Goal: Task Accomplishment & Management: Complete application form

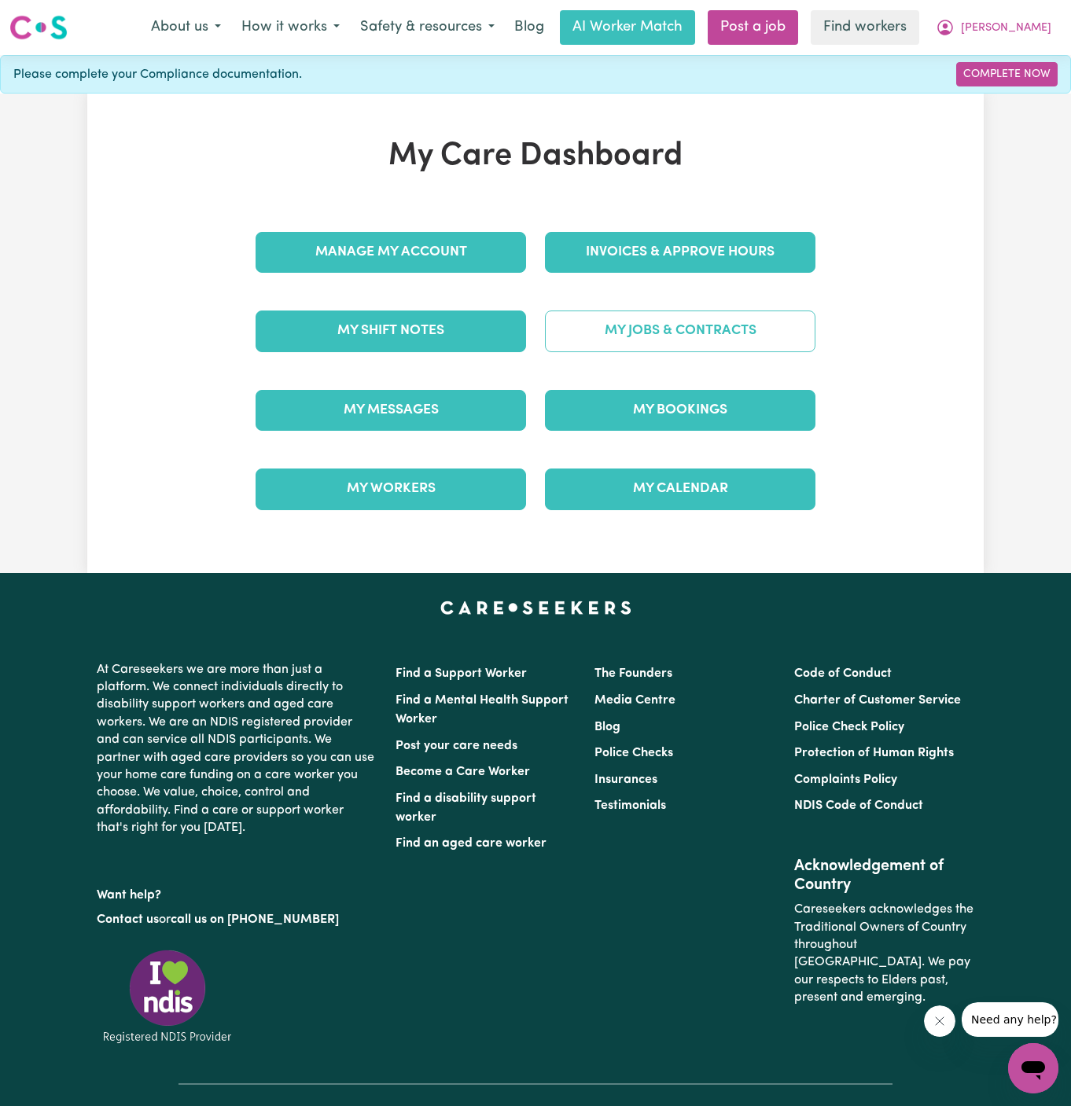
click at [701, 331] on link "My Jobs & Contracts" at bounding box center [680, 331] width 271 height 41
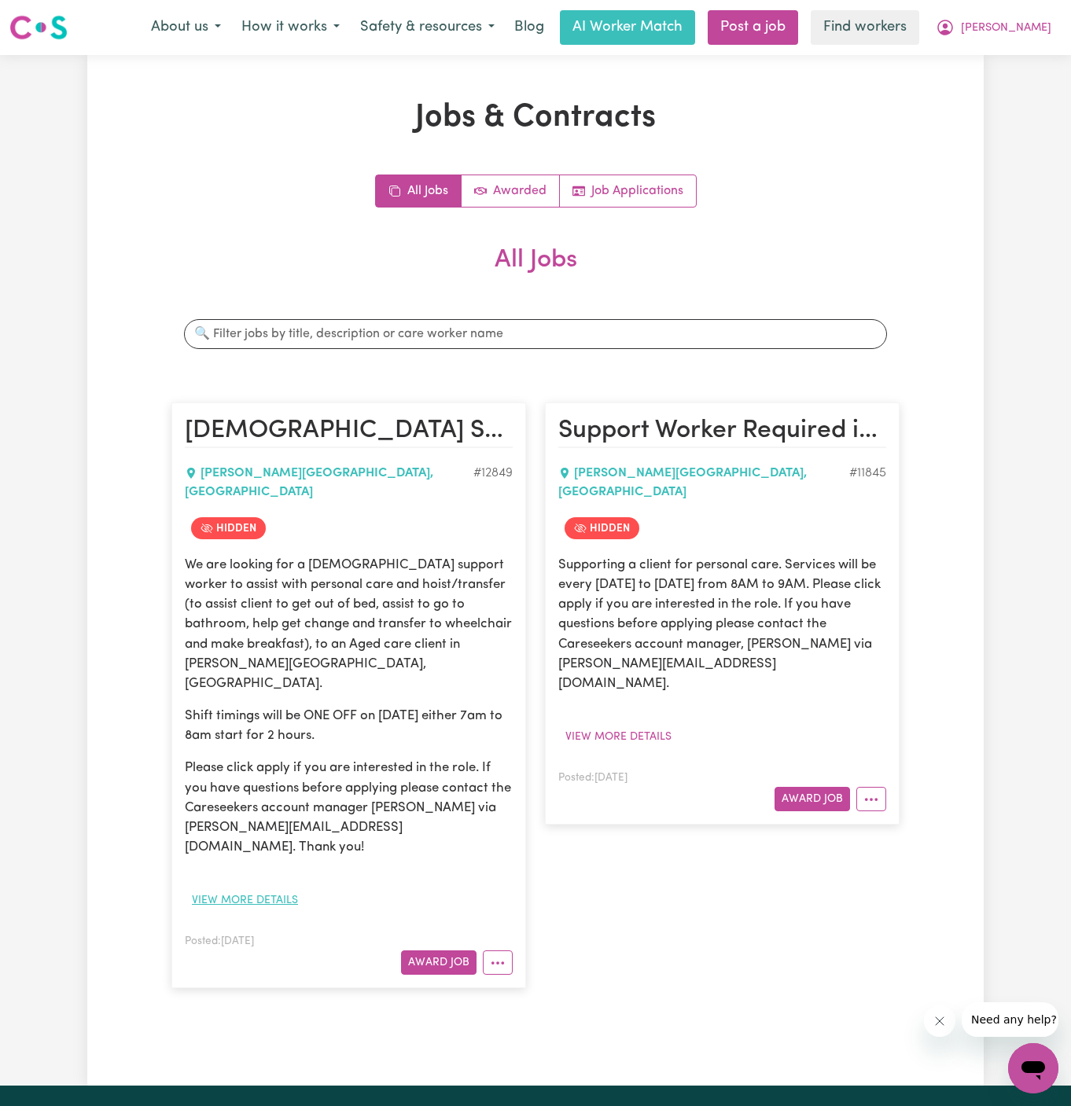
click at [267, 889] on button "View more details" at bounding box center [245, 901] width 120 height 24
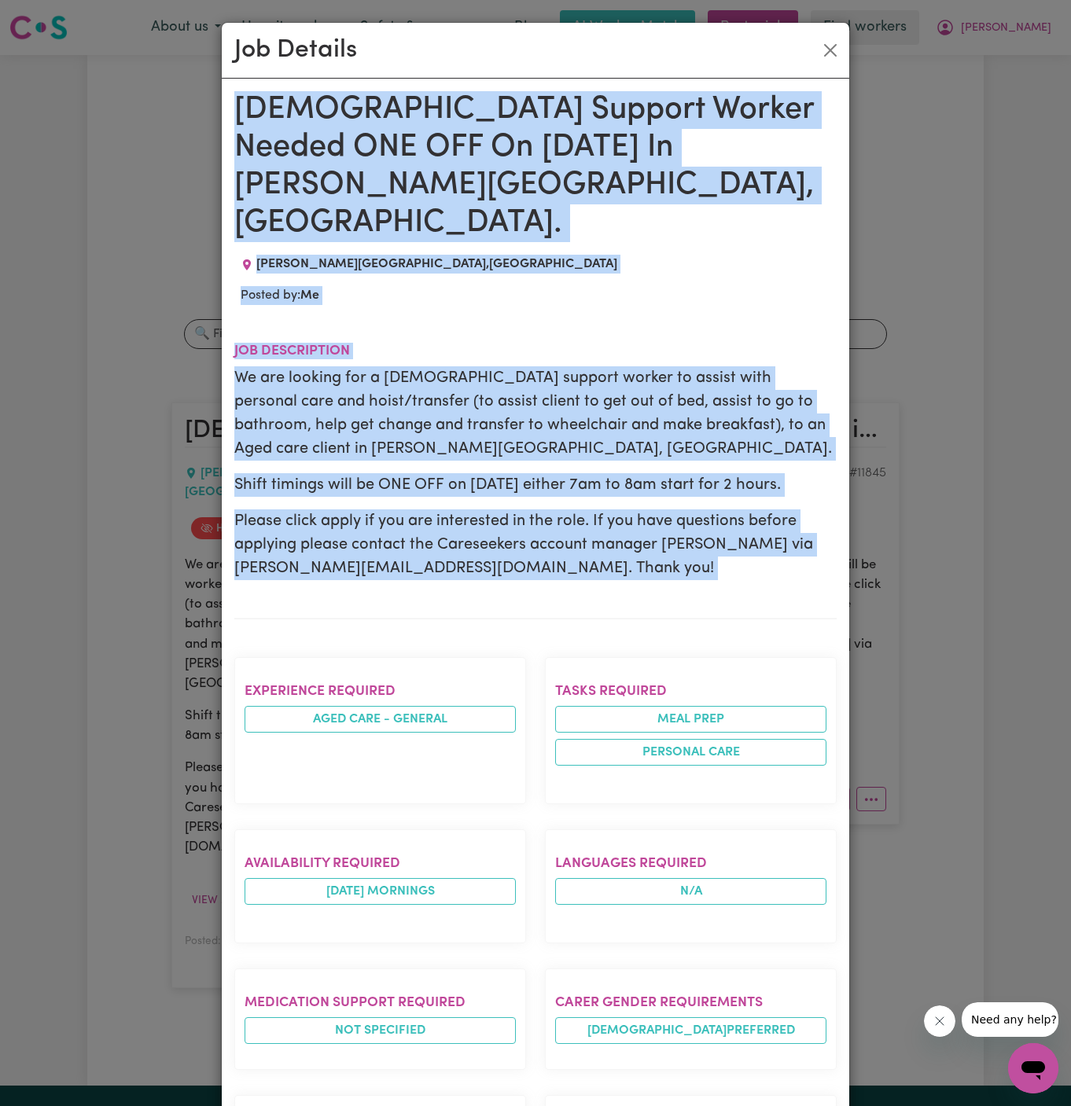
drag, startPoint x: 239, startPoint y: 106, endPoint x: 394, endPoint y: 933, distance: 841.7
click at [394, 933] on div "Male Support Worker Needed ONE OFF On 12/08 Monday In Horsley Park, NSW. HORSLE…" at bounding box center [535, 797] width 602 height 1412
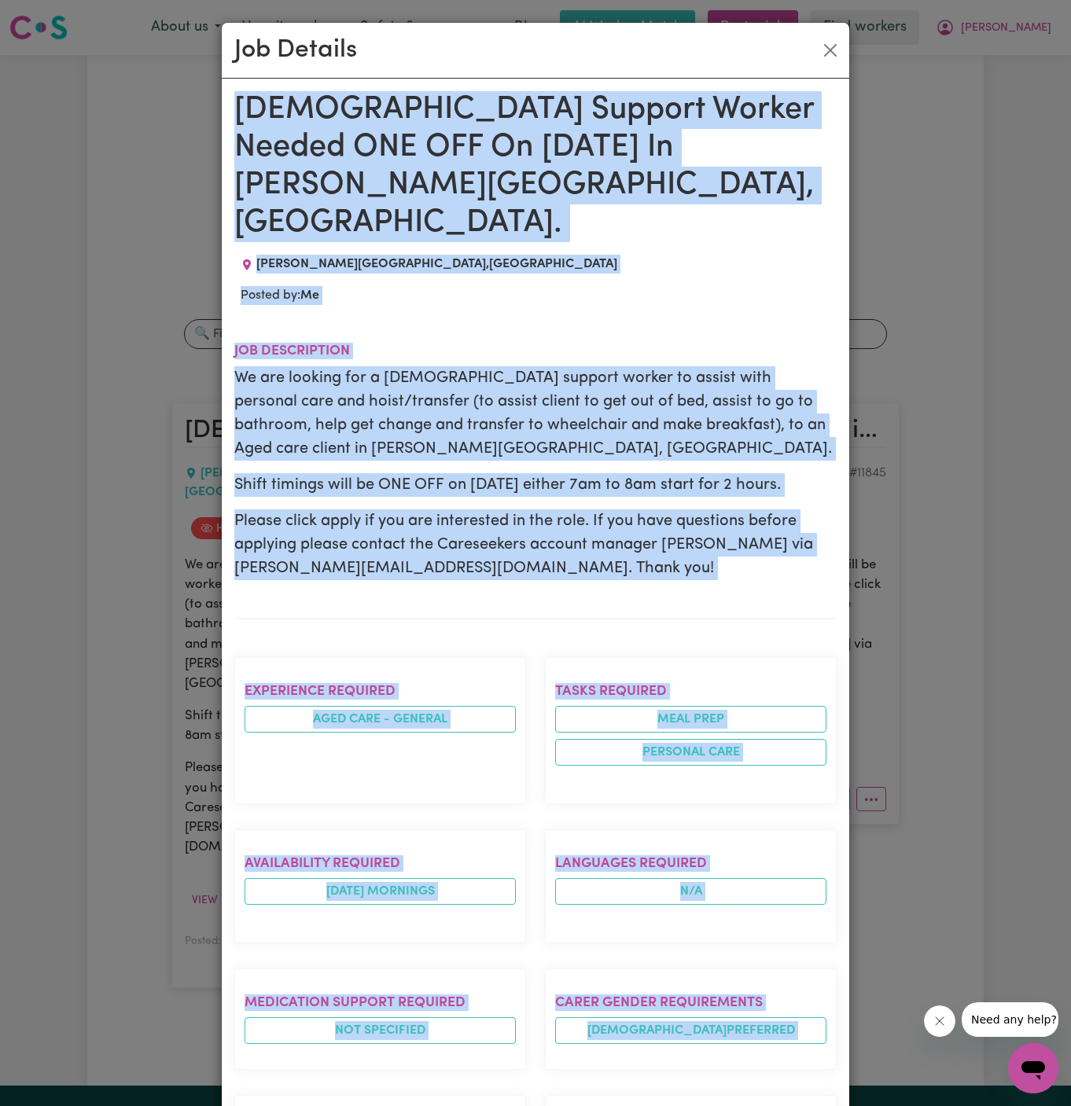
scroll to position [352, 0]
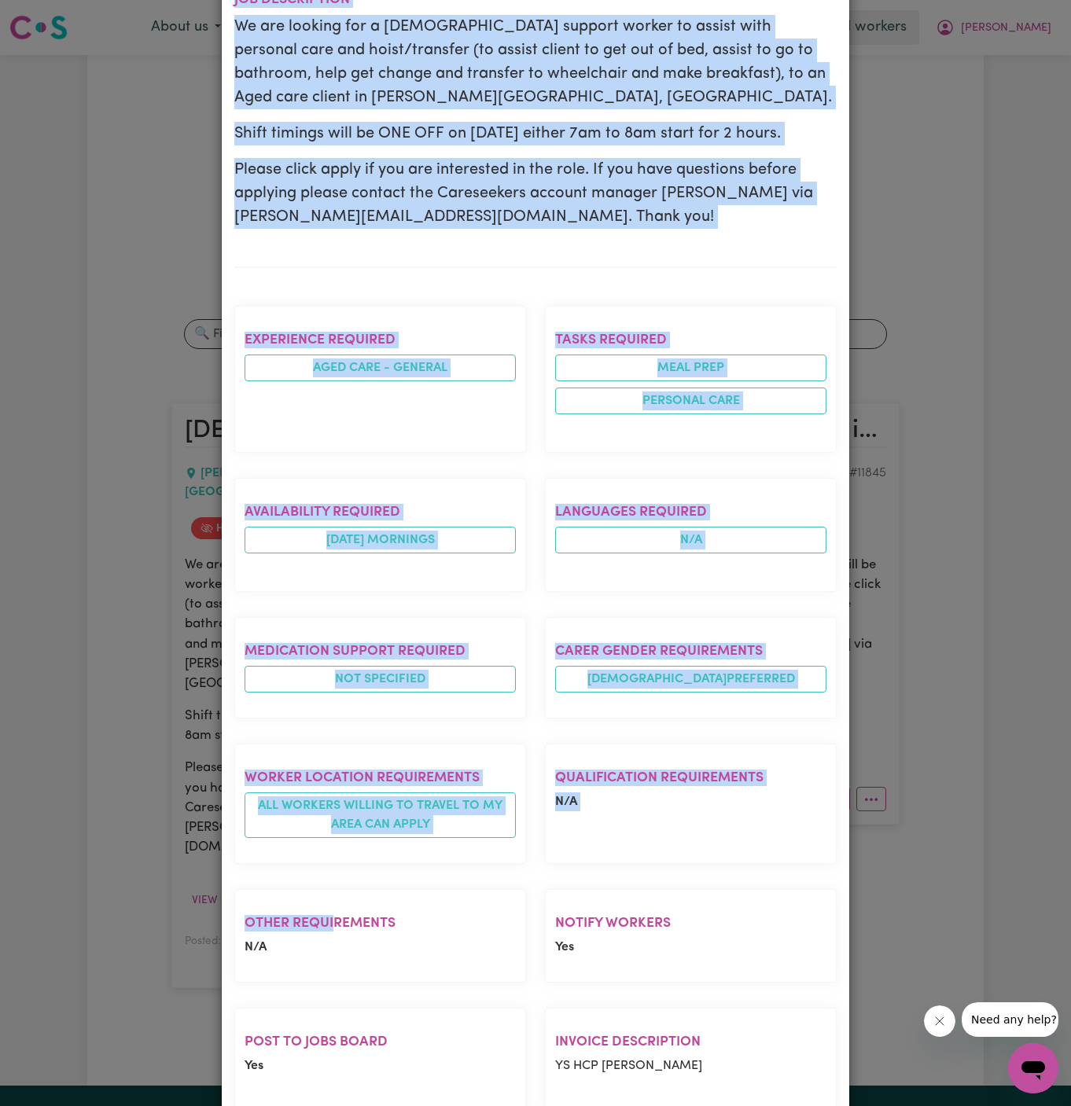
copy div "Male Support Worker Needed ONE OFF On 12/08 Monday In Horsley Park, NSW. HORSLE…"
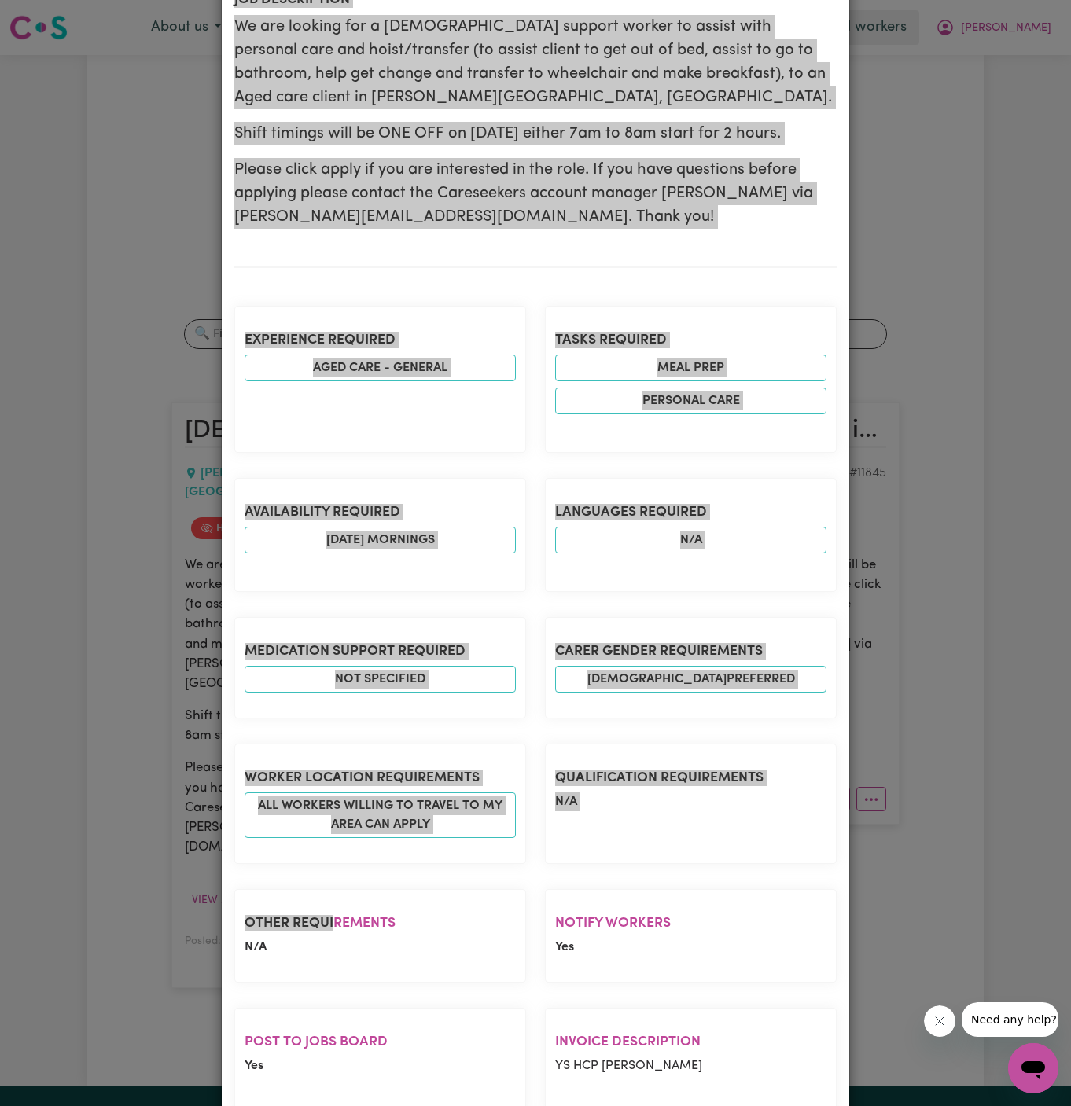
scroll to position [0, 0]
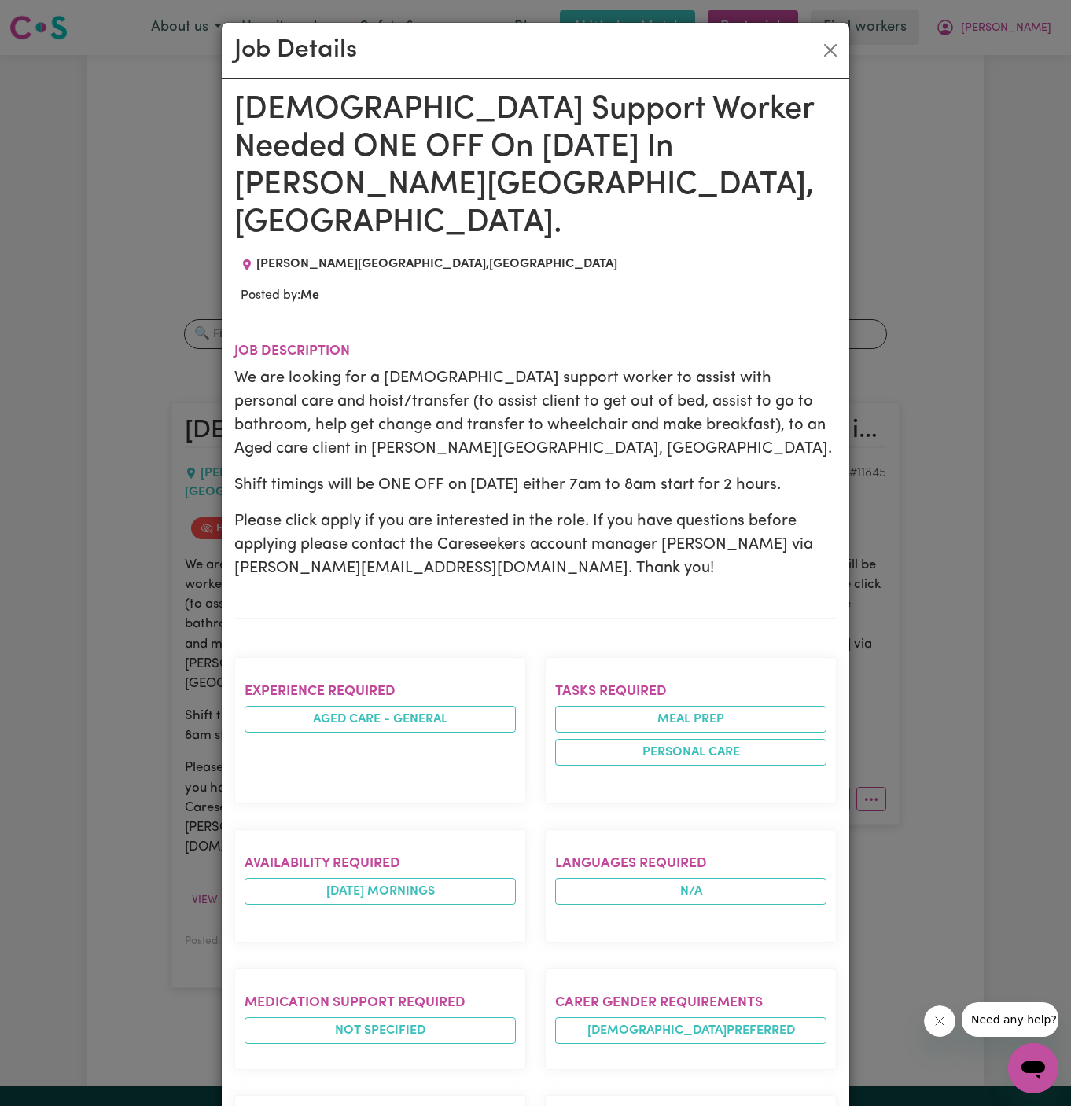
click at [844, 53] on div "Job Details" at bounding box center [536, 51] width 628 height 56
click at [838, 53] on button "Close" at bounding box center [830, 50] width 25 height 25
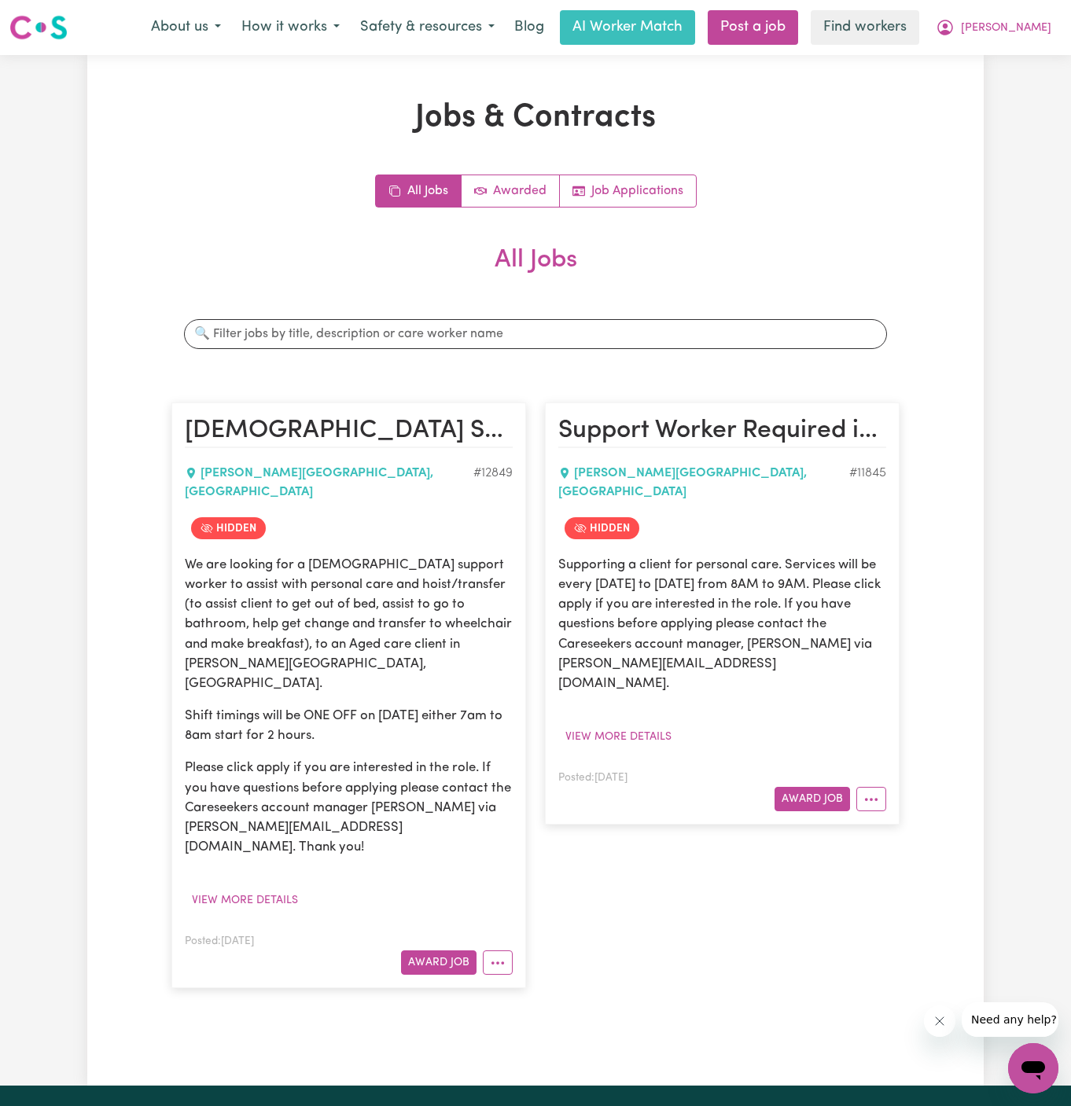
click at [1019, 6] on nav "Menu About us How it works Safety & resources Blog AI Worker Match Post a job F…" at bounding box center [535, 27] width 1071 height 55
click at [798, 26] on link "Post a job" at bounding box center [753, 27] width 90 height 35
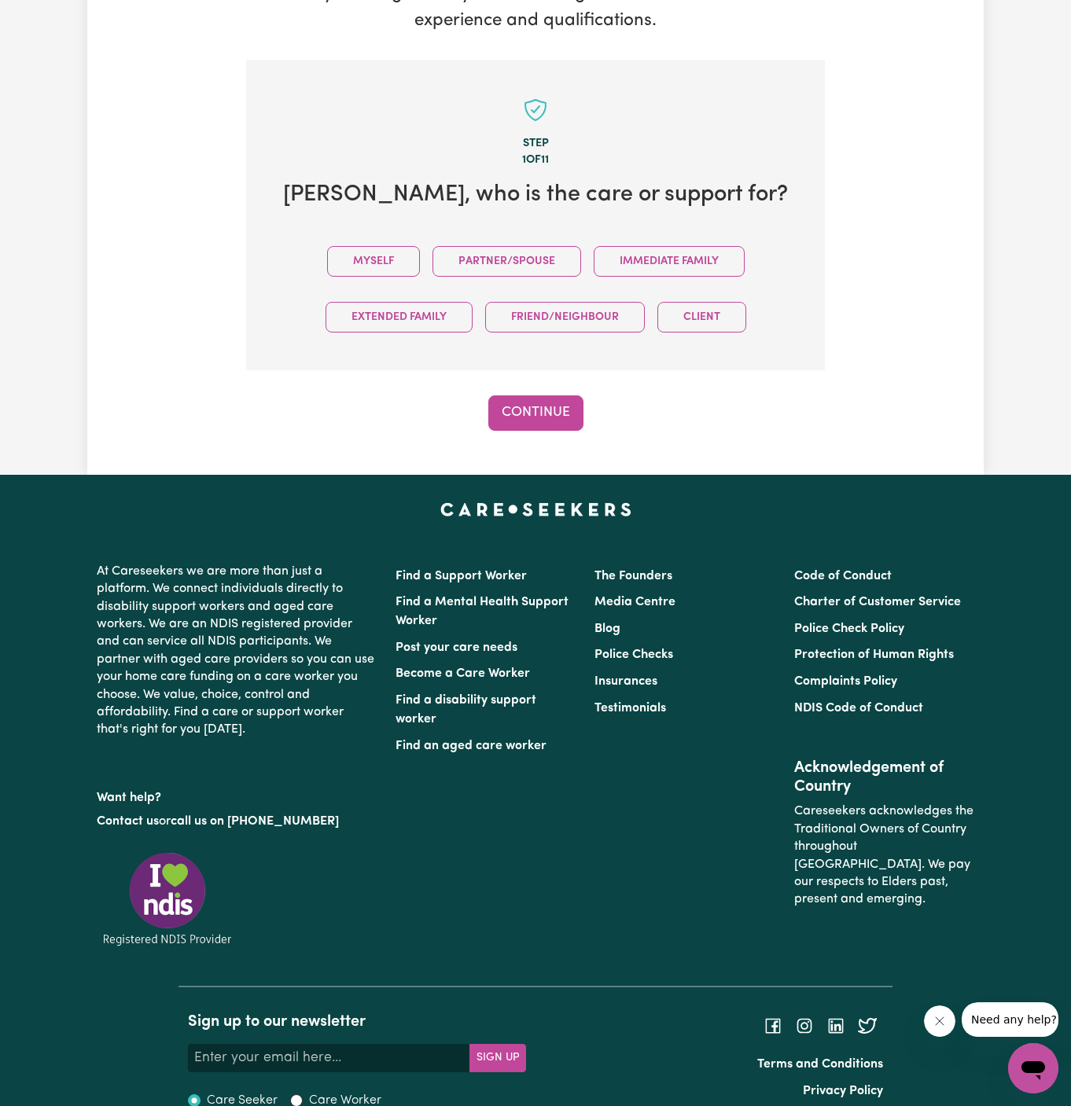
scroll to position [392, 0]
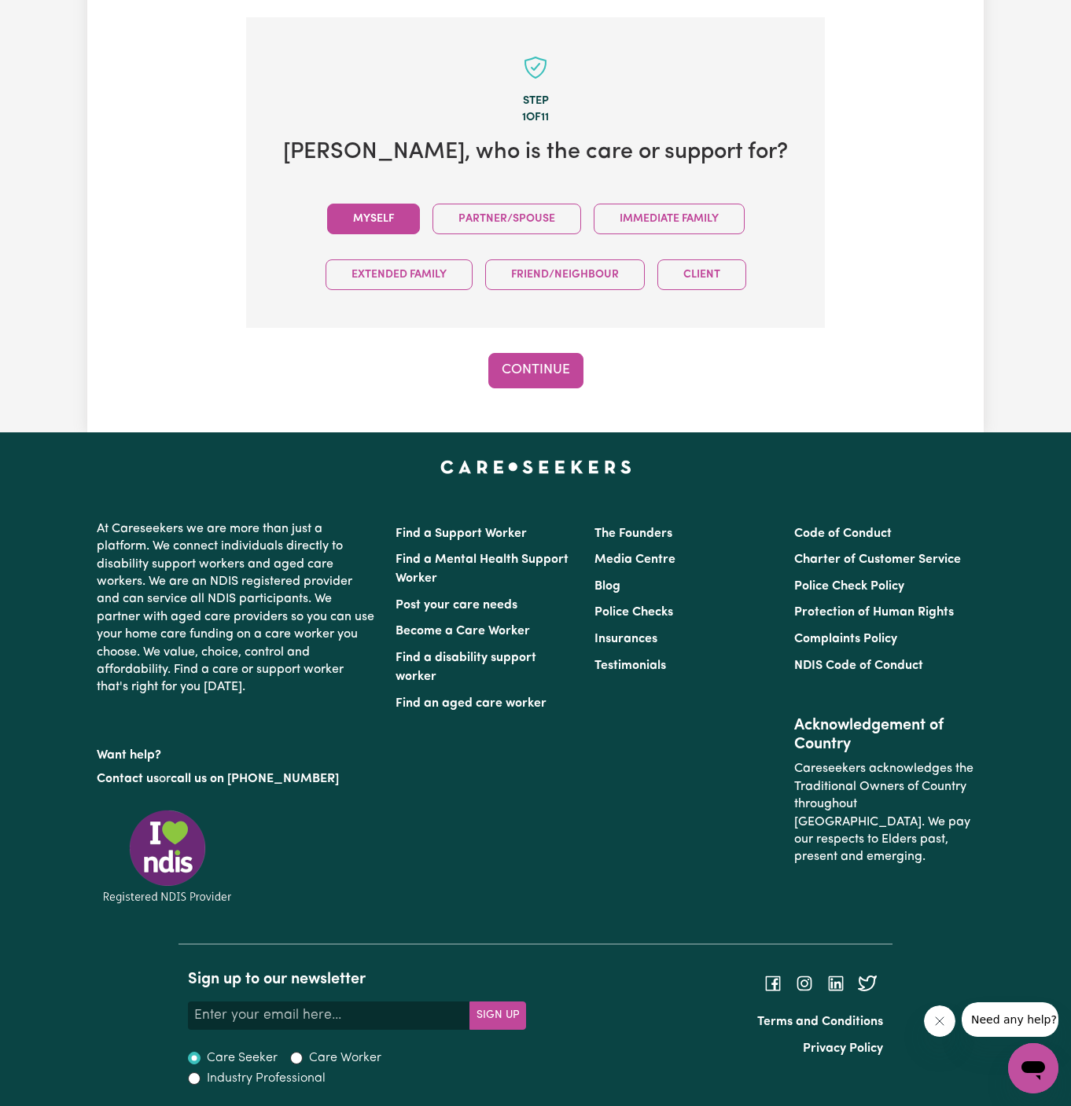
click at [394, 211] on button "Myself" at bounding box center [373, 219] width 93 height 31
click at [513, 365] on button "Continue" at bounding box center [535, 370] width 95 height 35
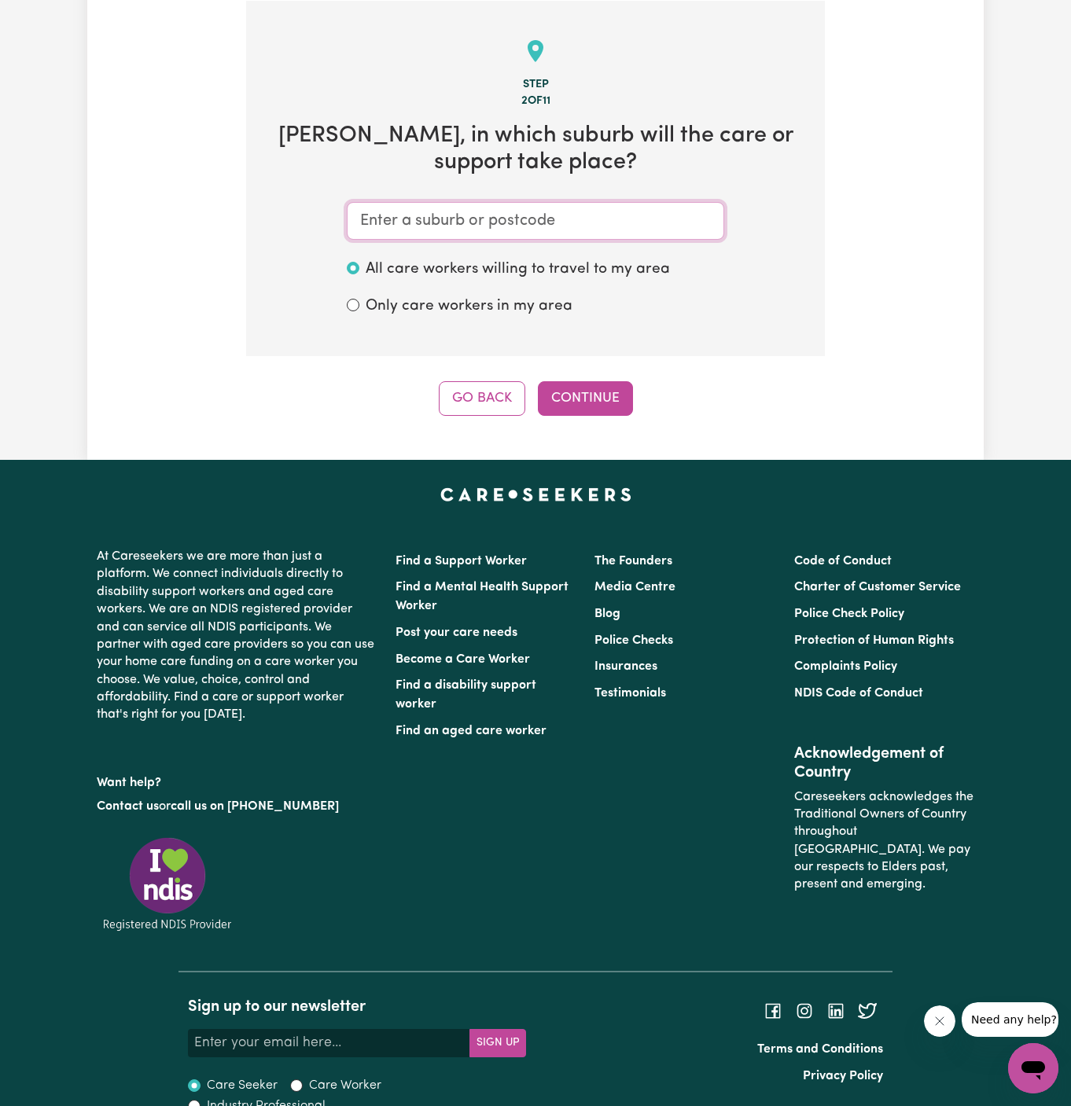
click at [432, 215] on input "text" at bounding box center [535, 221] width 377 height 38
click at [501, 213] on input "text" at bounding box center [535, 221] width 377 height 38
paste input "Horsley Park"
type input "Horsley Park"
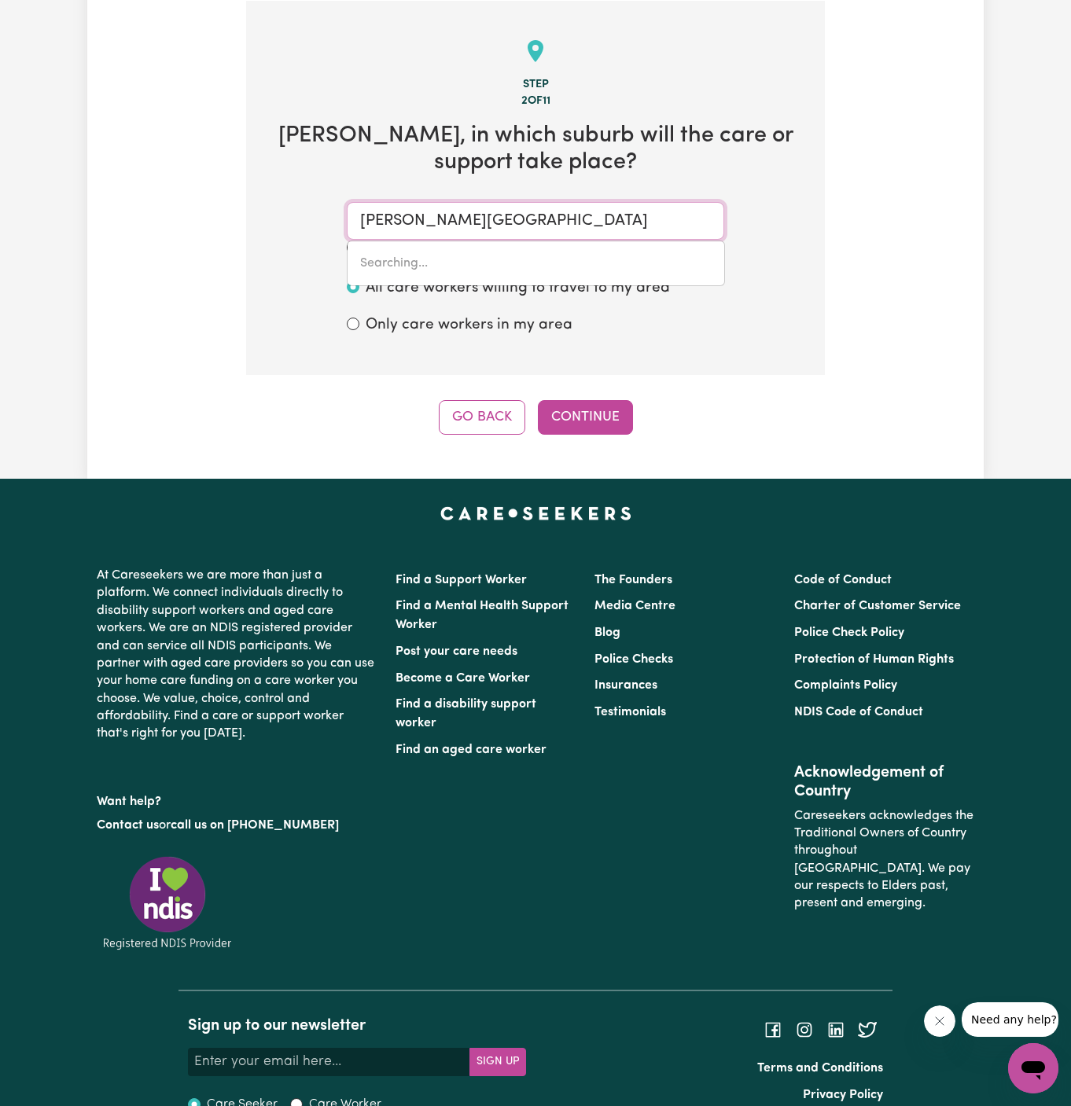
type input "Horsley Park, New South Wales, 2175"
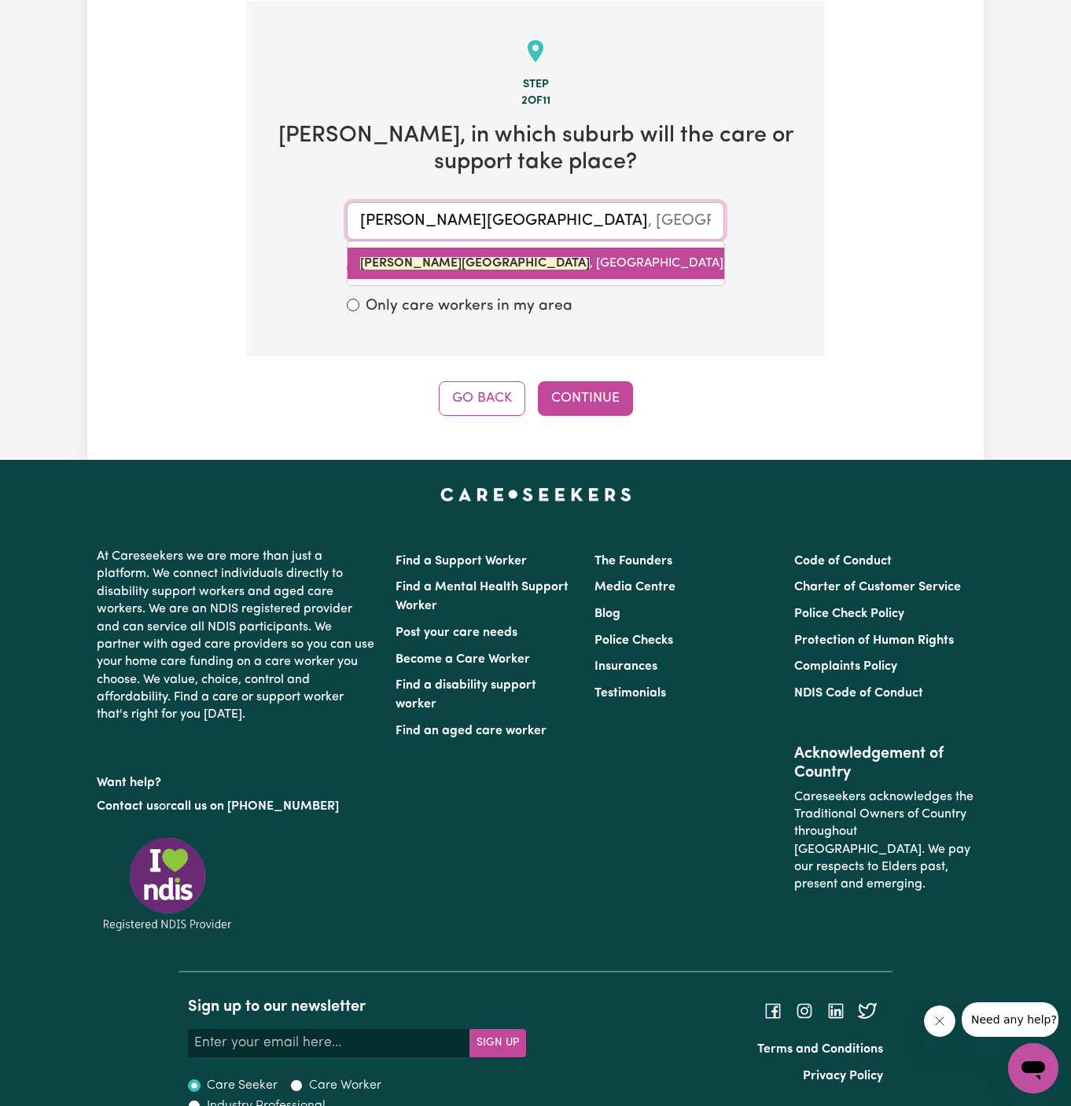
click at [517, 253] on link "HORSLEY PARK , New South Wales, 2175" at bounding box center [536, 263] width 377 height 31
type input "HORSLEY PARK, New South Wales, 2175"
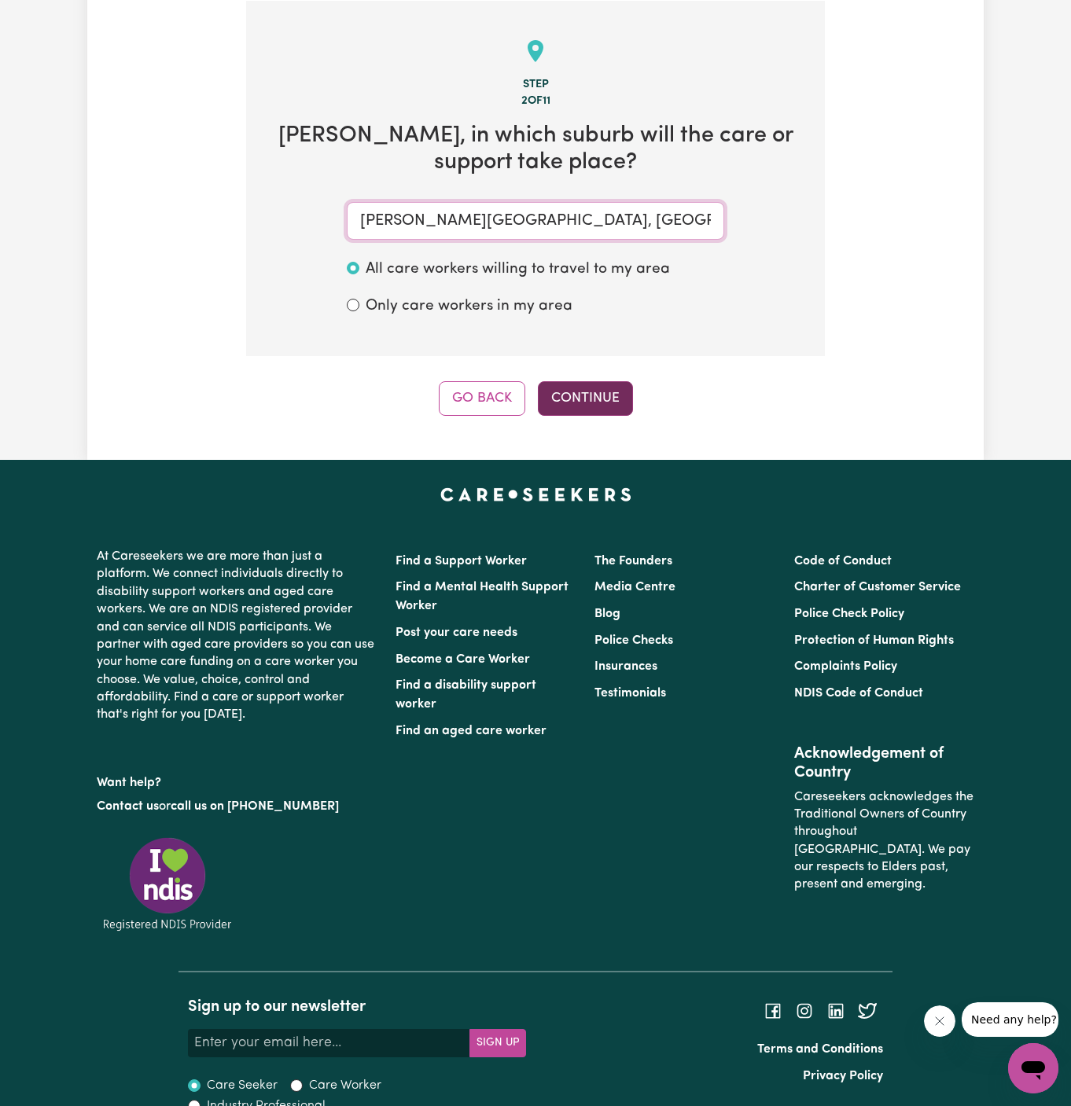
type input "HORSLEY PARK, New South Wales, 2175"
click at [592, 404] on button "Continue" at bounding box center [585, 398] width 95 height 35
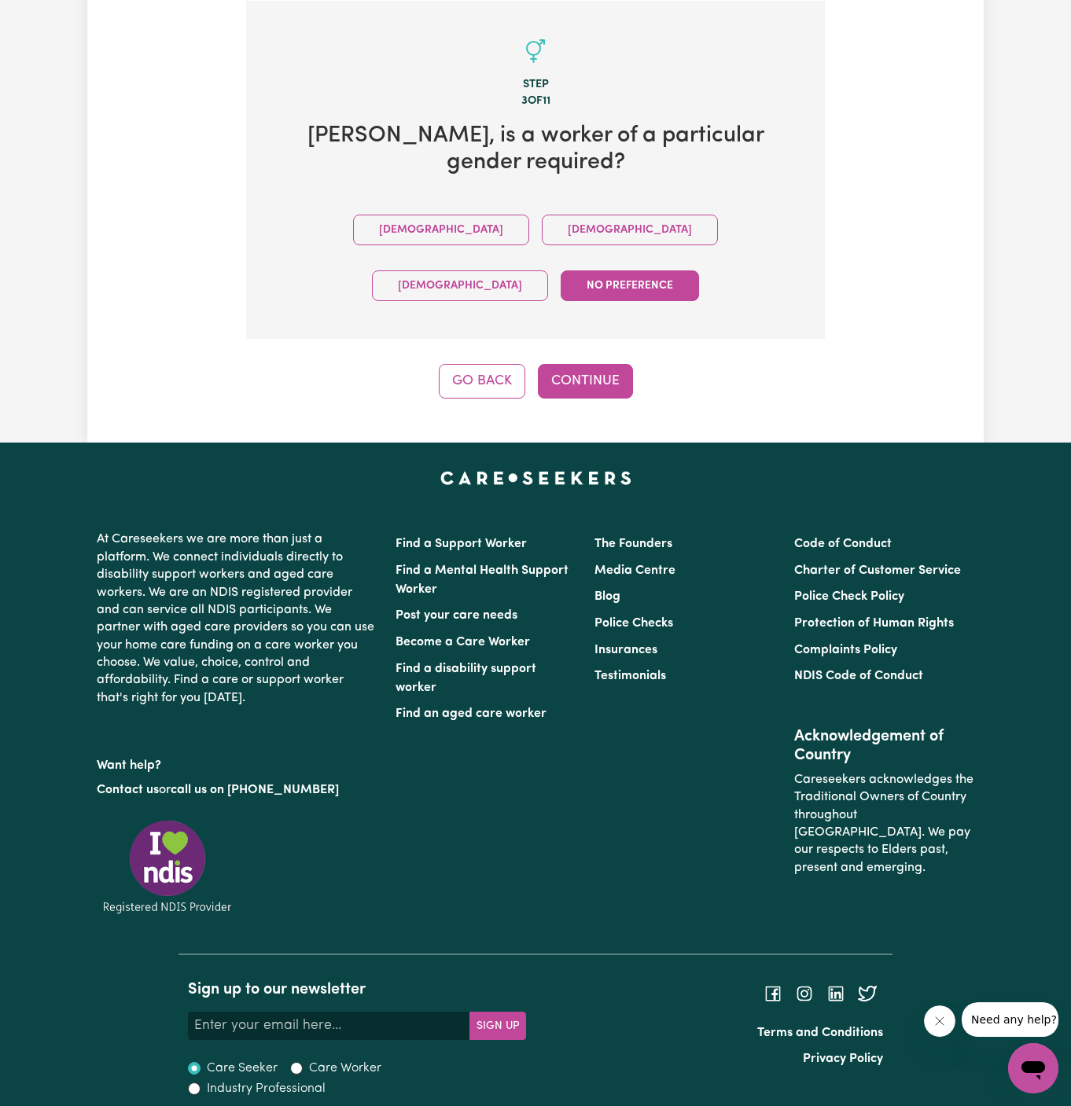
scroll to position [363, 0]
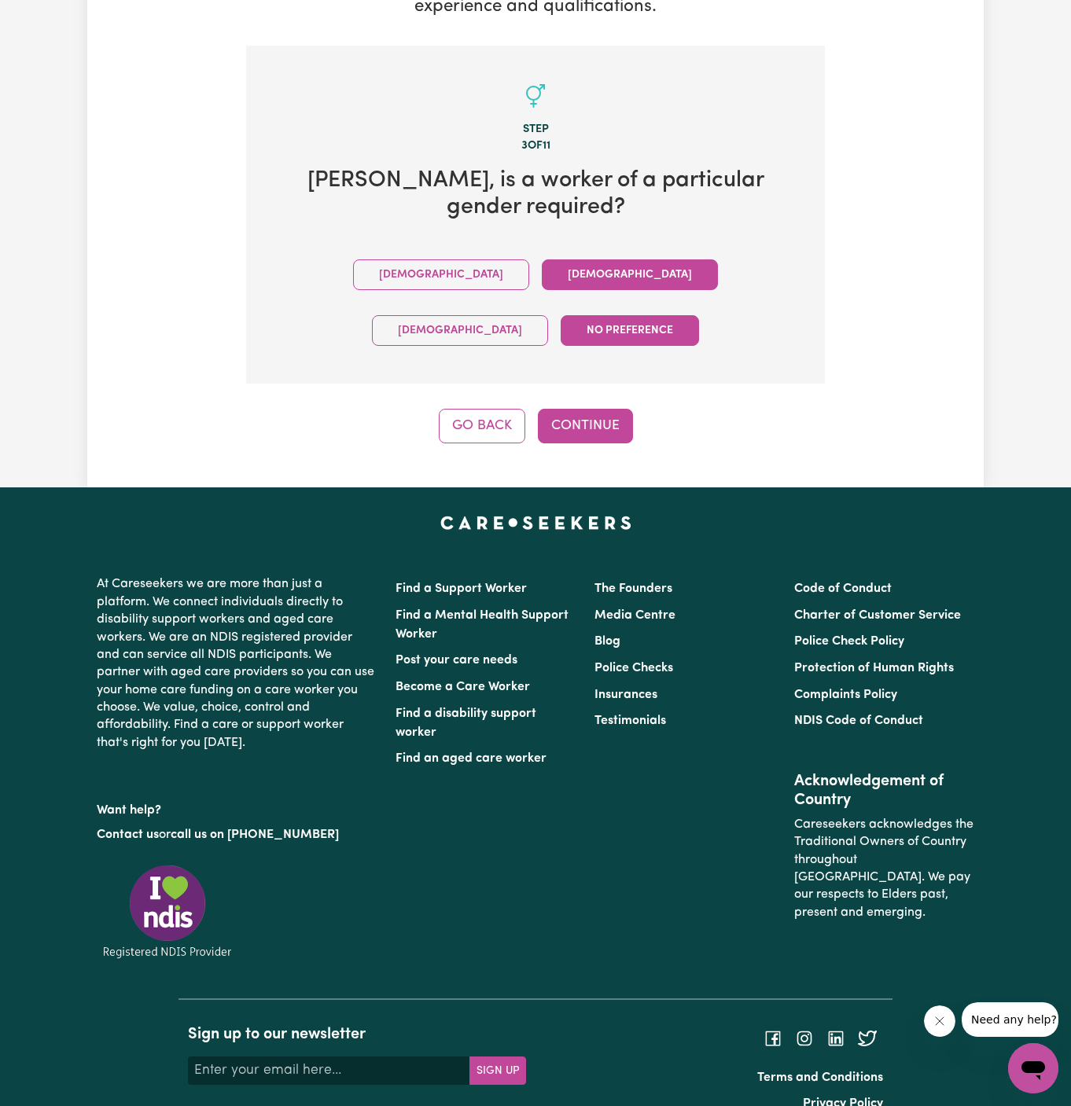
click at [542, 281] on button "Female" at bounding box center [630, 275] width 176 height 31
click at [617, 409] on button "Continue" at bounding box center [585, 426] width 95 height 35
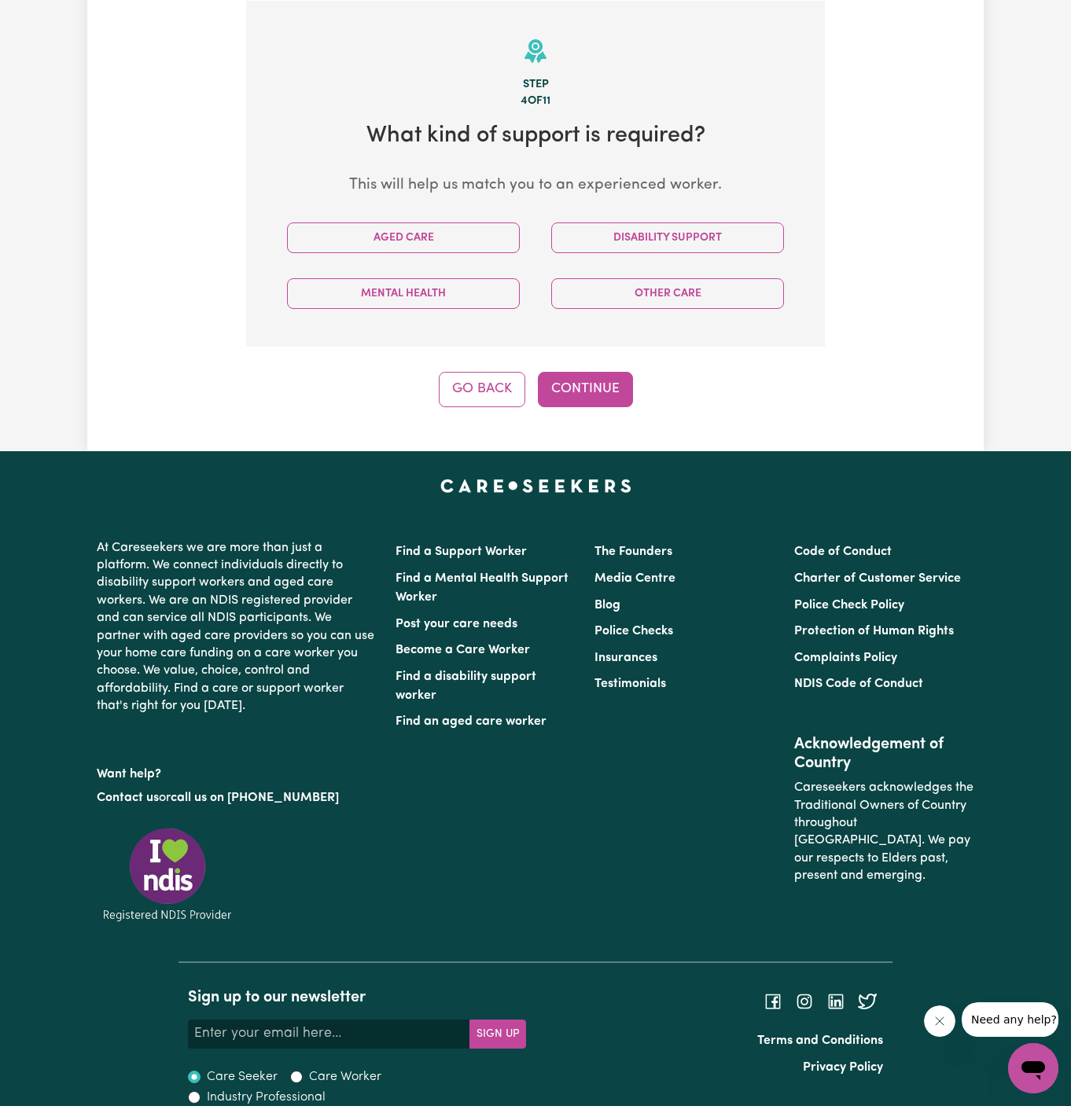
scroll to position [408, 0]
click at [449, 244] on button "Aged Care" at bounding box center [403, 238] width 233 height 31
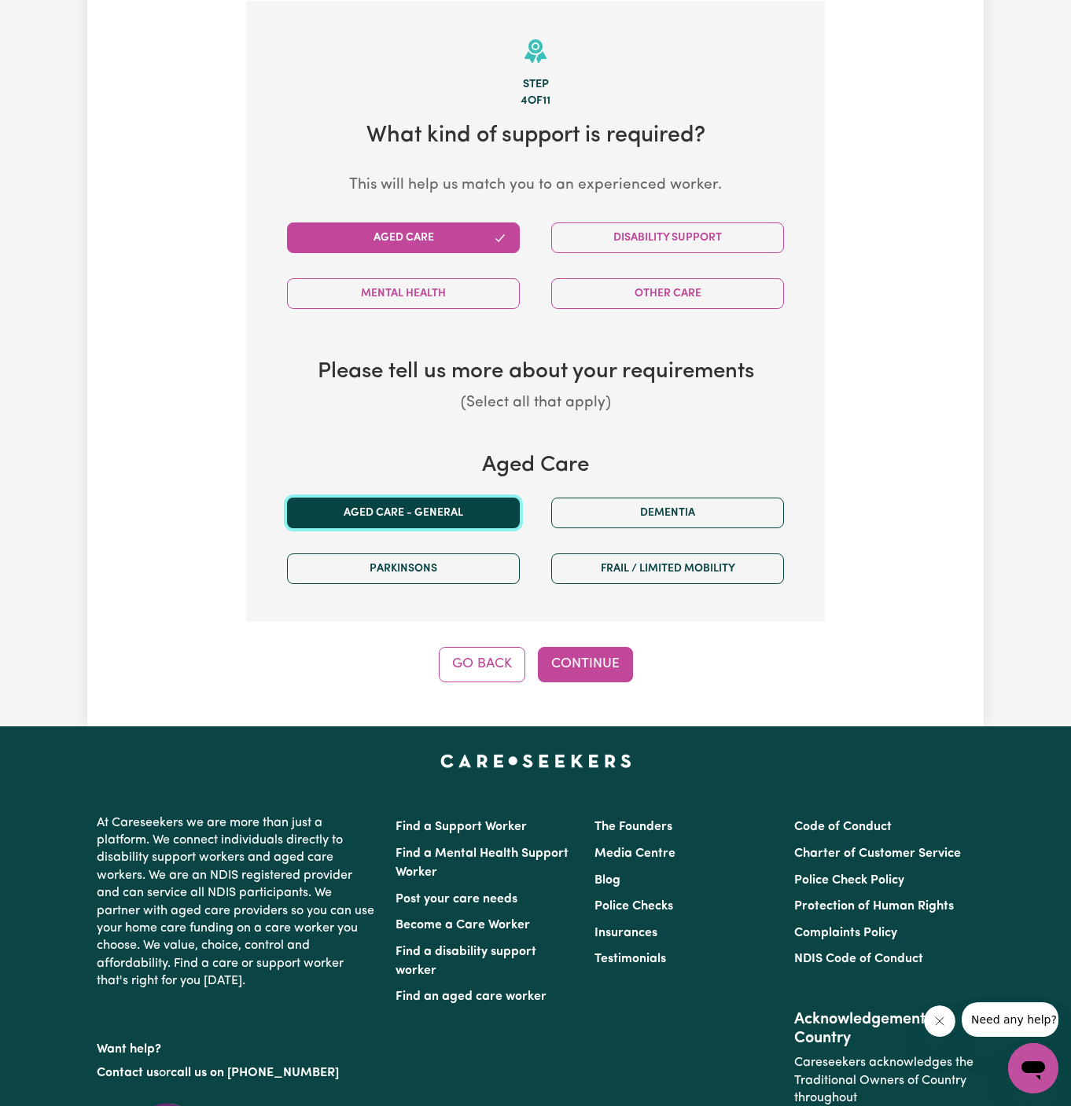
click at [424, 521] on button "Aged care - General" at bounding box center [403, 513] width 233 height 31
click at [585, 640] on div "Step 4 of 11 What kind of support is required? This will help us match you to a…" at bounding box center [535, 342] width 579 height 682
click at [585, 650] on button "Continue" at bounding box center [585, 664] width 95 height 35
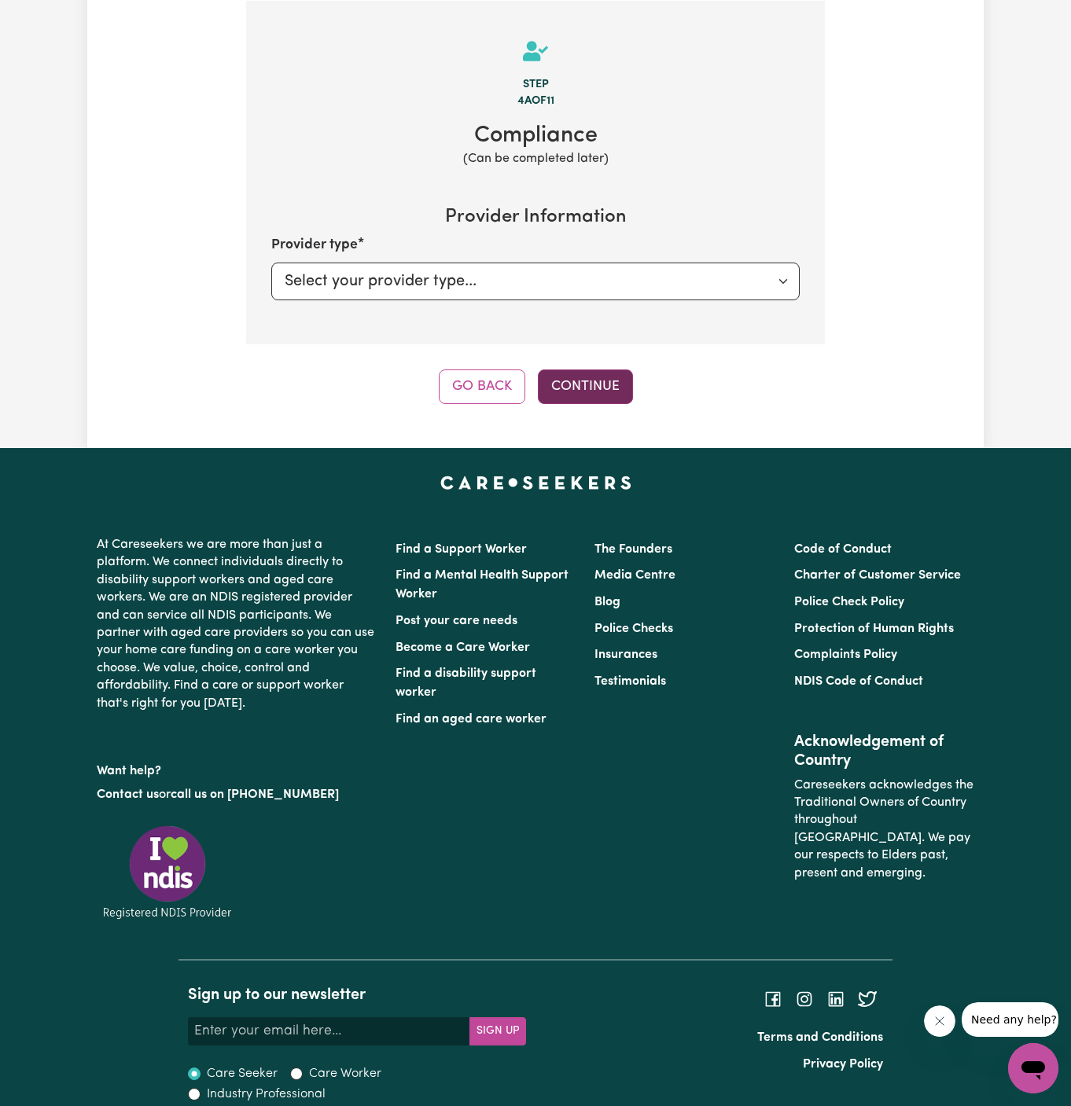
click at [578, 396] on button "Continue" at bounding box center [585, 387] width 95 height 35
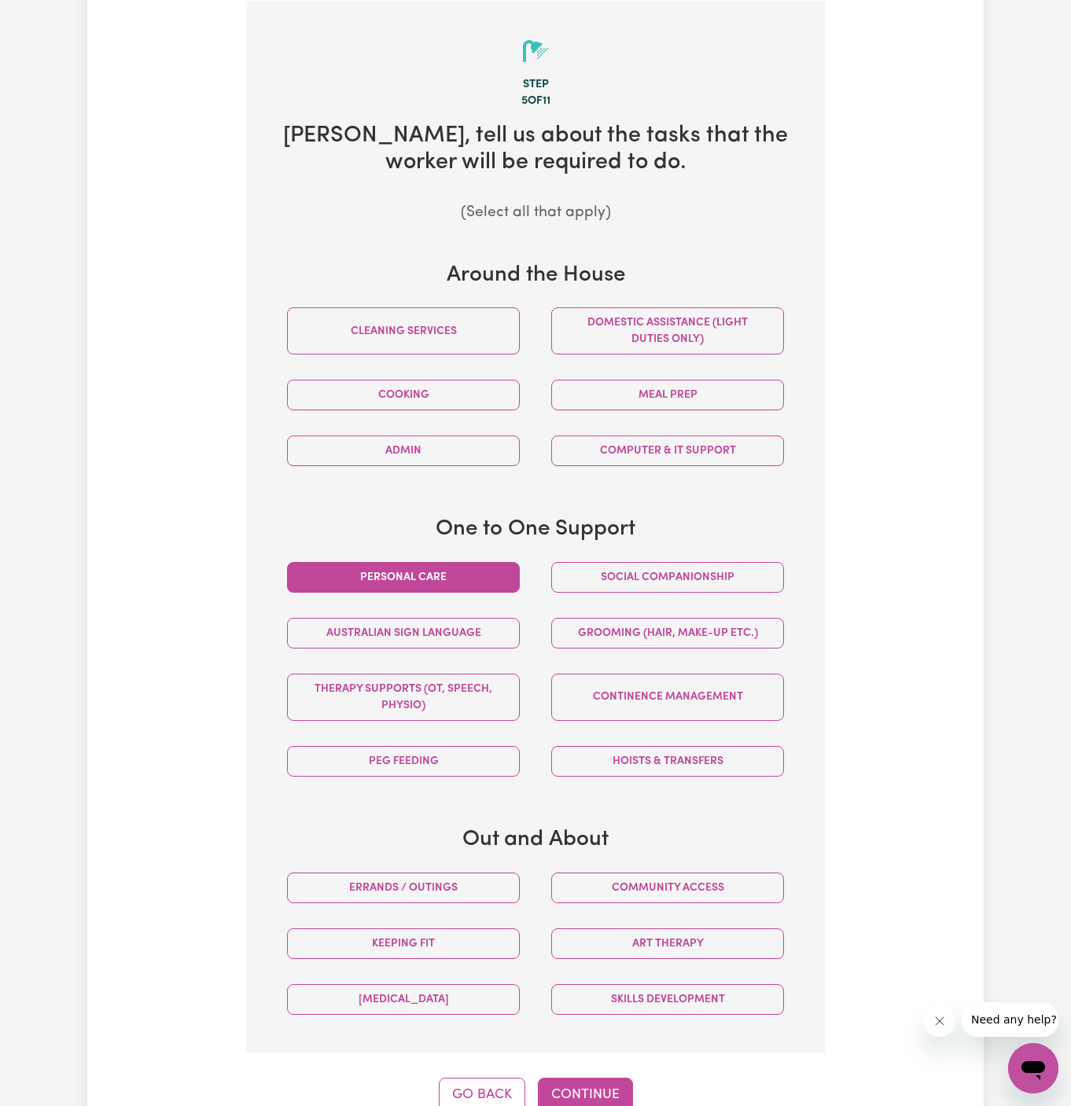
click at [476, 566] on button "Personal care" at bounding box center [403, 577] width 233 height 31
click at [612, 566] on button "Social companionship" at bounding box center [667, 577] width 233 height 31
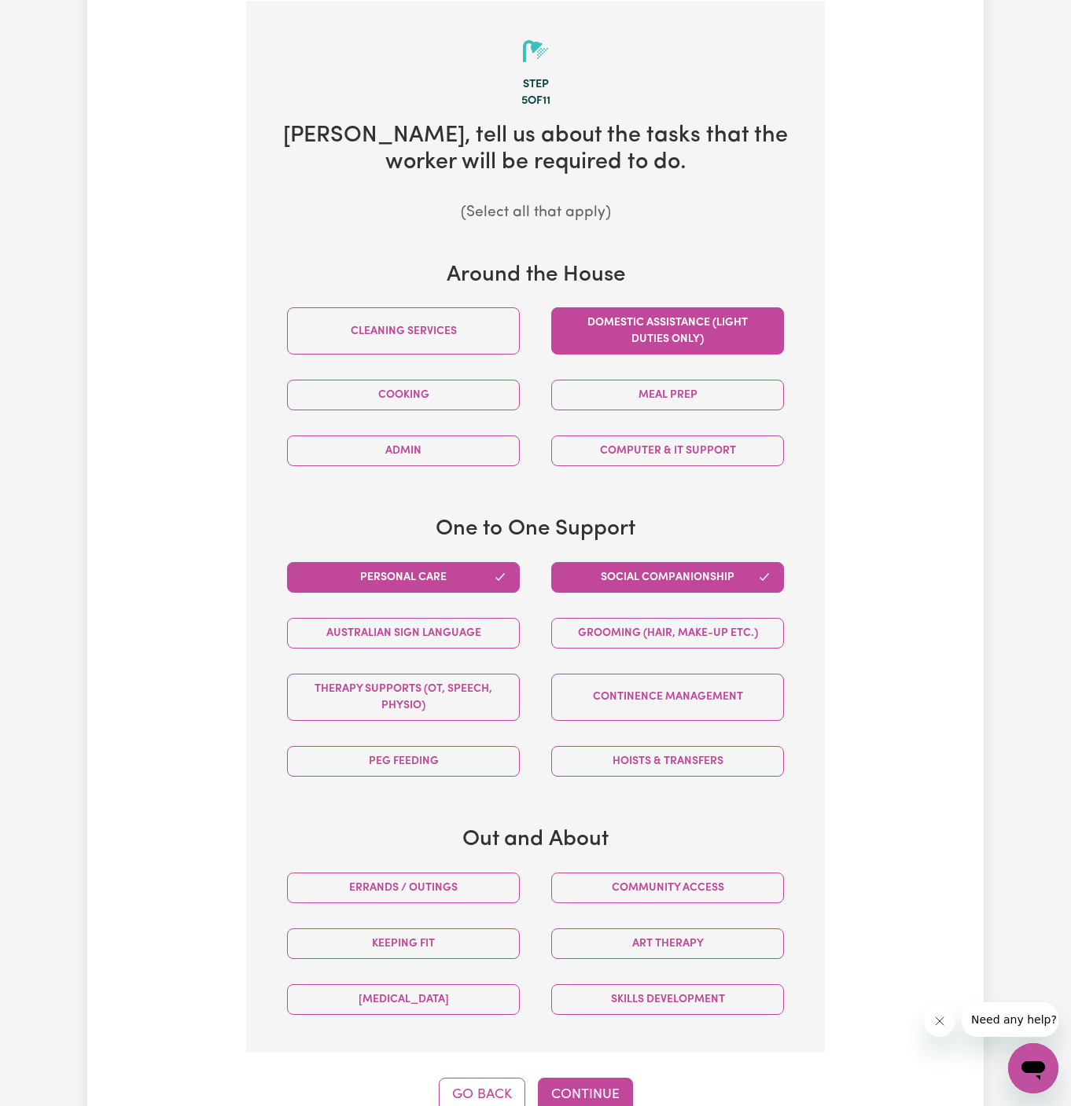
click at [668, 344] on button "Domestic assistance (light duties only)" at bounding box center [667, 330] width 233 height 47
click at [585, 1086] on button "Continue" at bounding box center [585, 1095] width 95 height 35
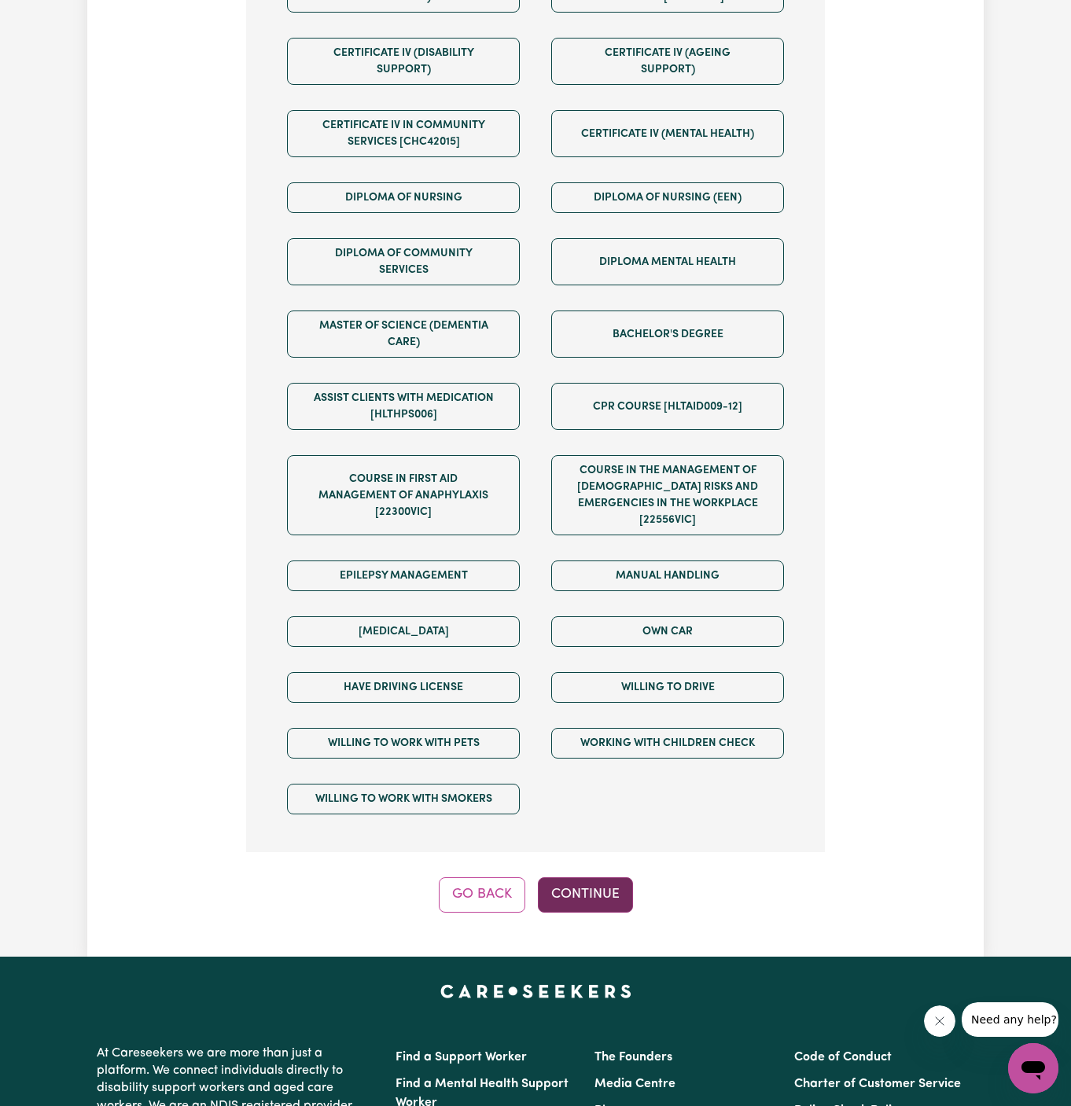
click at [597, 878] on button "Continue" at bounding box center [585, 895] width 95 height 35
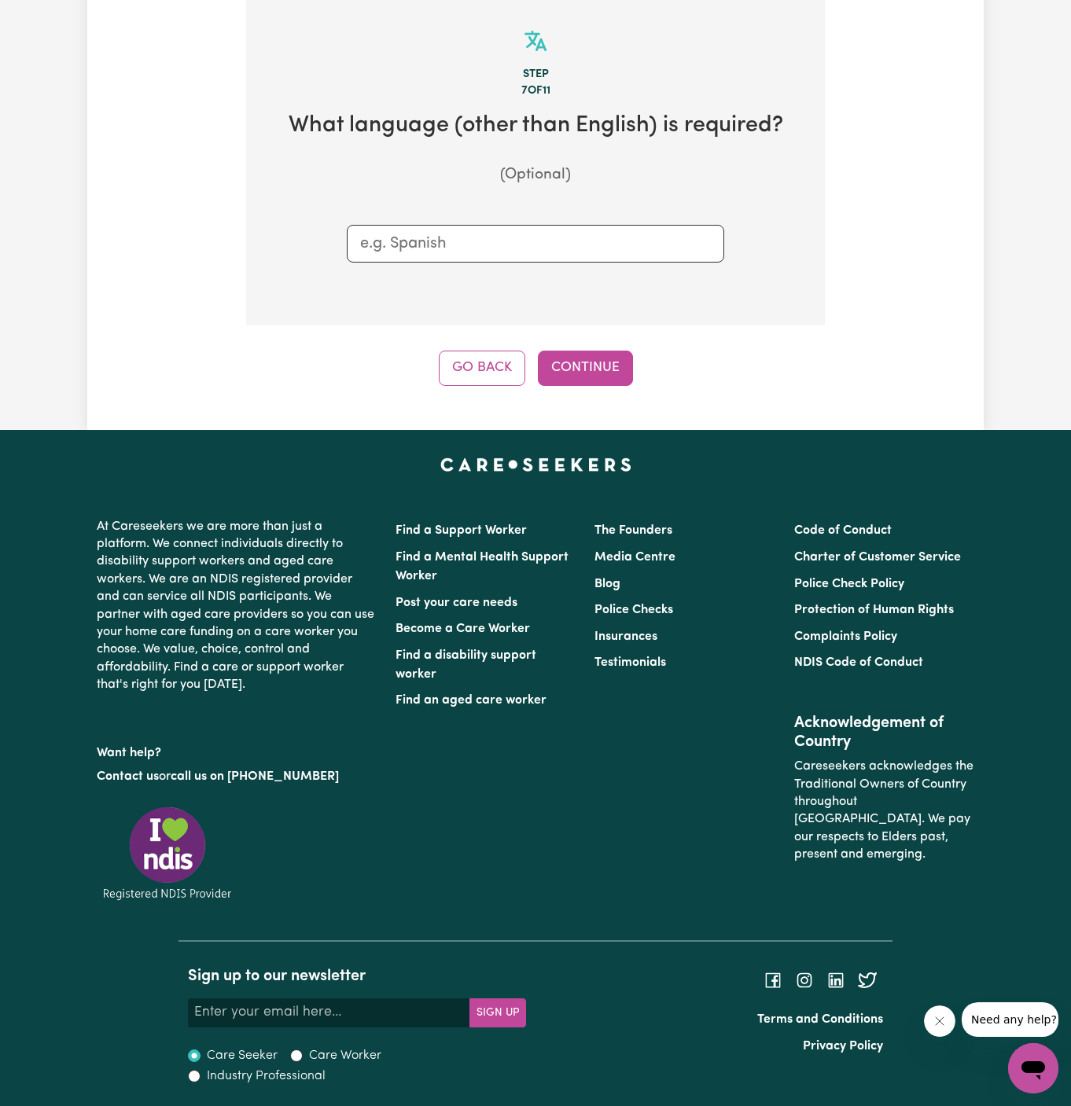
scroll to position [408, 0]
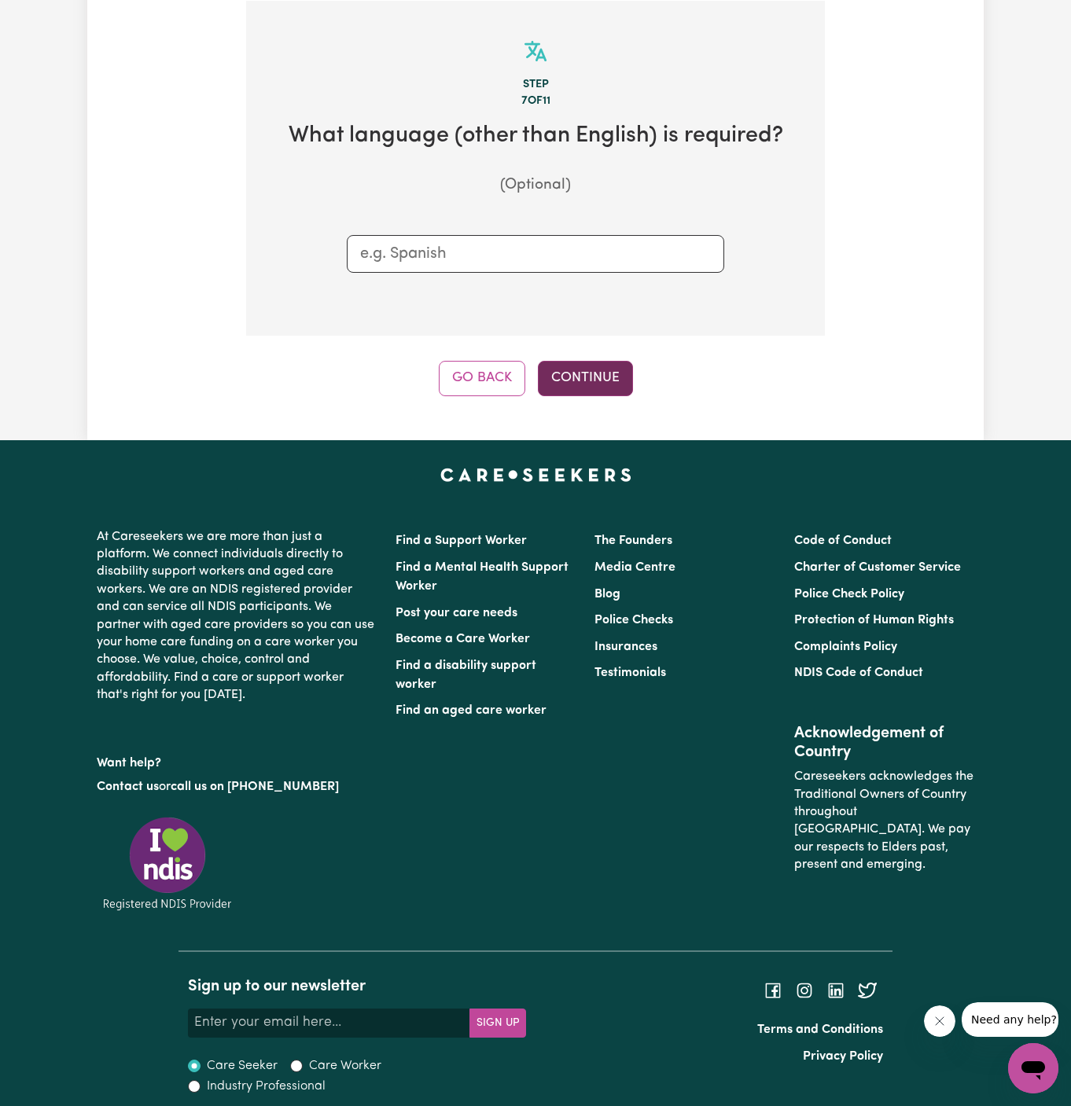
click at [591, 393] on button "Continue" at bounding box center [585, 378] width 95 height 35
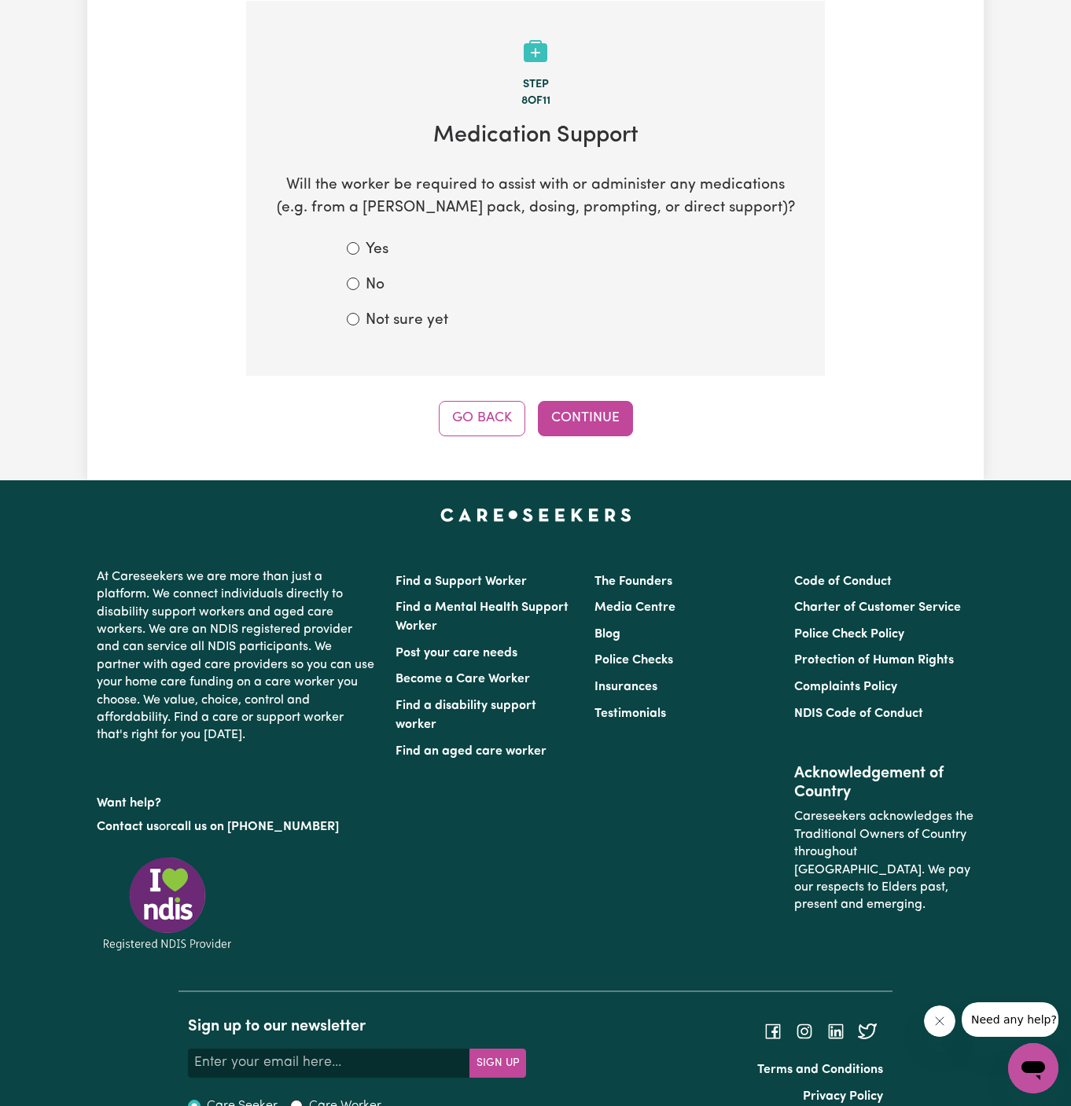
click at [366, 292] on label "No" at bounding box center [375, 285] width 19 height 23
click at [359, 290] on input "No" at bounding box center [353, 284] width 13 height 13
radio input "true"
click at [595, 406] on button "Continue" at bounding box center [585, 418] width 95 height 35
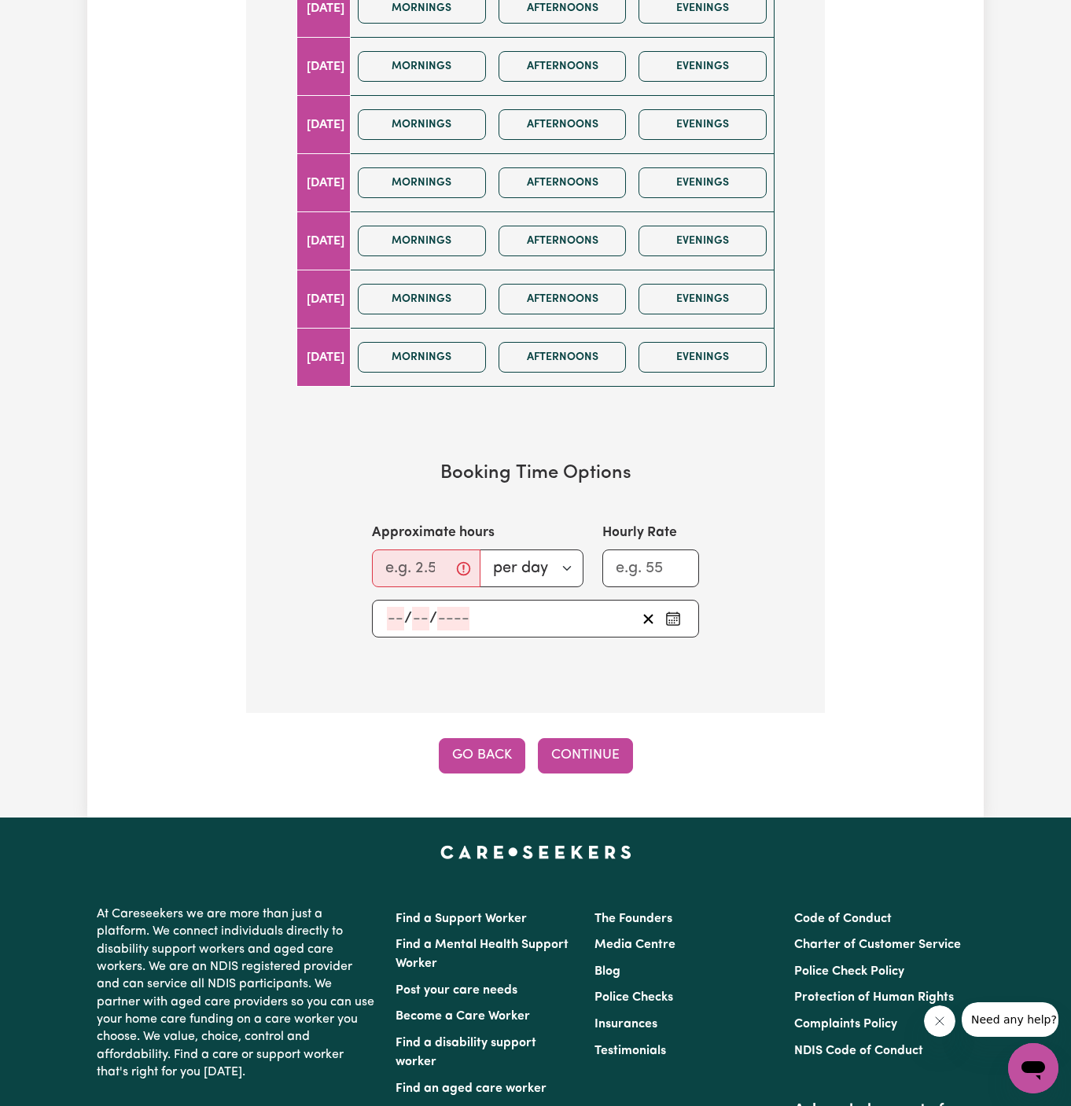
click at [480, 753] on button "Go Back" at bounding box center [482, 755] width 87 height 35
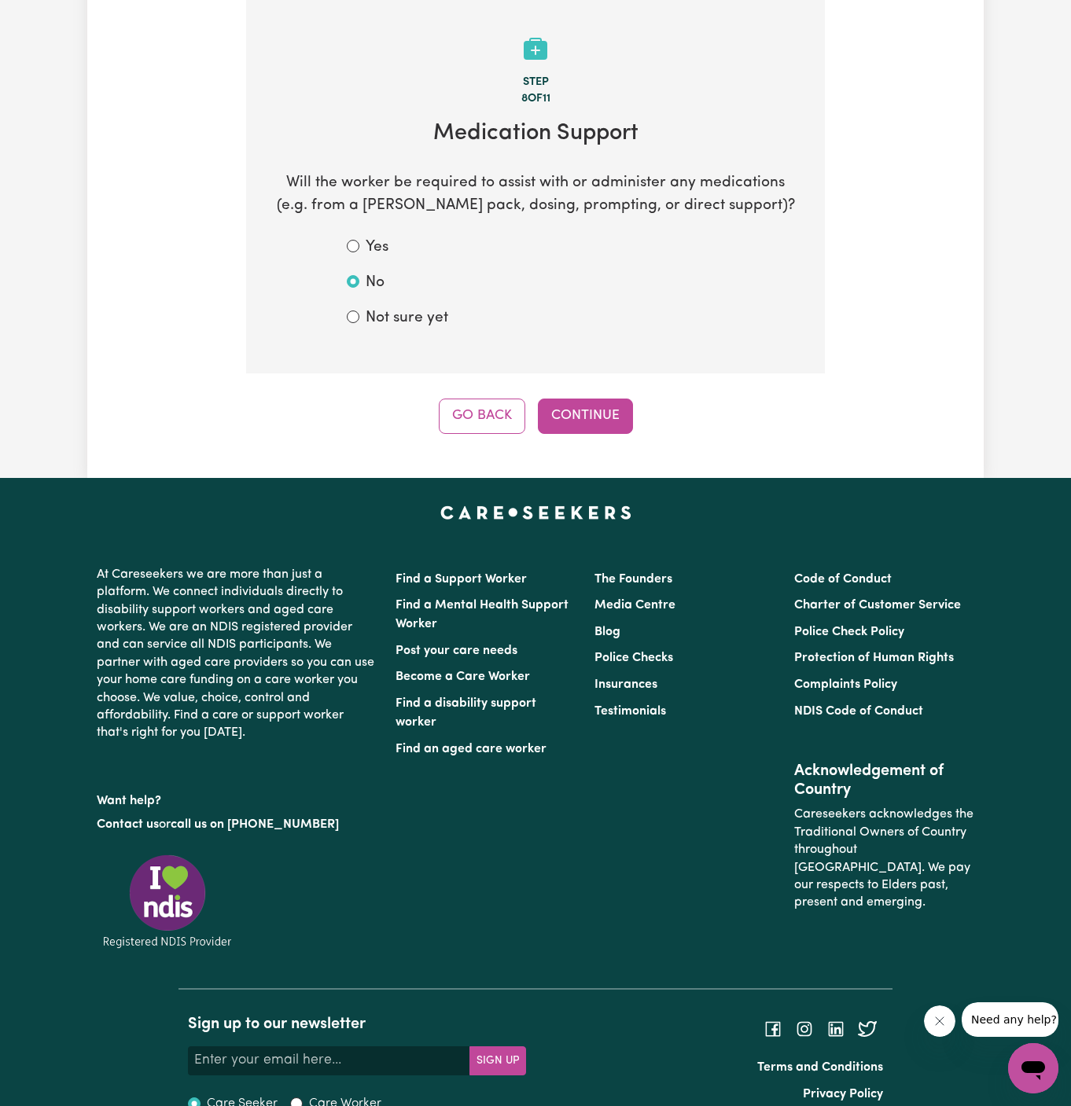
scroll to position [408, 0]
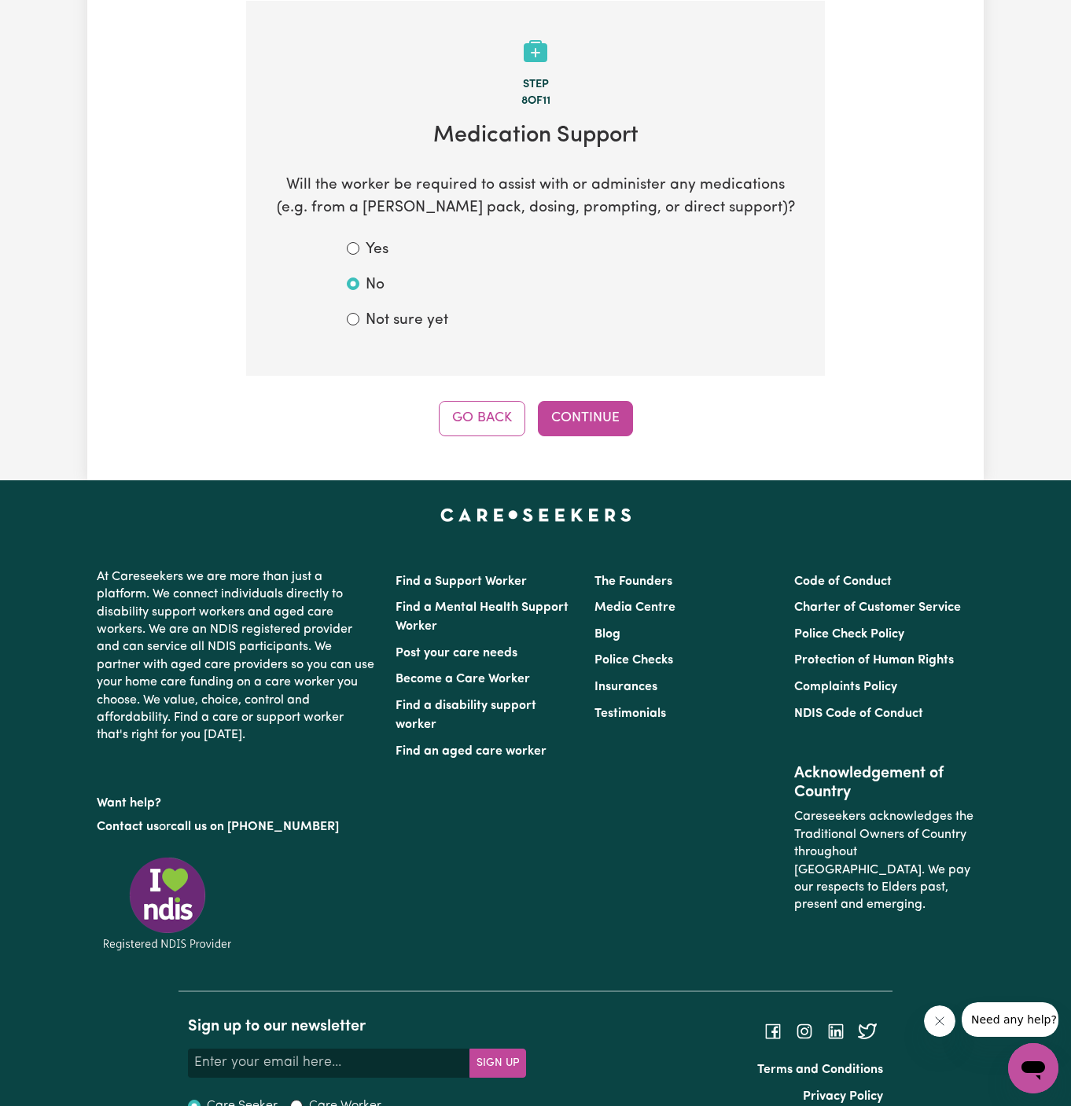
click at [415, 310] on label "Not sure yet" at bounding box center [407, 321] width 83 height 23
click at [359, 313] on input "Not sure yet" at bounding box center [353, 319] width 13 height 13
radio input "true"
click at [560, 414] on button "Continue" at bounding box center [585, 418] width 95 height 35
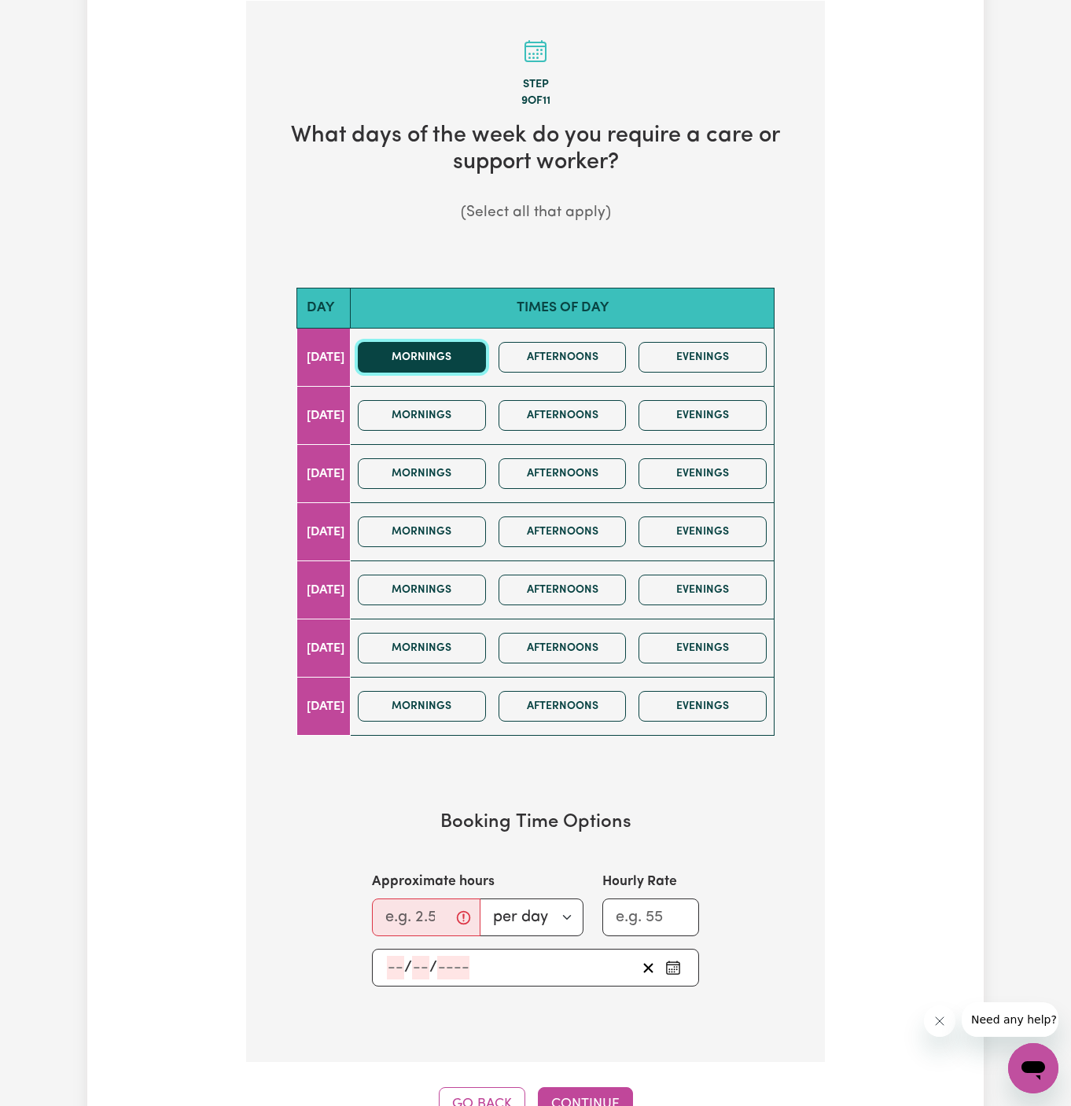
click at [420, 356] on button "Mornings" at bounding box center [422, 357] width 128 height 31
click at [462, 465] on button "Mornings" at bounding box center [422, 473] width 128 height 31
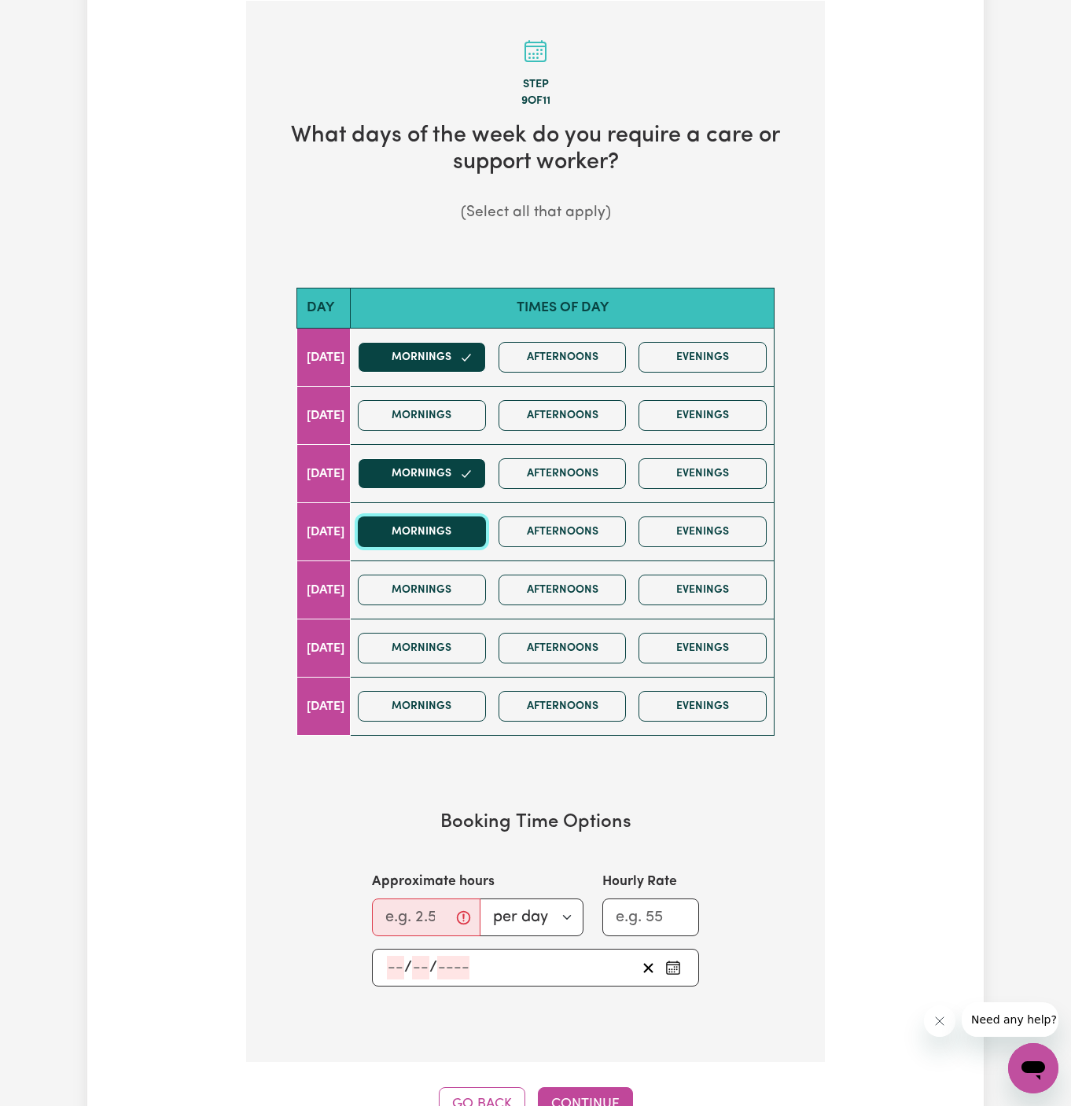
click at [469, 525] on button "Mornings" at bounding box center [422, 532] width 128 height 31
drag, startPoint x: 473, startPoint y: 561, endPoint x: 455, endPoint y: 586, distance: 30.4
click at [455, 586] on div "Mornings Afternoons Evenings" at bounding box center [563, 590] width 422 height 56
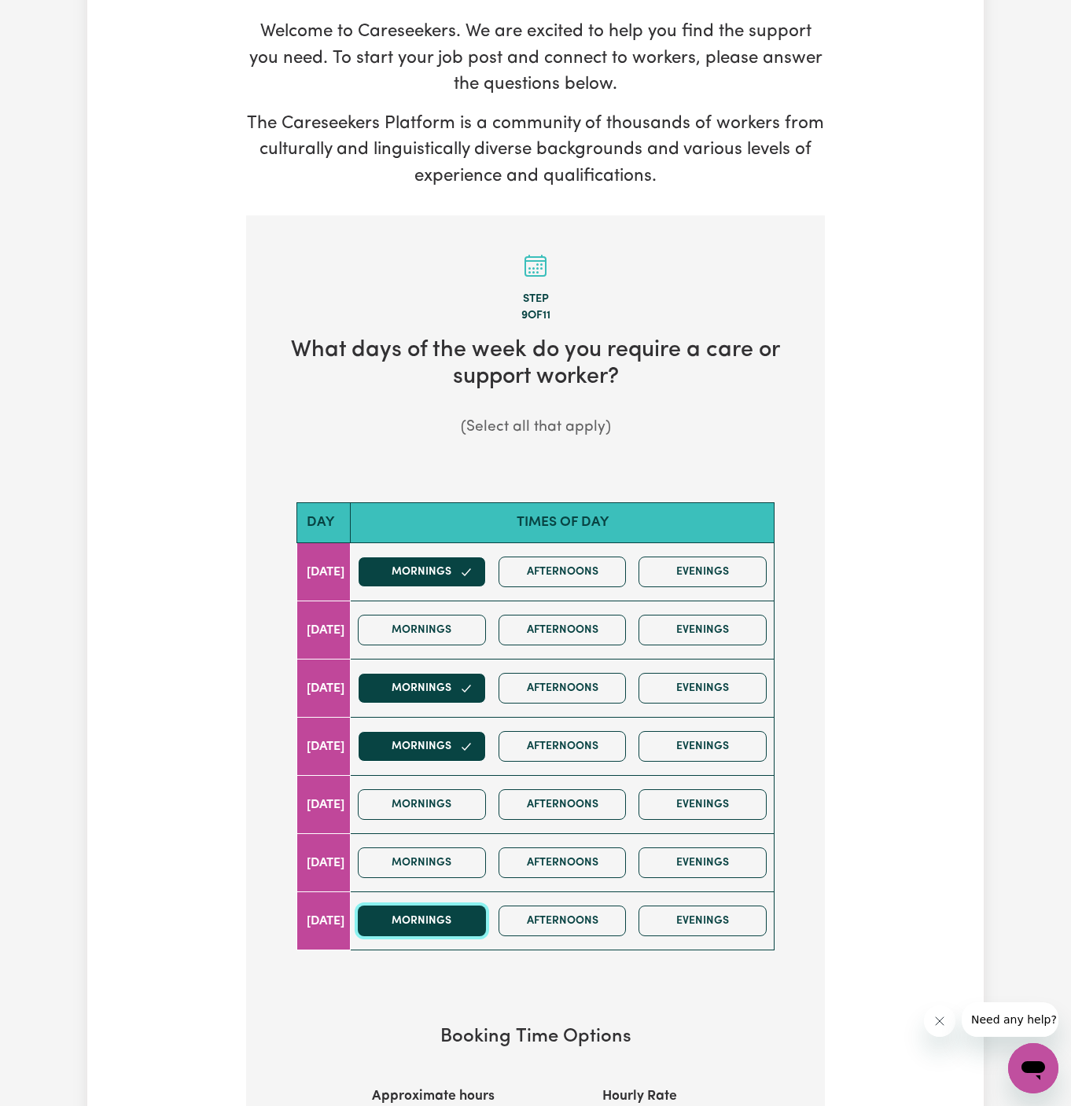
scroll to position [188, 0]
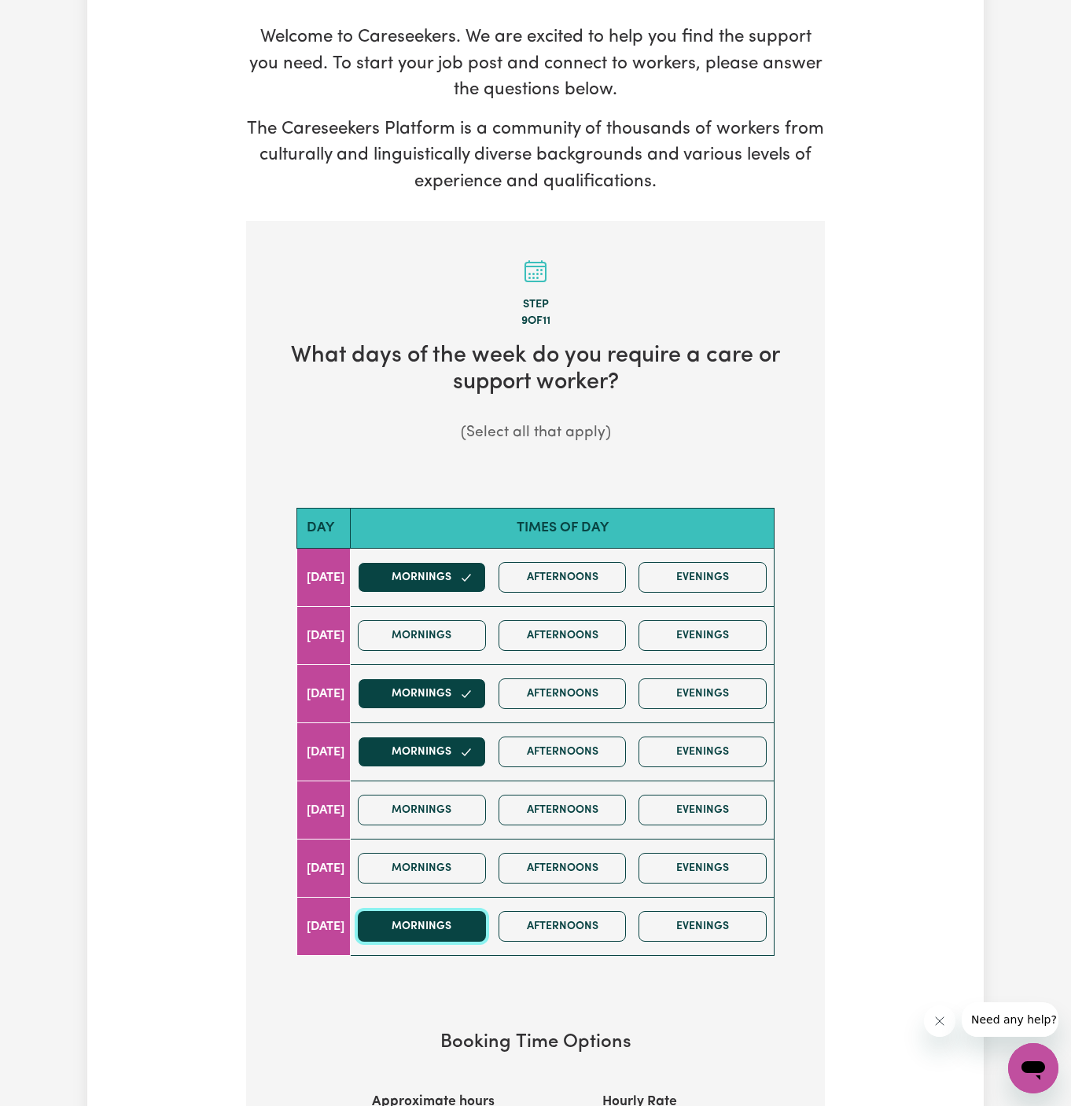
click at [426, 888] on tbody "Monday Mornings Afternoons Evenings Tuesday Mornings Afternoons Evenings Wednes…" at bounding box center [535, 752] width 477 height 407
click at [459, 811] on button "Mornings" at bounding box center [422, 810] width 128 height 31
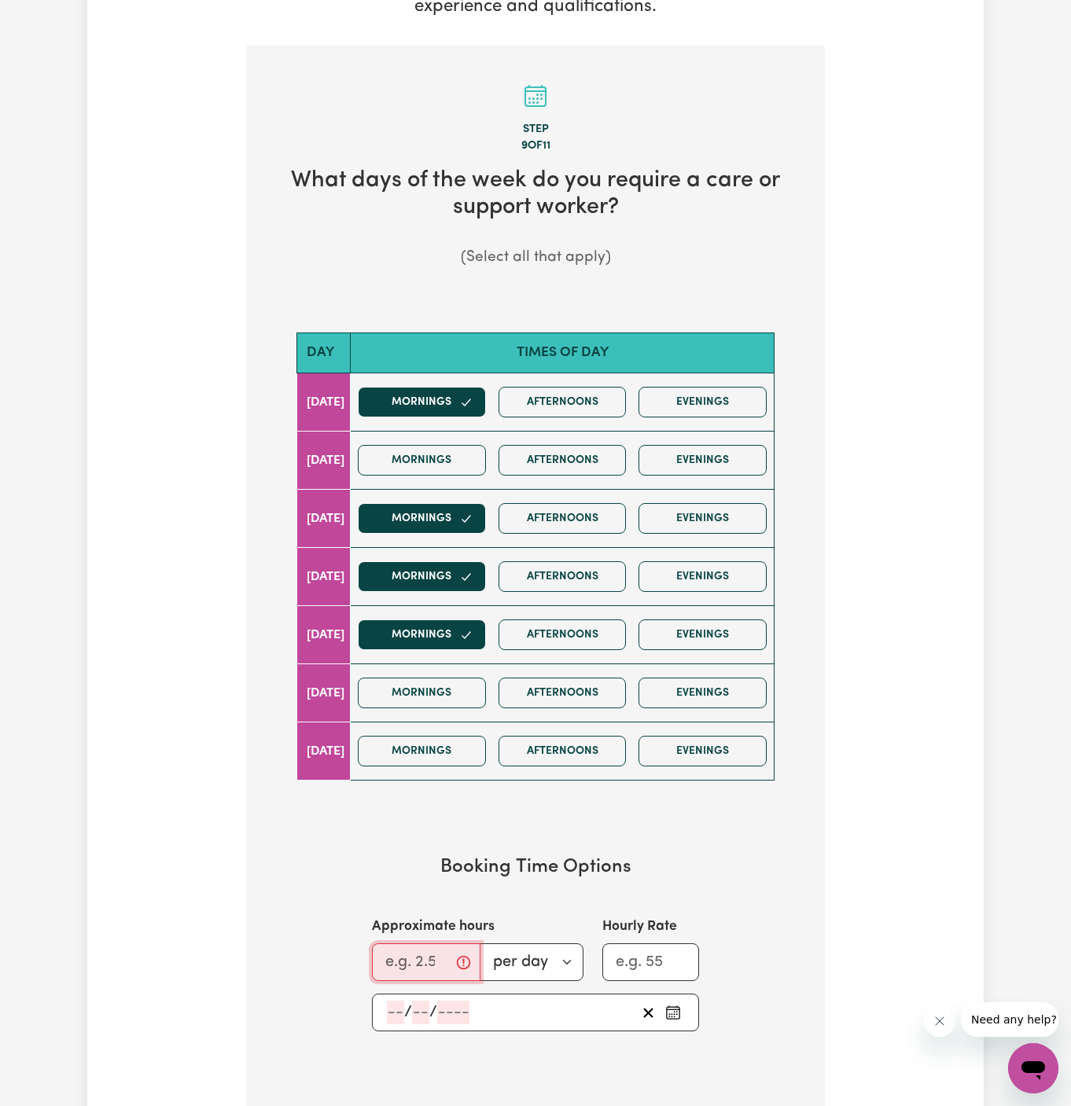
click at [425, 957] on input "Approximate hours" at bounding box center [426, 963] width 109 height 38
type input "2"
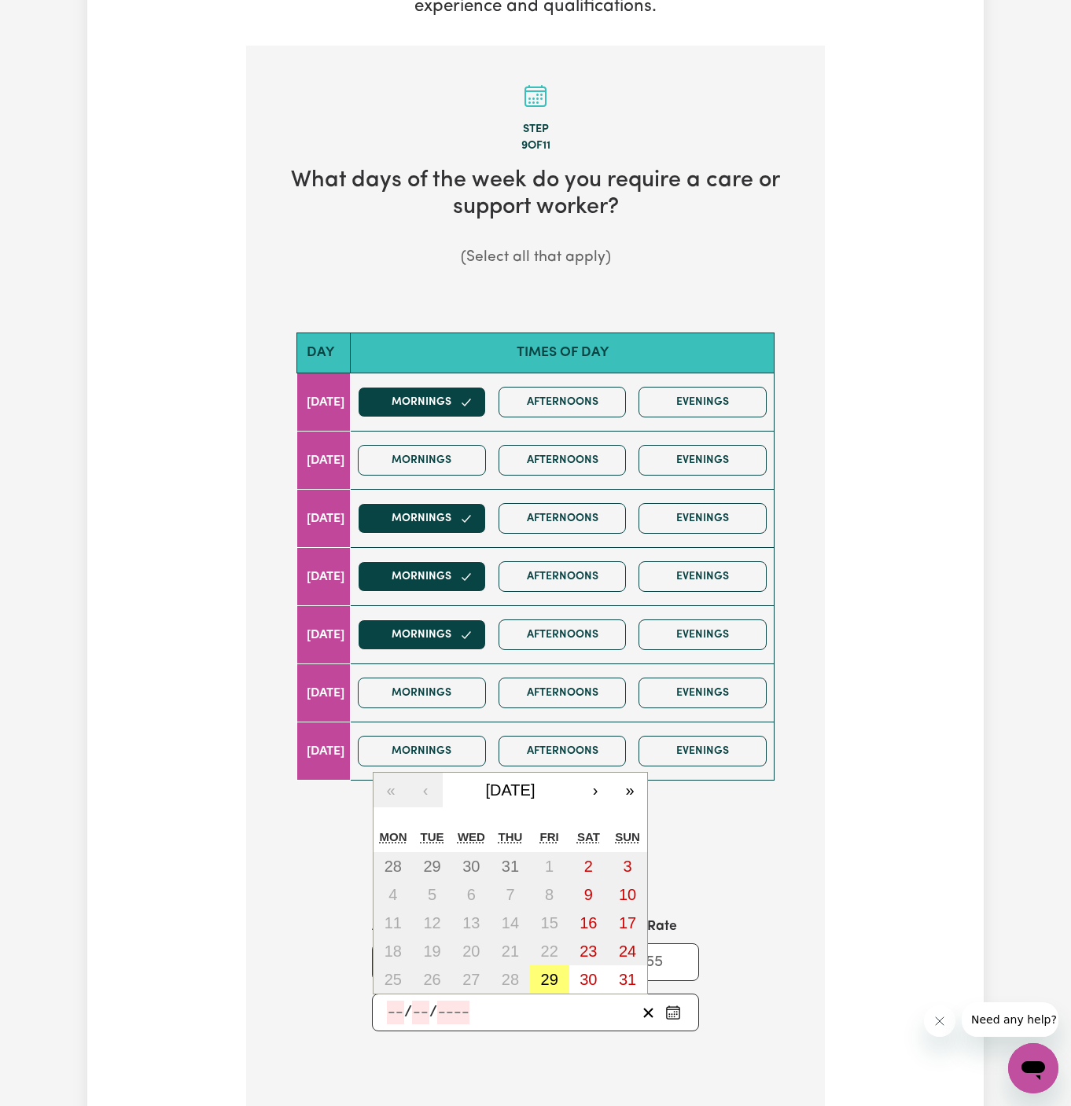
click at [397, 1007] on input "number" at bounding box center [395, 1013] width 17 height 24
click at [596, 792] on button "›" at bounding box center [595, 790] width 35 height 35
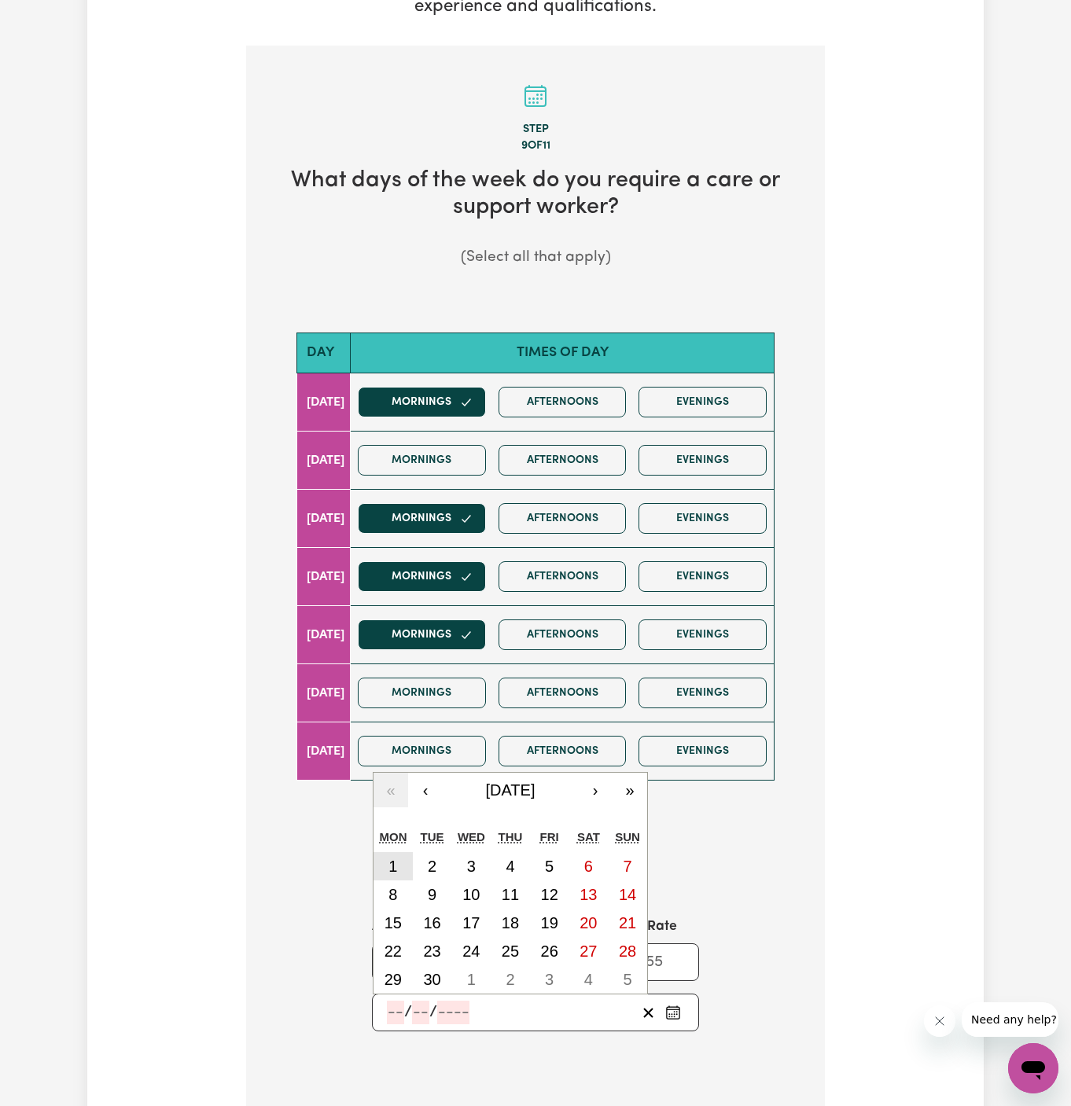
click at [392, 859] on abbr "1" at bounding box center [392, 866] width 9 height 17
type input "2025-09-01"
type input "1"
type input "9"
type input "2025"
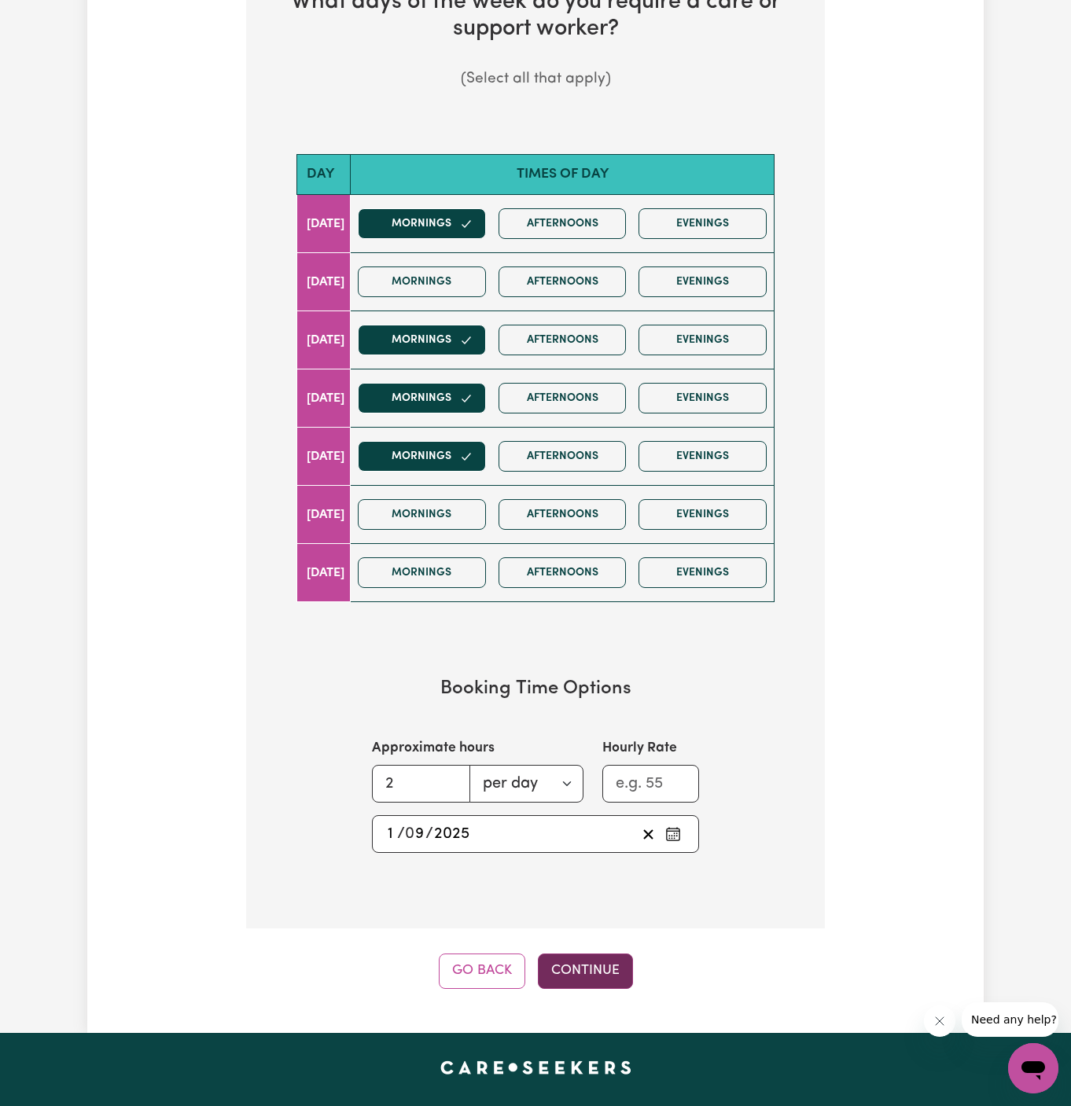
click at [580, 977] on button "Continue" at bounding box center [585, 971] width 95 height 35
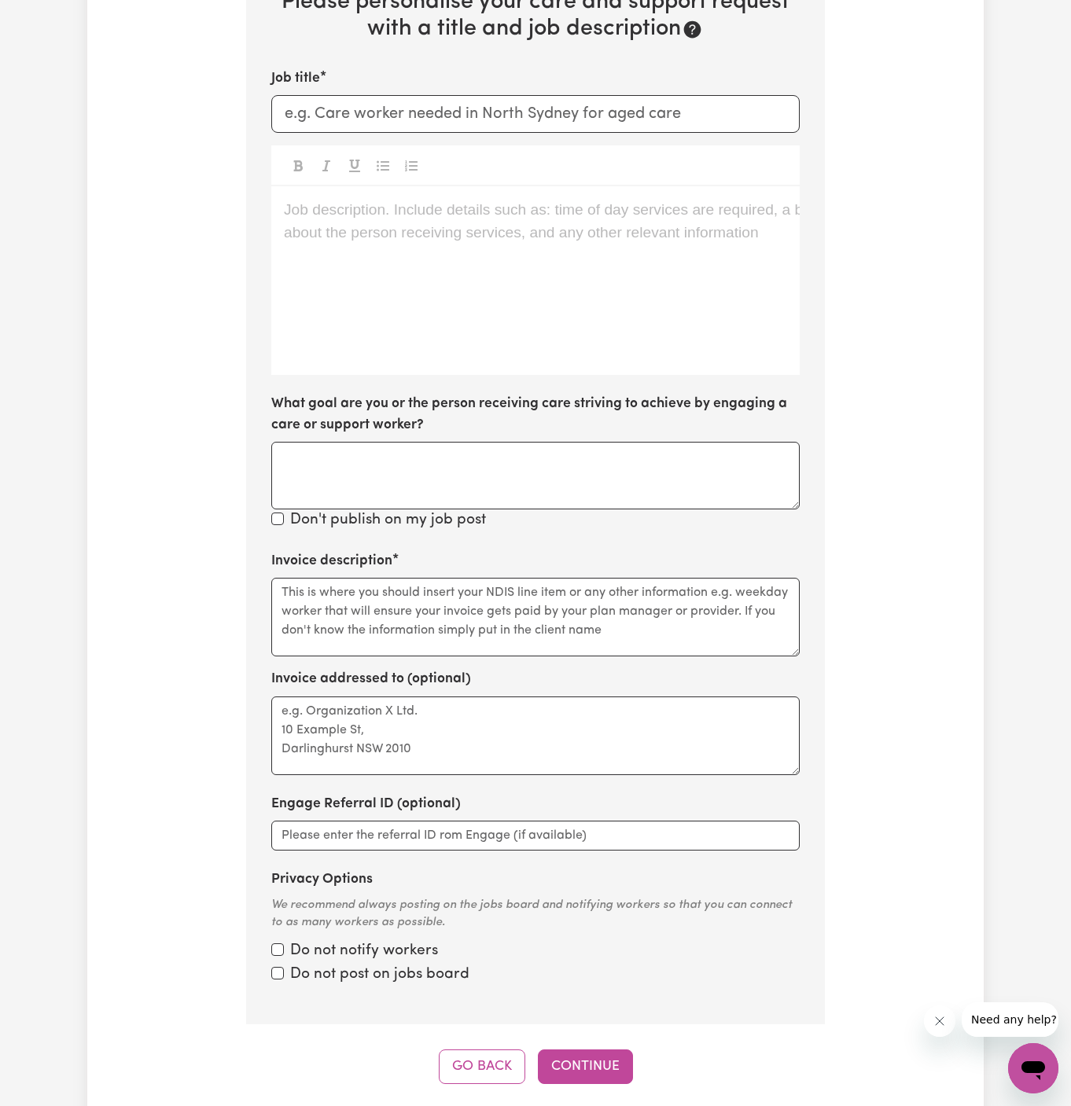
scroll to position [408, 0]
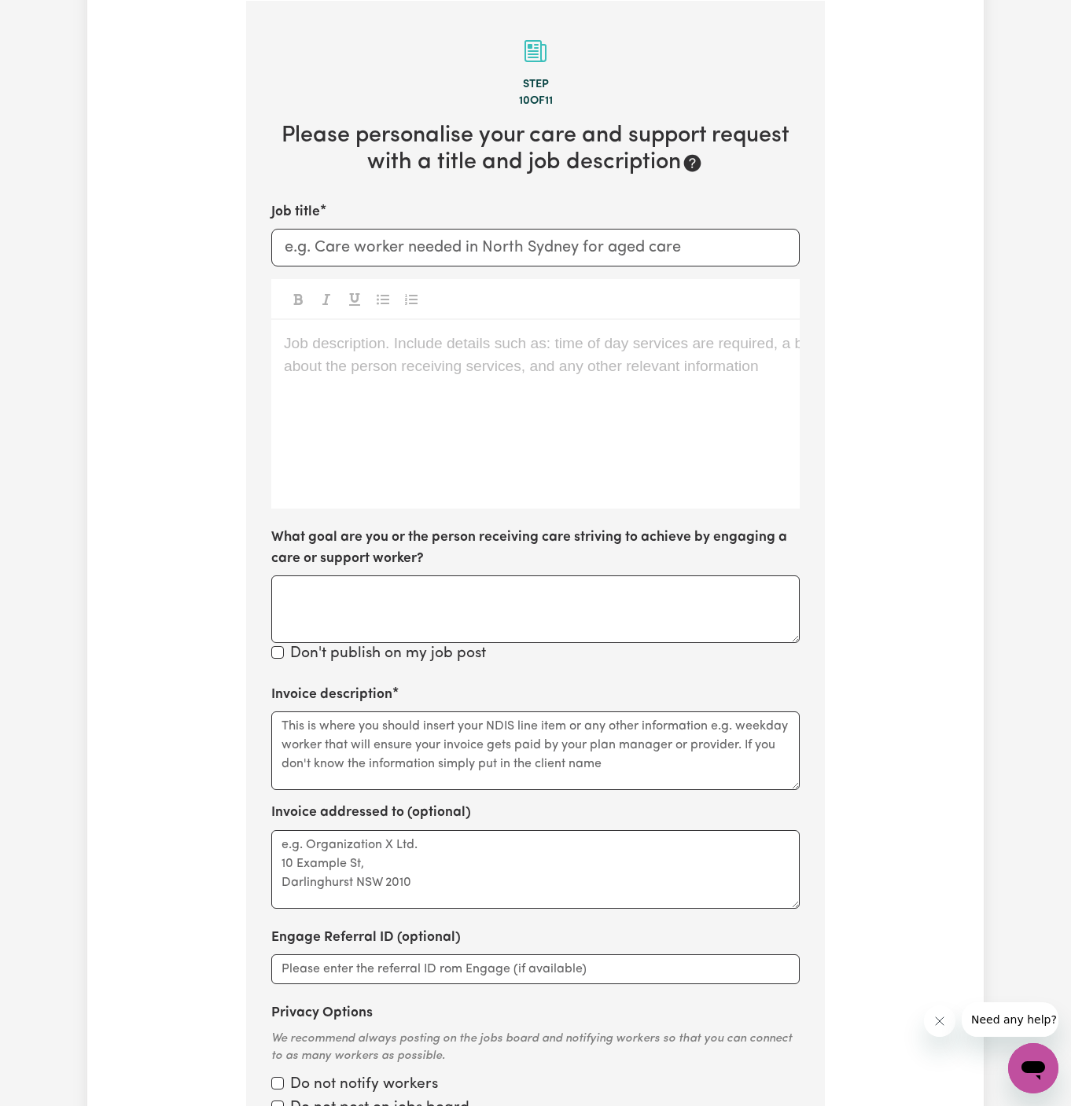
click at [532, 482] on div "Job description. Include details such as: time of day services are required, a …" at bounding box center [535, 414] width 528 height 189
click at [514, 391] on div "Job description. Include details such as: time of day services are required, a …" at bounding box center [535, 414] width 528 height 189
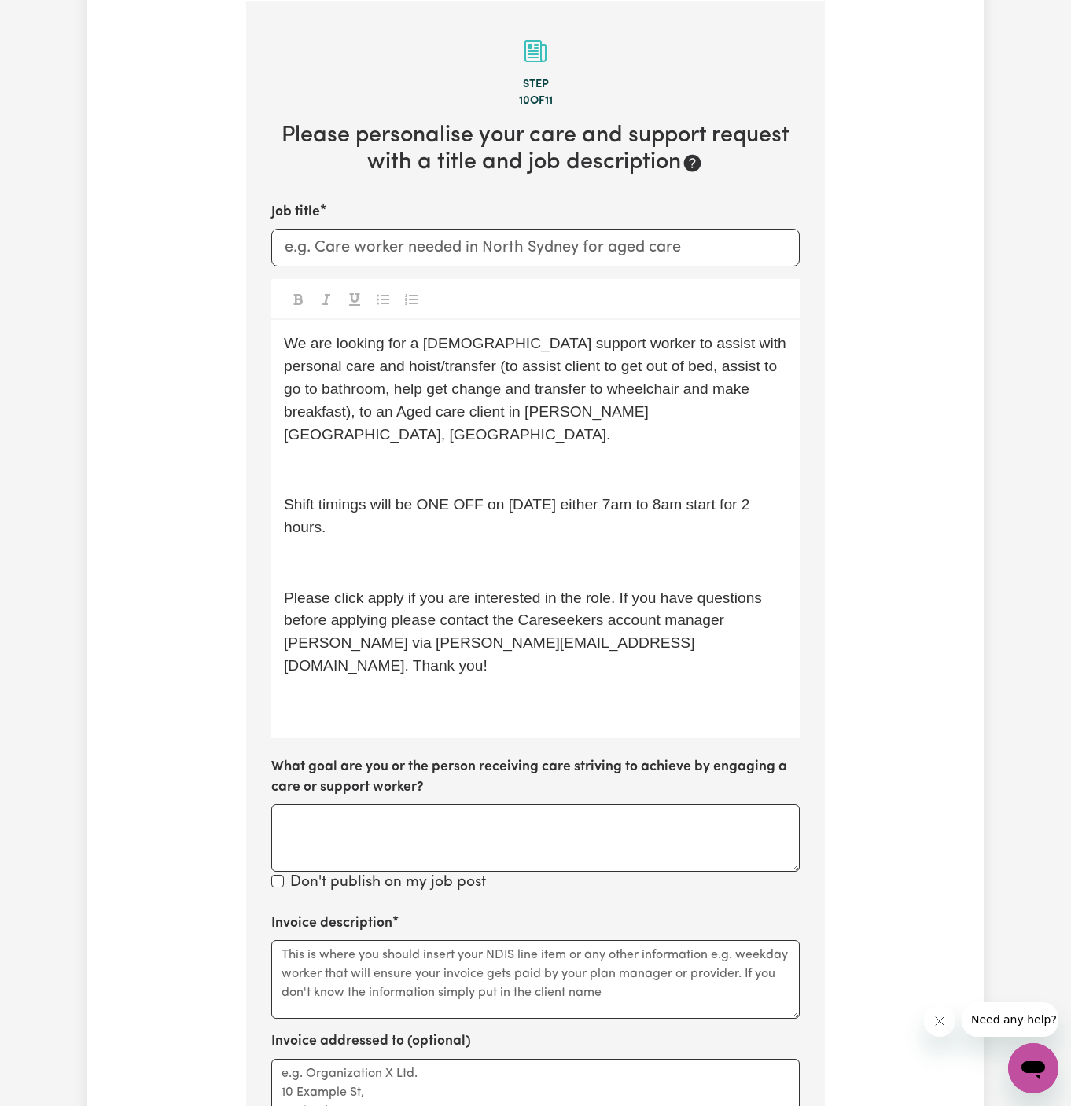
click at [388, 423] on div "We are looking for a male support worker to assist with personal care and hoist…" at bounding box center [535, 529] width 528 height 418
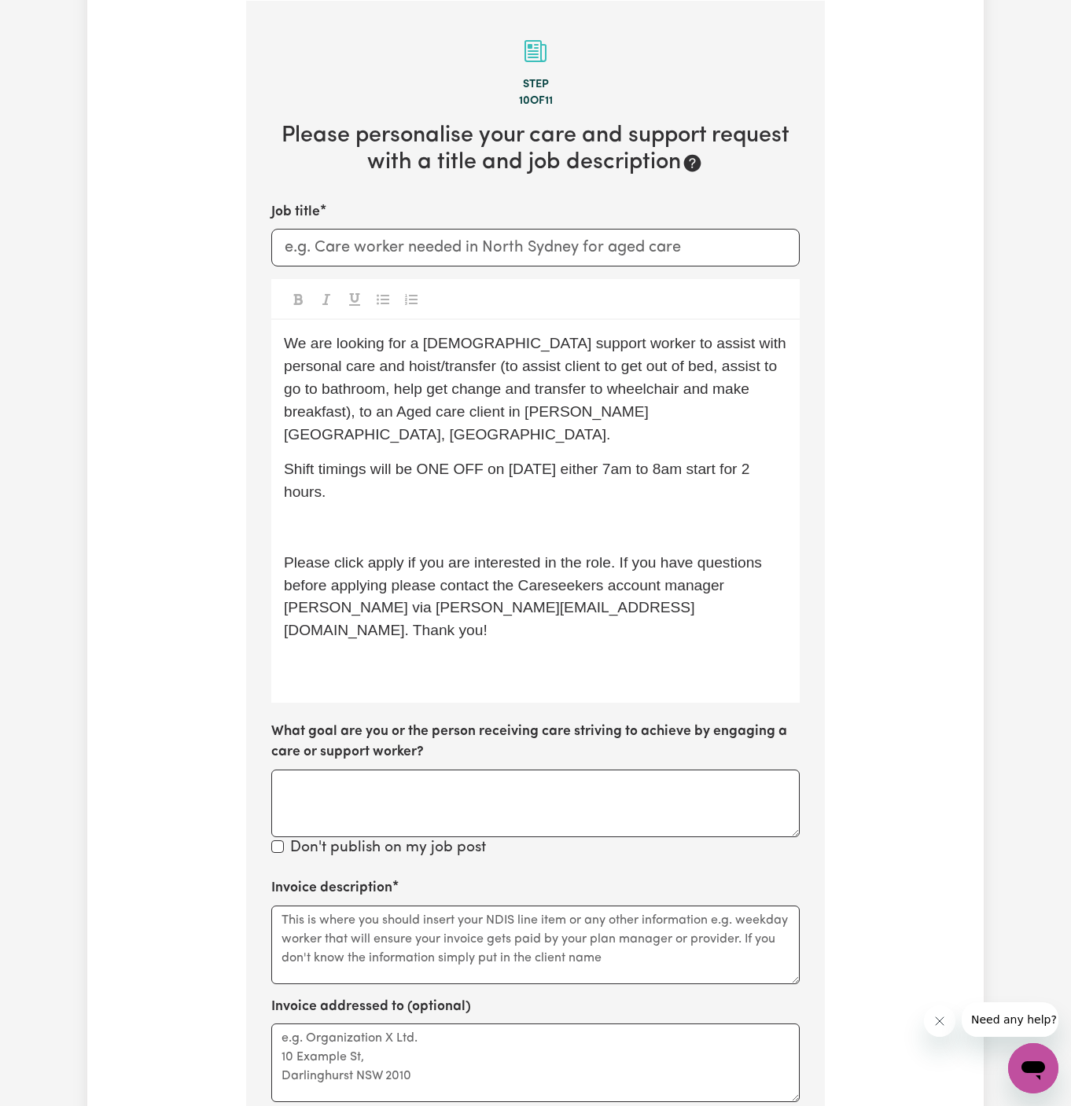
click at [726, 354] on p "We are looking for a male support worker to assist with personal care and hoist…" at bounding box center [535, 389] width 503 height 113
click at [599, 330] on div "We are looking for a male support worker to assist with personal care and hoist…" at bounding box center [535, 511] width 528 height 382
click at [473, 413] on span "We are looking for a male support worker to assist with personal care and hoist…" at bounding box center [537, 388] width 506 height 107
click at [849, 640] on div "Tell us your care and support requirements Welcome to Careseekers. We are excit…" at bounding box center [535, 551] width 897 height 1721
click at [399, 517] on p "﻿" at bounding box center [535, 528] width 503 height 23
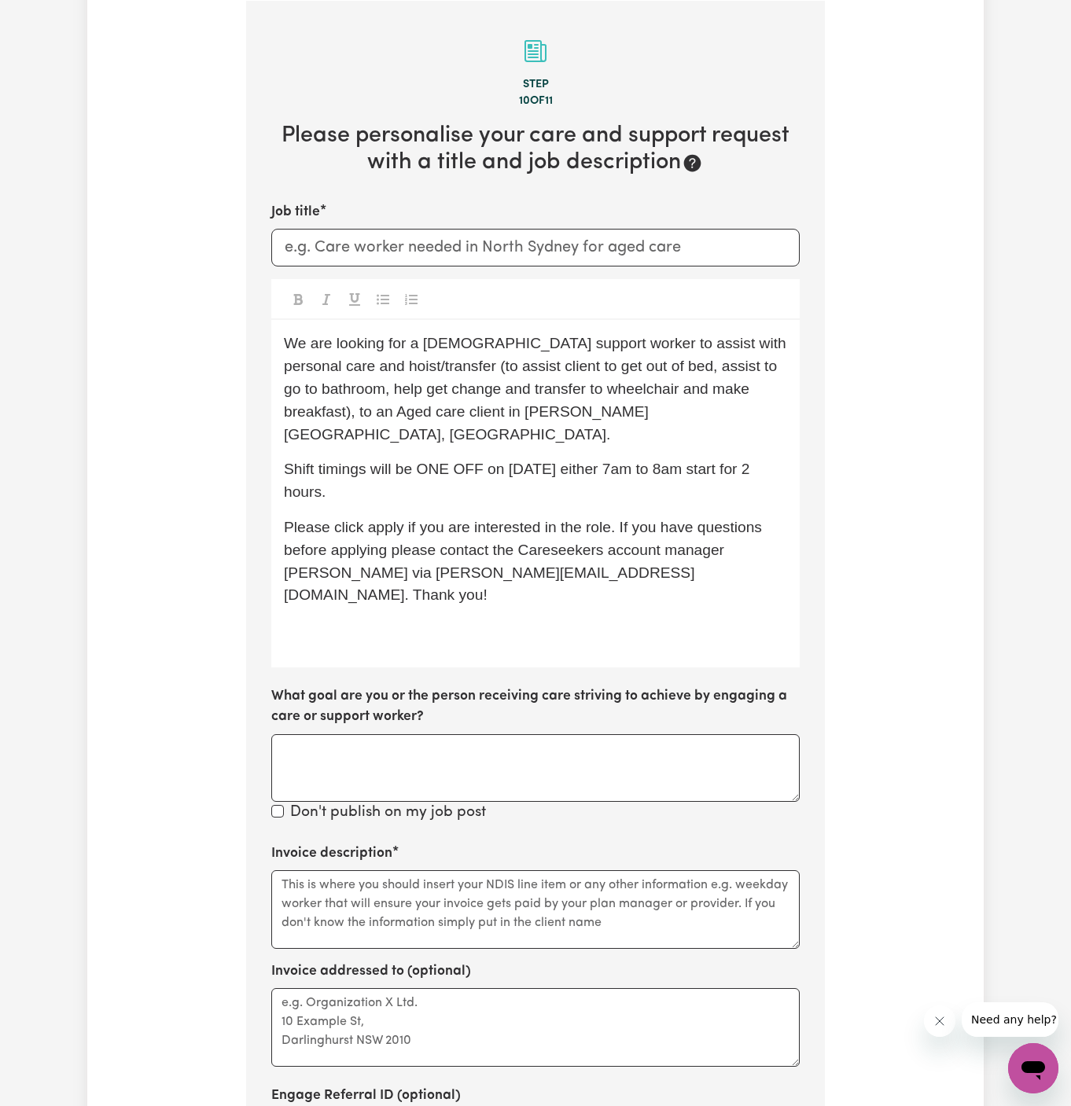
click at [908, 536] on div "Tell us your care and support requirements Welcome to Careseekers. We are excit…" at bounding box center [535, 534] width 897 height 1686
click at [297, 613] on div "We are looking for a male support worker to assist with personal care and hoist…" at bounding box center [535, 494] width 528 height 348
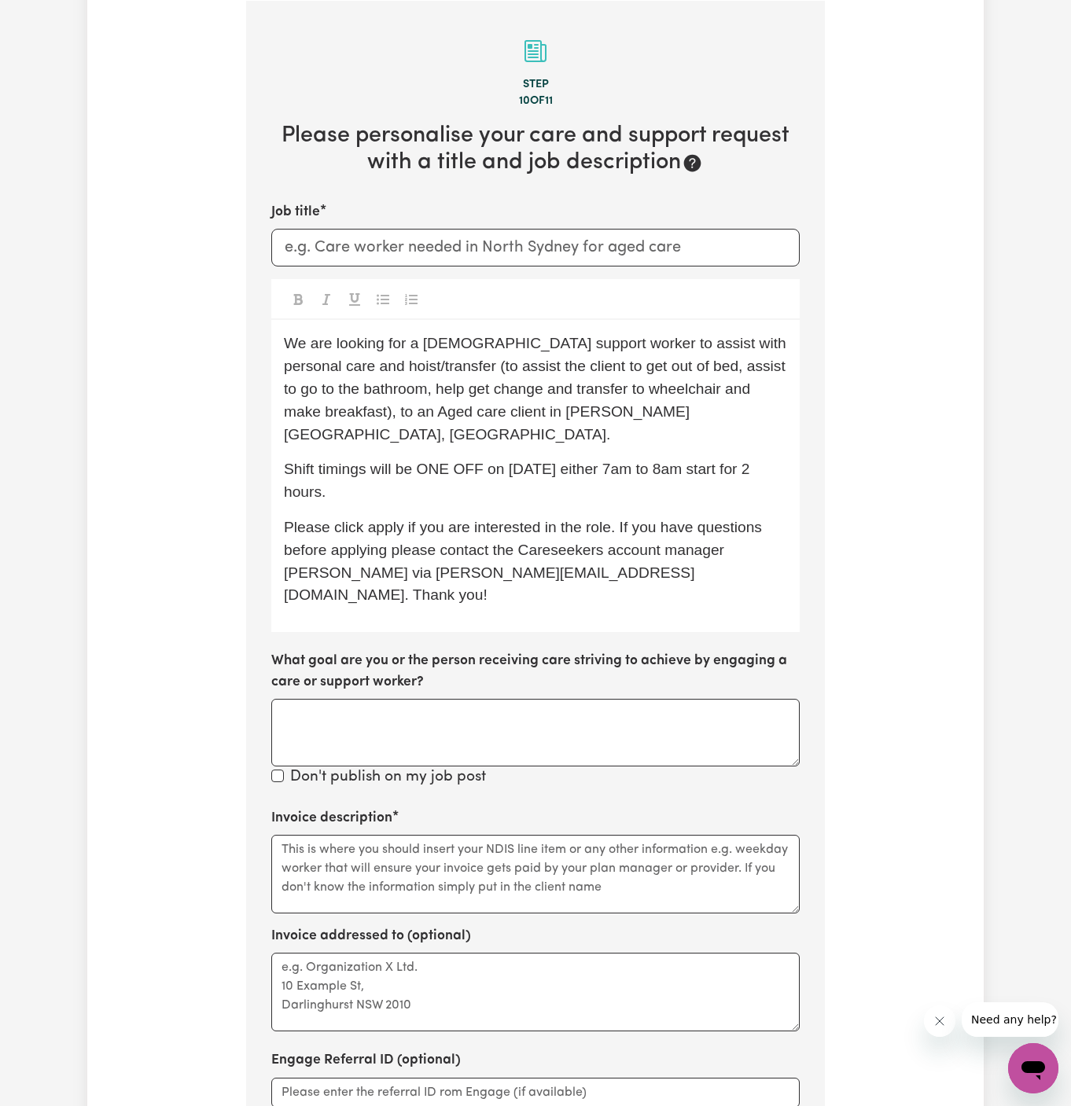
click at [446, 390] on span "We are looking for a male support worker to assist with personal care and hoist…" at bounding box center [537, 388] width 506 height 107
click at [484, 461] on span "Shift timings will be ONE OFF on 12/08 Monday either 7am to 8am start for 2 hou…" at bounding box center [519, 480] width 470 height 39
click at [445, 392] on span "We are looking for a male support worker to assist with personal care and hoist…" at bounding box center [537, 388] width 506 height 107
click at [606, 396] on span "We are looking for a male support worker to assist with personal care and hoist…" at bounding box center [537, 388] width 506 height 107
click at [572, 461] on span "Shift timings will be ONE OFF on 12/08 Monday either 7am to 8am start for 2 hou…" at bounding box center [519, 480] width 470 height 39
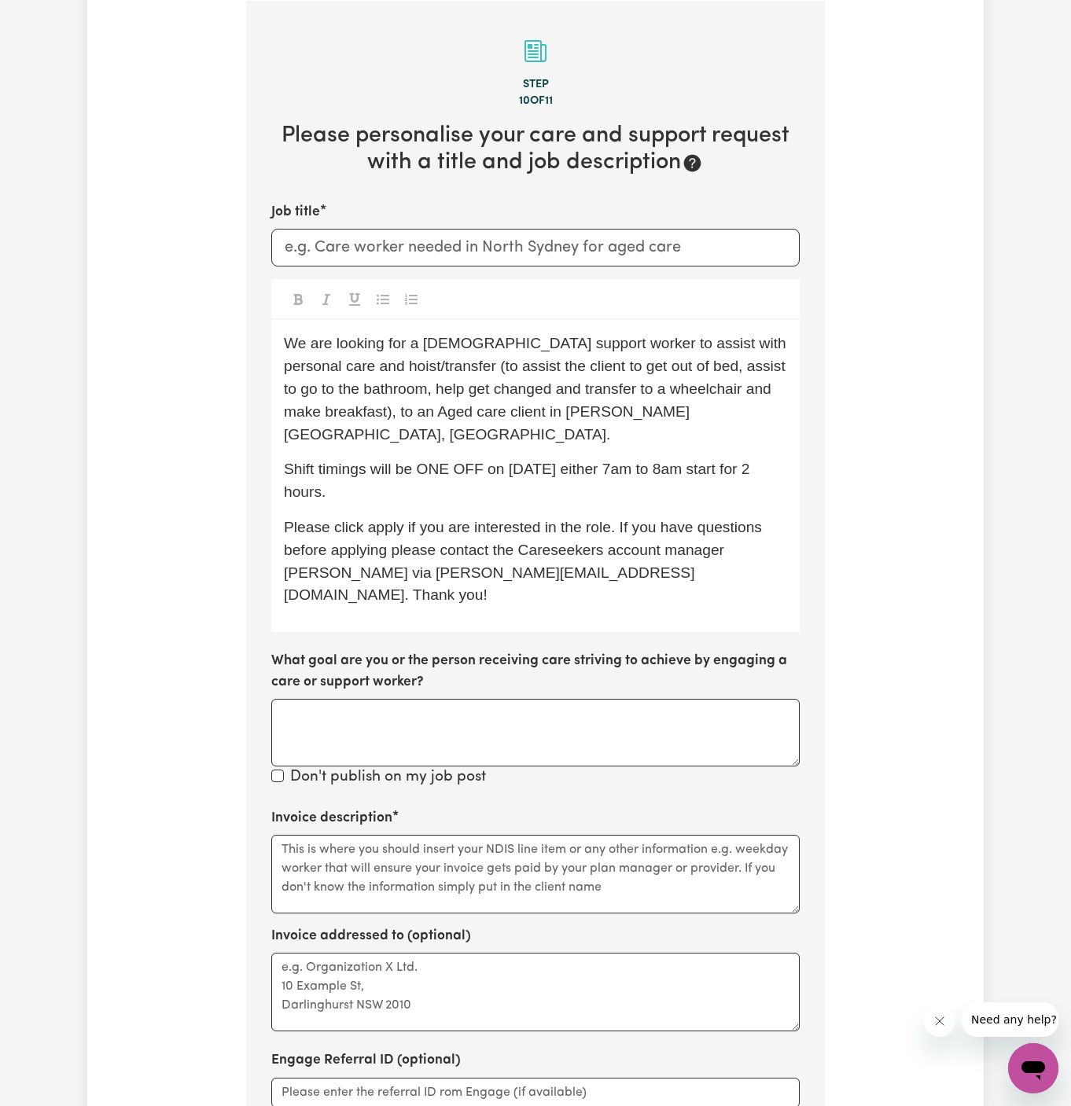
click at [491, 461] on p "Shift timings will be ONE OFF on 12/08 Monday either 7am to 8am start for 2 hou…" at bounding box center [535, 481] width 503 height 46
drag, startPoint x: 417, startPoint y: 447, endPoint x: 452, endPoint y: 486, distance: 52.3
click at [452, 486] on div "We are looking for a male support worker to assist with personal care and hoist…" at bounding box center [535, 476] width 528 height 312
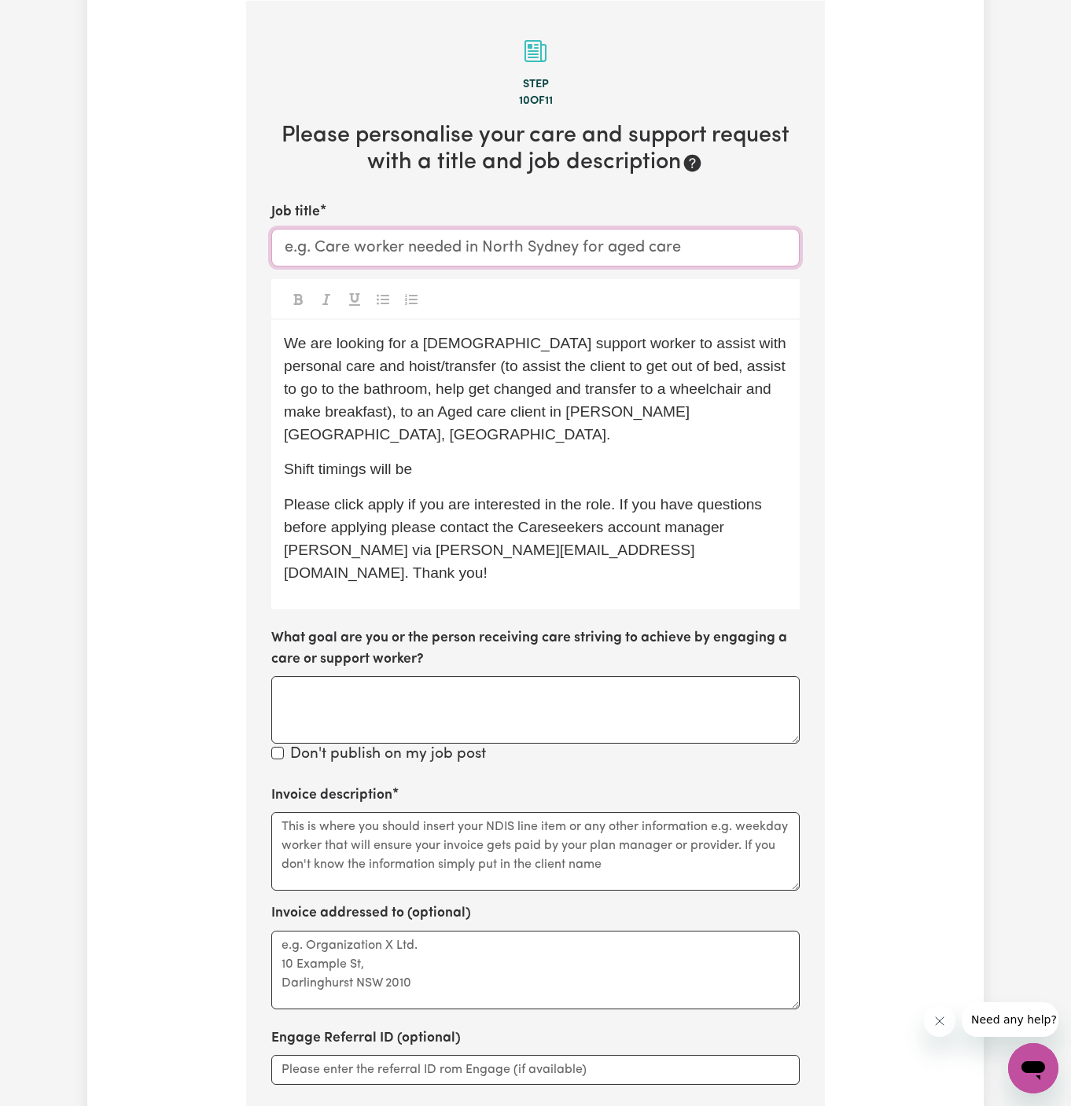
click at [565, 242] on input "Job title" at bounding box center [535, 248] width 528 height 38
type input "f"
click at [609, 233] on input "Female Support Worker Needed In Horspey" at bounding box center [535, 248] width 528 height 38
click at [576, 234] on input "Female Support Worker Needed In Horspey" at bounding box center [535, 248] width 528 height 38
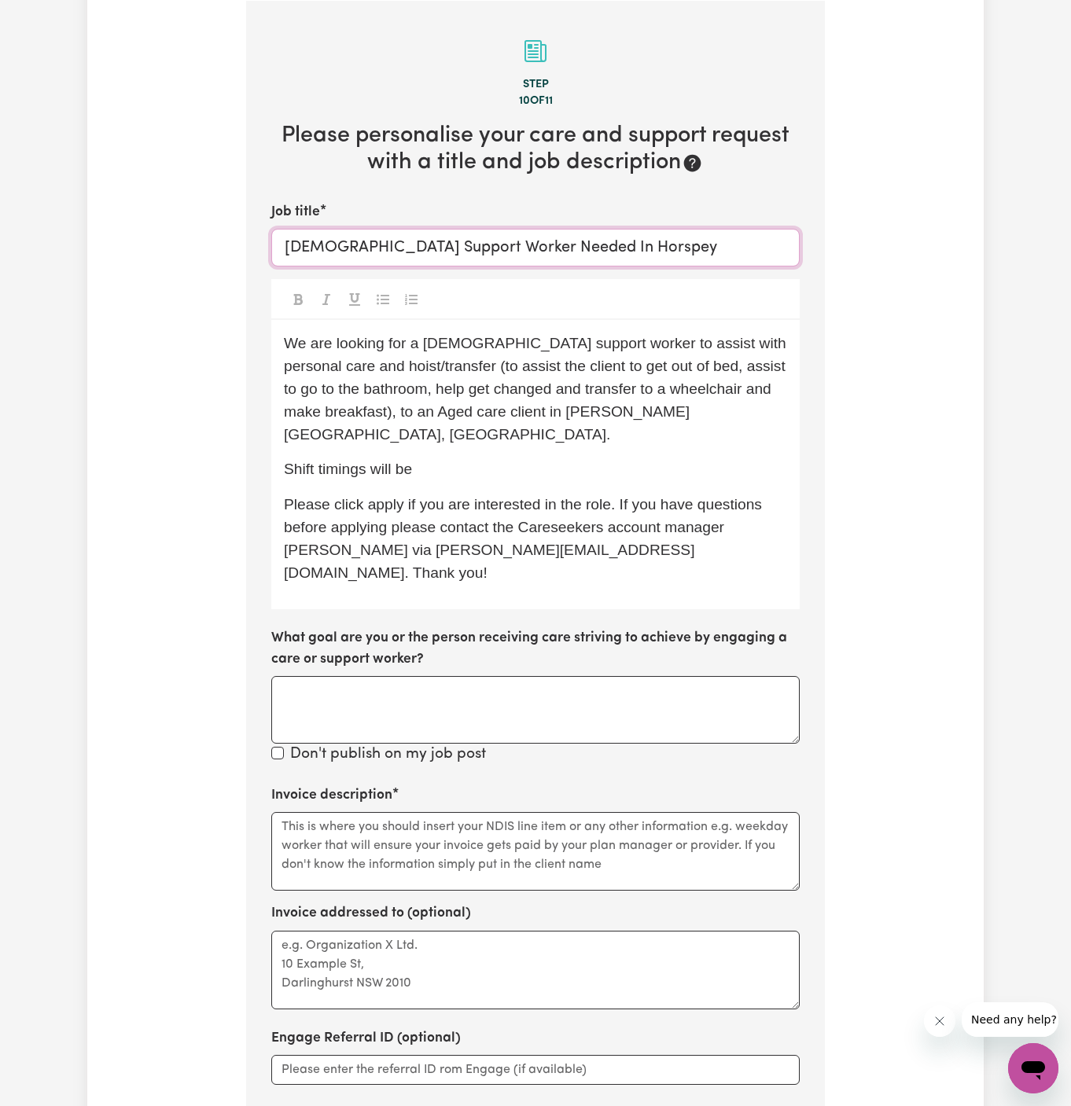
click at [576, 234] on input "Female Support Worker Needed In Horspey" at bounding box center [535, 248] width 528 height 38
click at [568, 242] on input "Female Support Worker Needed In Horspey" at bounding box center [535, 248] width 528 height 38
paste input "ley Park, NSW"
type input "Female Support Worker Needed In Horsley Park, NSW"
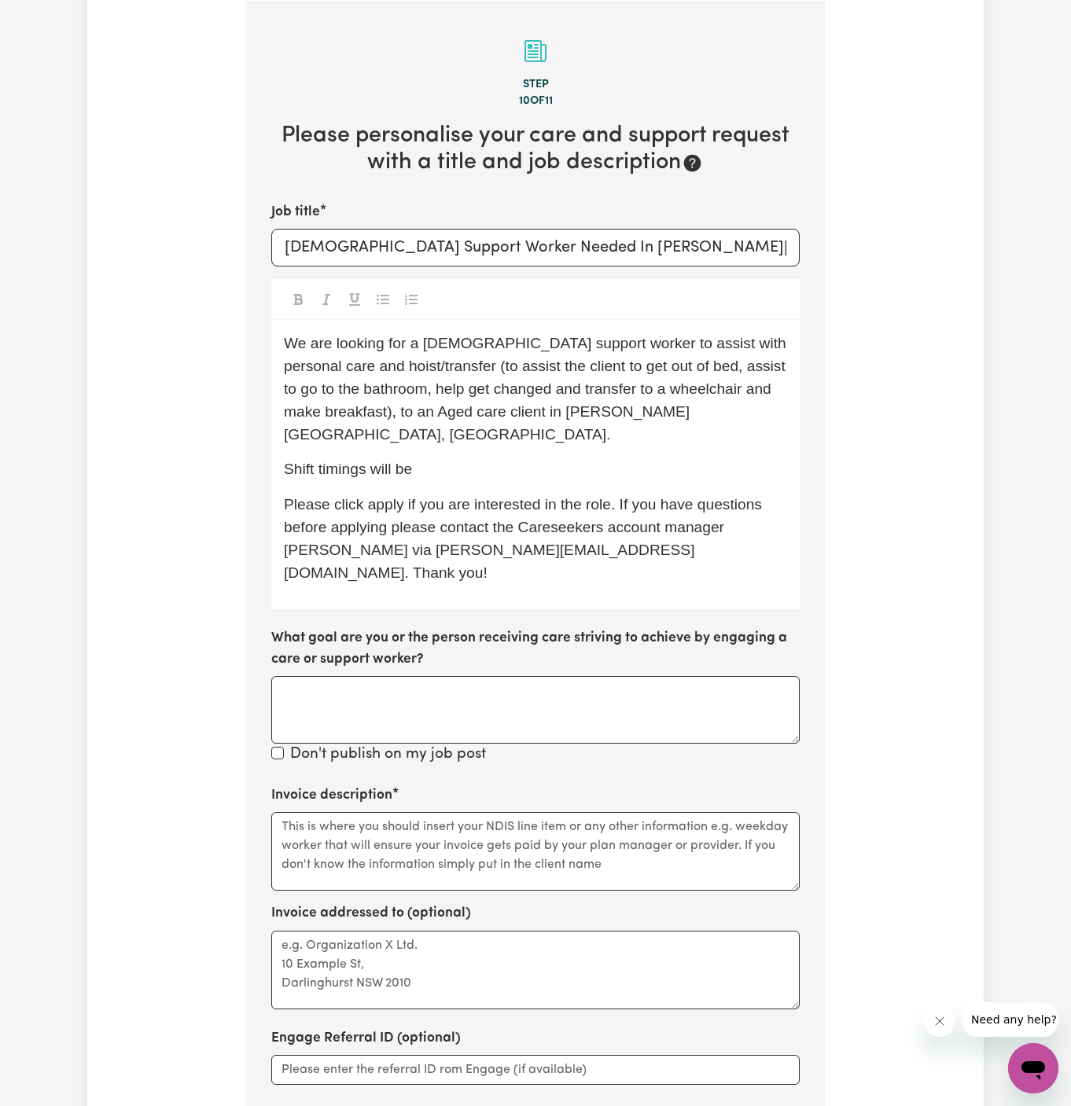
click at [420, 339] on span "We are looking for a male support worker to assist with personal care and hoist…" at bounding box center [537, 388] width 506 height 107
click at [503, 344] on span "We are looking for a female support worker to assist with personal care and hoi…" at bounding box center [537, 388] width 506 height 107
click at [556, 357] on span "We are looking for a female support worker to assist with personal care and hoi…" at bounding box center [537, 388] width 506 height 107
click at [683, 391] on span "We are looking for a female support worker to assist with personal care and hoi…" at bounding box center [537, 388] width 506 height 107
click at [502, 389] on span "We are looking for a female support worker to assist with personal care and hoi…" at bounding box center [537, 388] width 506 height 107
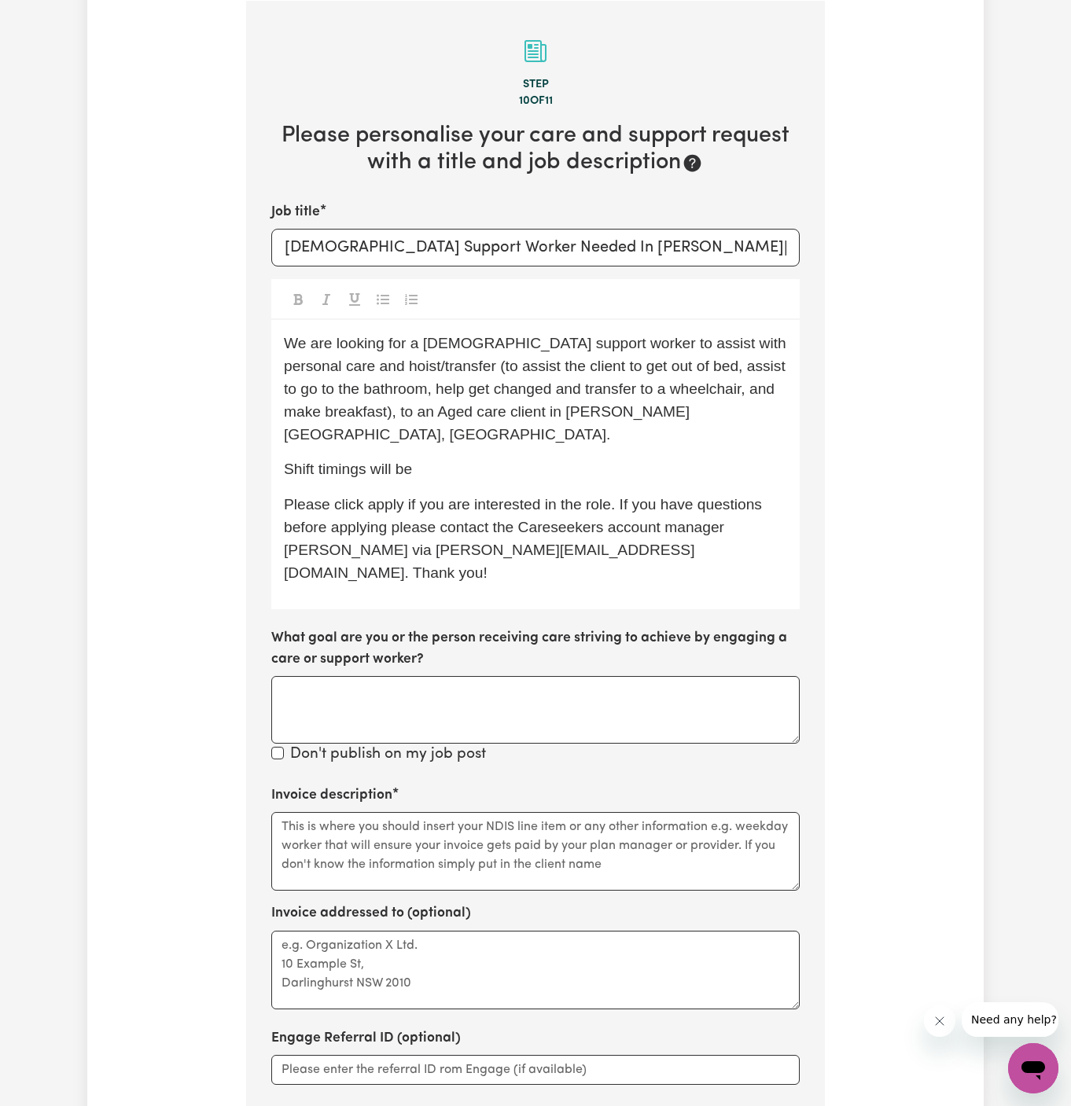
click at [573, 348] on span "We are looking for a female support worker to assist with personal care and hoi…" at bounding box center [537, 388] width 506 height 107
click at [639, 345] on span "We are looking for a female support worker to assist with personal care and hoi…" at bounding box center [537, 388] width 506 height 107
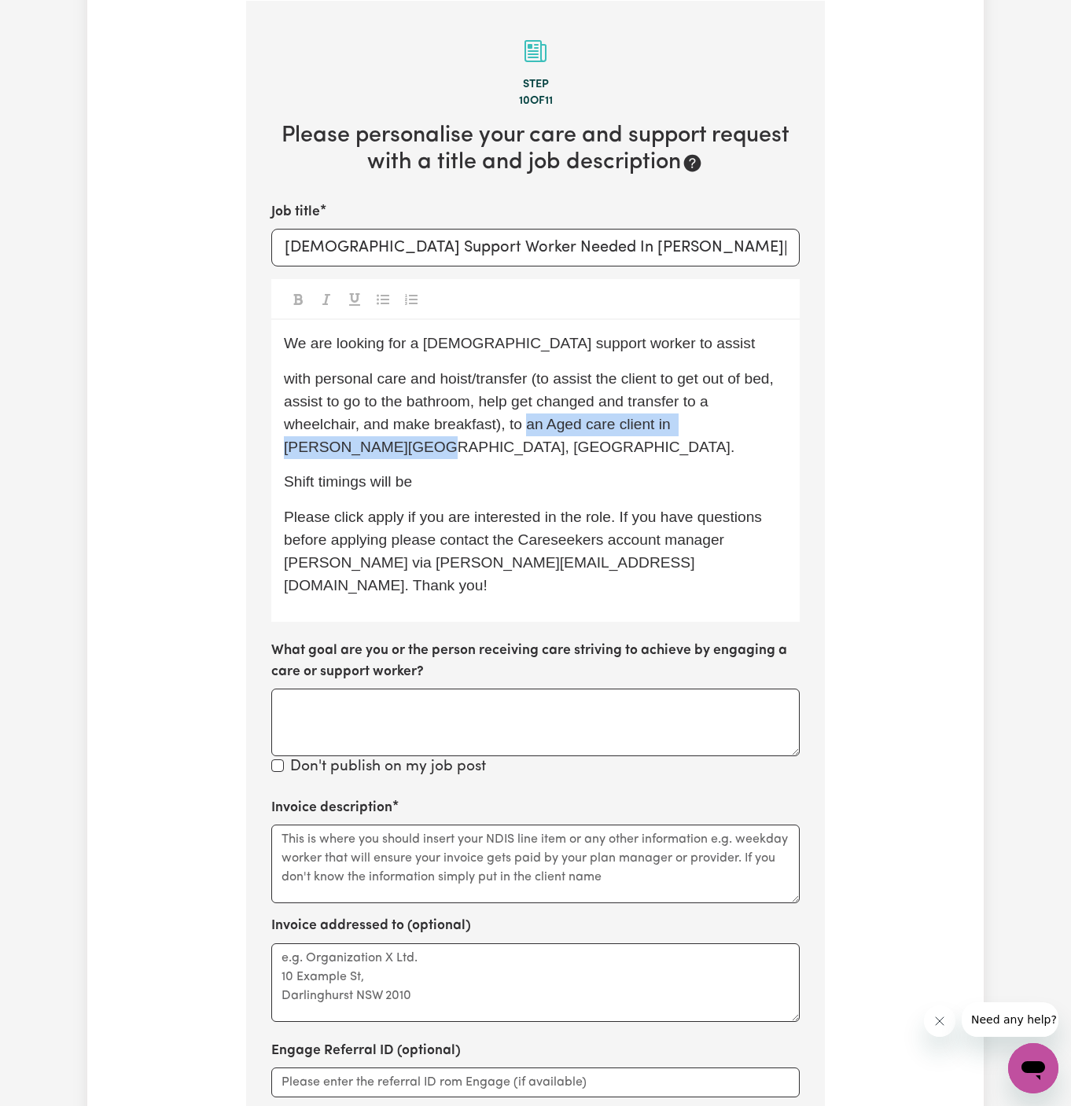
drag, startPoint x: 526, startPoint y: 429, endPoint x: 548, endPoint y: 451, distance: 31.1
click at [548, 451] on p "with personal care and hoist/transfer (to assist the client to get out of bed, …" at bounding box center [535, 413] width 503 height 90
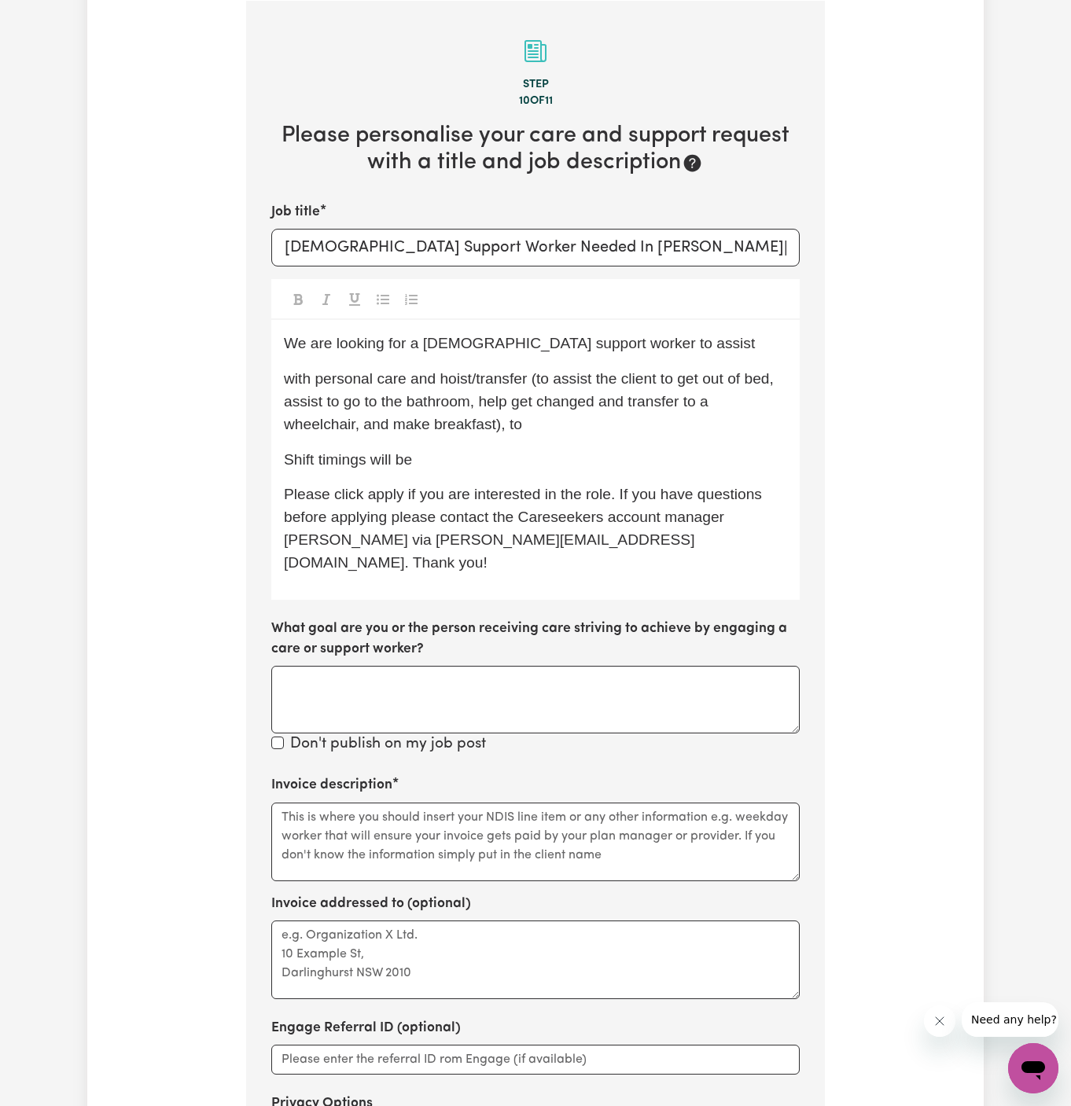
click at [667, 357] on div "We are looking for a female support worker to assist with personal care and hoi…" at bounding box center [535, 459] width 528 height 279
click at [687, 343] on p "We are looking for a female support worker to assist" at bounding box center [535, 344] width 503 height 23
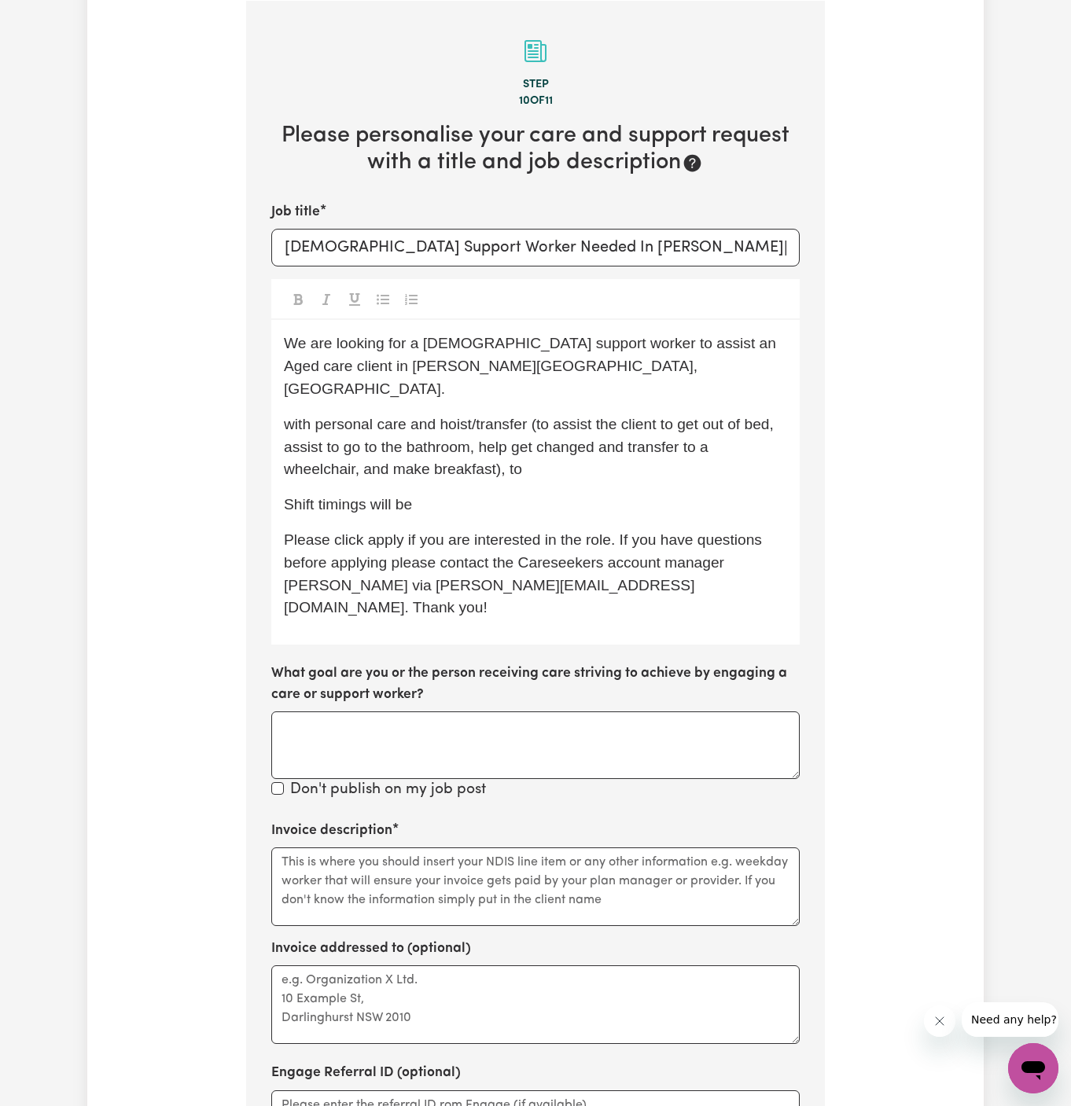
click at [493, 350] on span "We are looking for a female support worker to assist an Aged care client in Hor…" at bounding box center [531, 366] width 495 height 62
click at [289, 416] on span "with personal care and hoist/transfer (to assist the client to get out of bed, …" at bounding box center [531, 447] width 494 height 62
drag, startPoint x: 520, startPoint y: 446, endPoint x: 689, endPoint y: 464, distance: 170.0
click at [689, 464] on div "We are looking for a female support worker to assist an Aged care client in Hor…" at bounding box center [535, 482] width 528 height 325
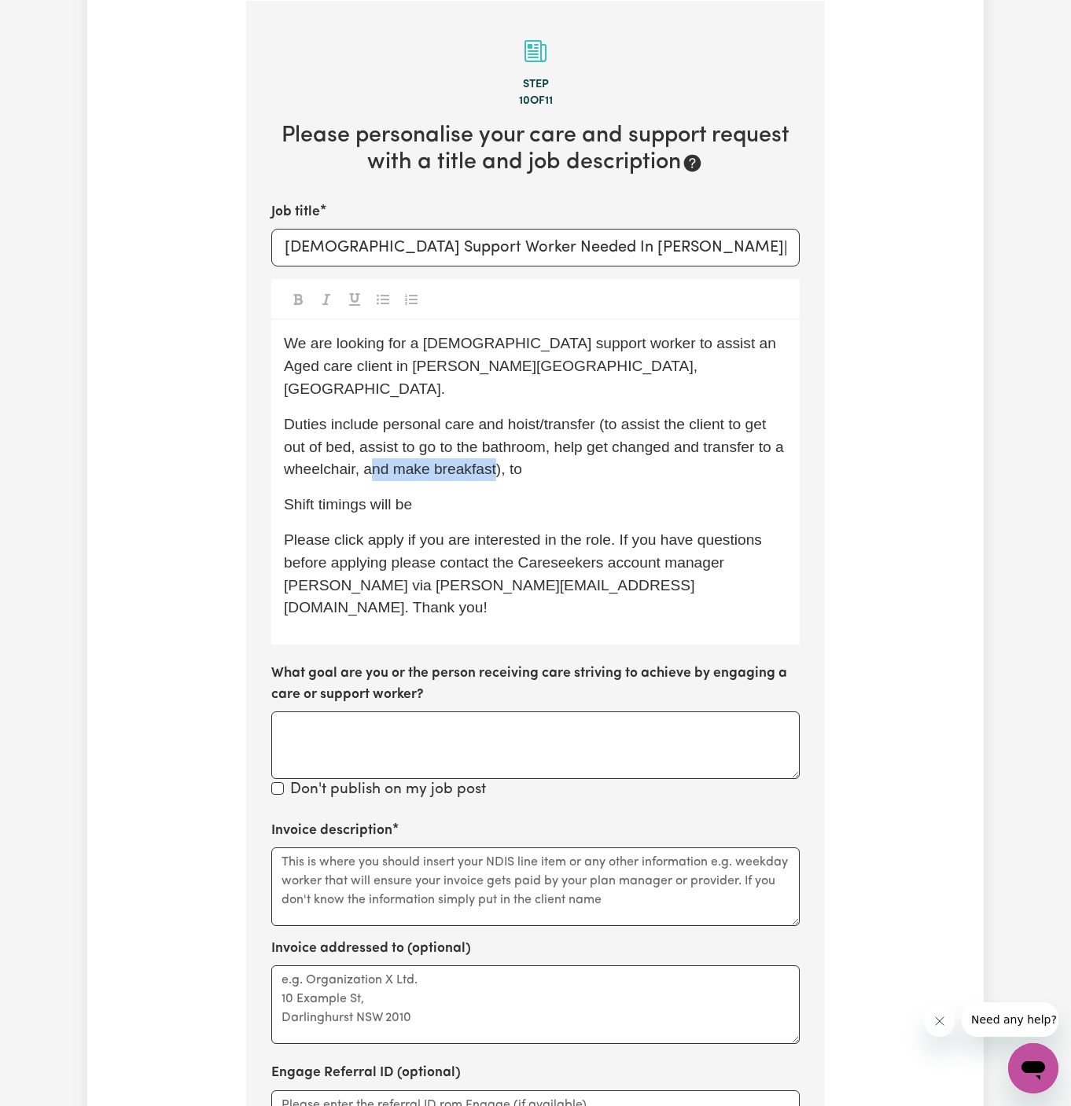
drag, startPoint x: 366, startPoint y: 451, endPoint x: 493, endPoint y: 451, distance: 126.6
click at [493, 451] on span "Duties include personal care and hoist/transfer (to assist the client to get ou…" at bounding box center [536, 447] width 504 height 62
click at [545, 456] on p "Duties include personal care and hoist/transfer (to assist the client to get ou…" at bounding box center [535, 448] width 503 height 68
click at [687, 430] on span "Duties include personal care and hoist/transfer (to assist the client to get ou…" at bounding box center [536, 447] width 504 height 62
click at [580, 444] on p "Duties include personal care and hoist/transfer (to assist the client to get ou…" at bounding box center [535, 448] width 503 height 68
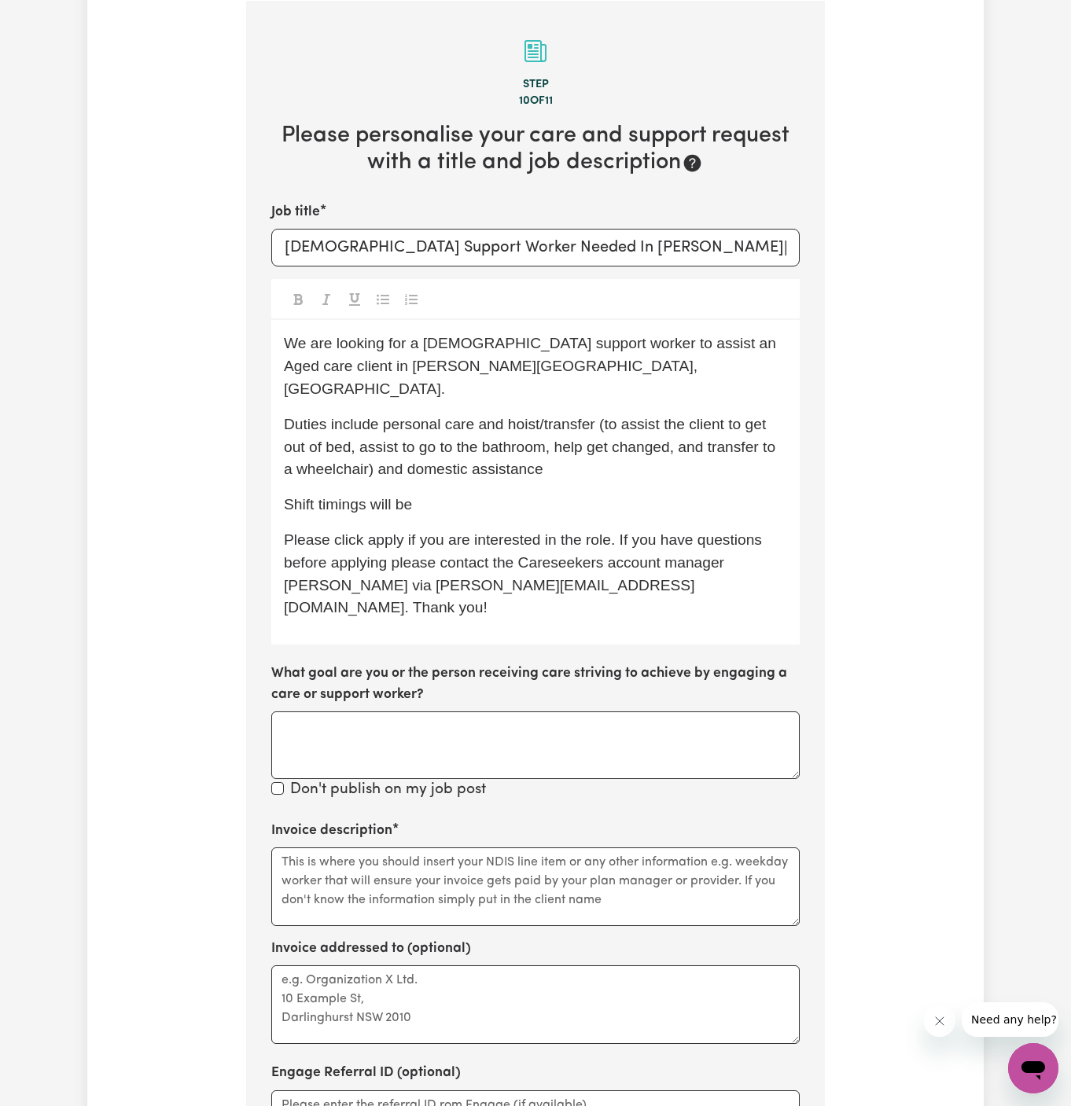
click at [389, 450] on span "Duties include personal care and hoist/transfer (to assist the client to get ou…" at bounding box center [531, 447] width 495 height 62
click at [558, 447] on p "Duties include personal care and hoist/transfer (to assist the client to get ou…" at bounding box center [535, 448] width 503 height 68
click at [432, 494] on p "Shift timings will be" at bounding box center [535, 505] width 503 height 23
click at [634, 496] on span "Shift timings will be every Monday, Wednesday, Thurdds and Friday" at bounding box center [495, 504] width 422 height 17
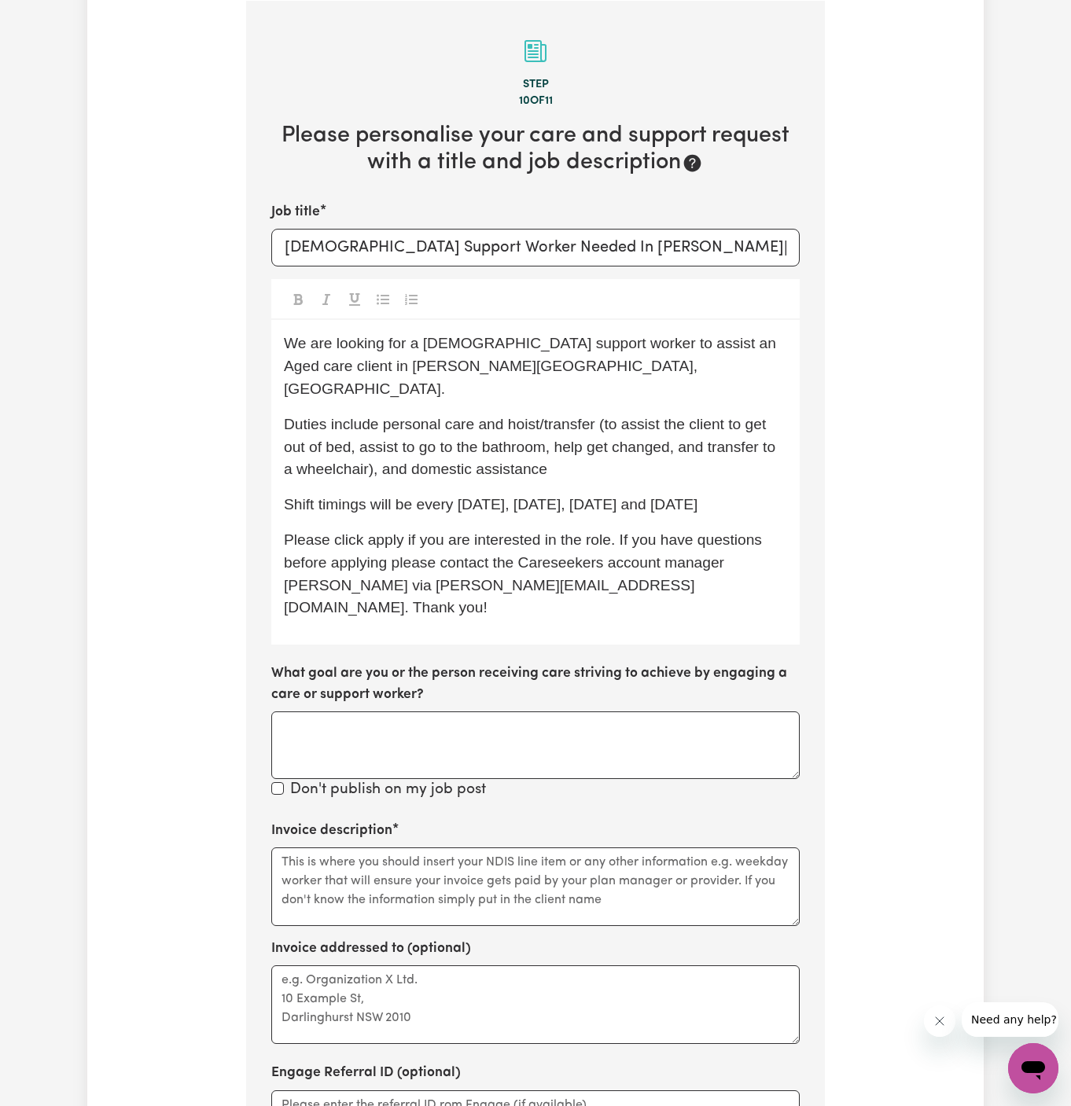
click at [762, 494] on p "Shift timings will be every Monday, Wednesday, Thursday and Friday" at bounding box center [535, 505] width 503 height 23
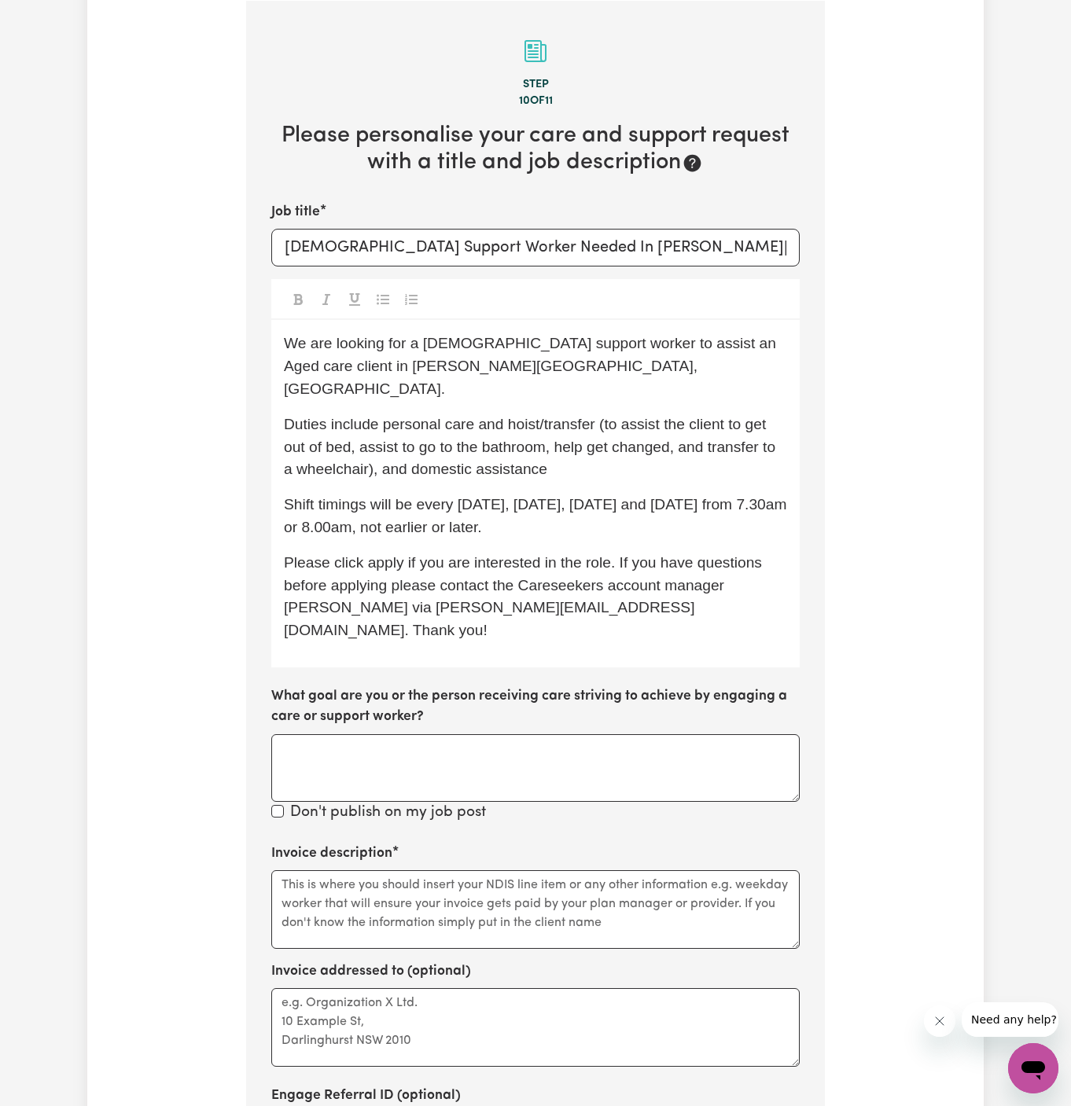
click at [755, 496] on span "Shift timings will be every Monday, Wednesday, Thursday and Friday from 7.30am …" at bounding box center [537, 515] width 507 height 39
click at [570, 506] on p "Shift timings will be every Monday, Wednesday, Thursday and Friday starts 7.30a…" at bounding box center [535, 517] width 503 height 46
click at [572, 506] on span "Shift timings will be every Monday, Wednesday, Thursday and Friday starts 7.30a…" at bounding box center [513, 515] width 459 height 39
click at [688, 496] on span "Shift timings will be every Monday, Wednesday, Thursday and Friday starts 7.30a…" at bounding box center [513, 515] width 459 height 39
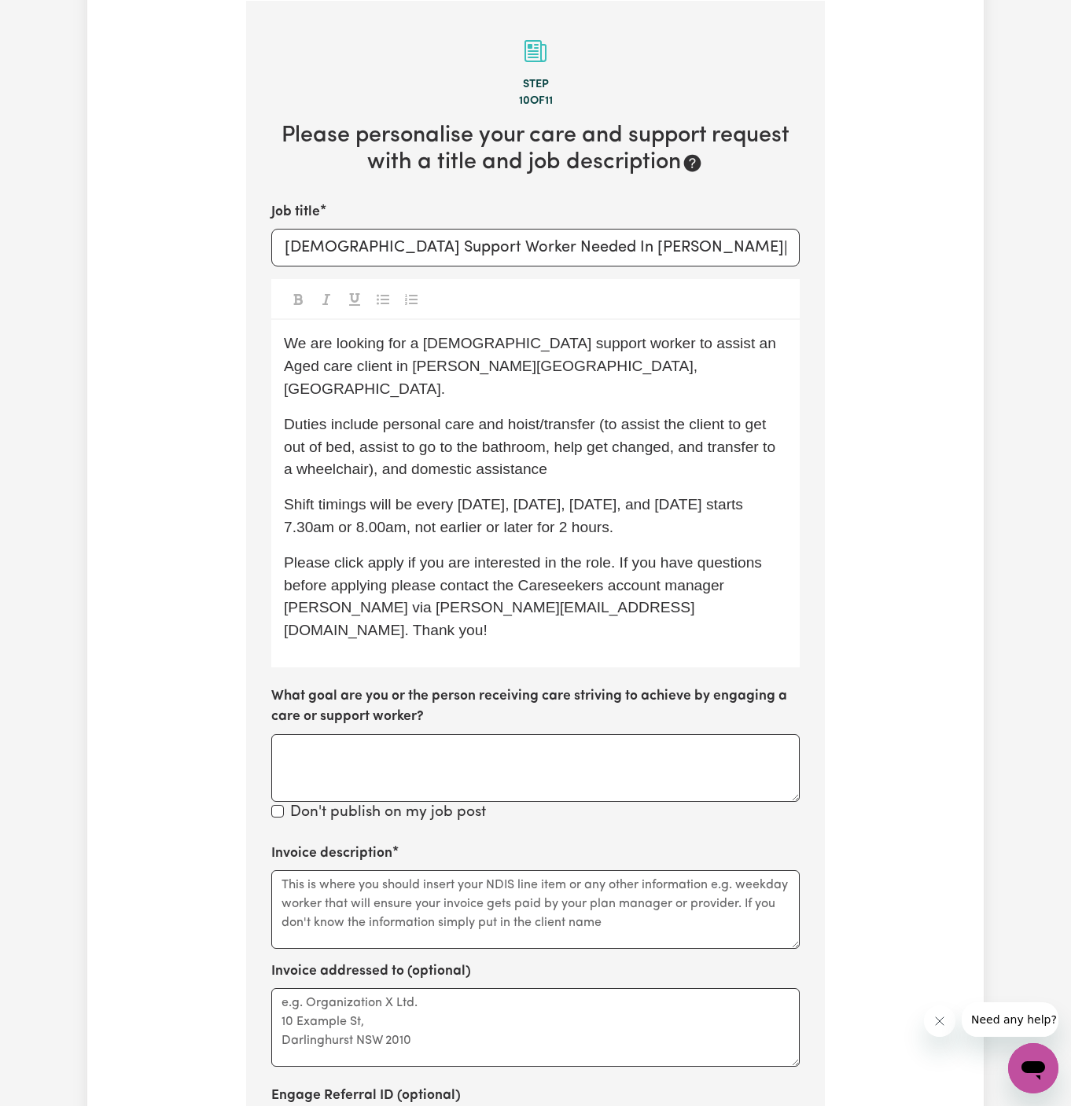
click at [724, 496] on span "Shift timings will be every Monday, Wednesday, Thursday, and Friday starts 7.30…" at bounding box center [515, 515] width 463 height 39
click at [747, 496] on span "Shift timings will be every Monday, Wednesday, Thursday, and Friday starts 7.30…" at bounding box center [515, 515] width 463 height 39
click at [445, 505] on span "Shift timings will be every Monday, Wednesday, Thursday, and Friday starting at…" at bounding box center [530, 515] width 493 height 39
click at [393, 506] on span "Shift timings will be every Monday, Wednesday, Thursday, and Friday starting at…" at bounding box center [530, 515] width 493 height 39
click at [308, 510] on span "Shift timings will be every Monday, Wednesday, Thursday, and Friday starting at…" at bounding box center [530, 515] width 493 height 39
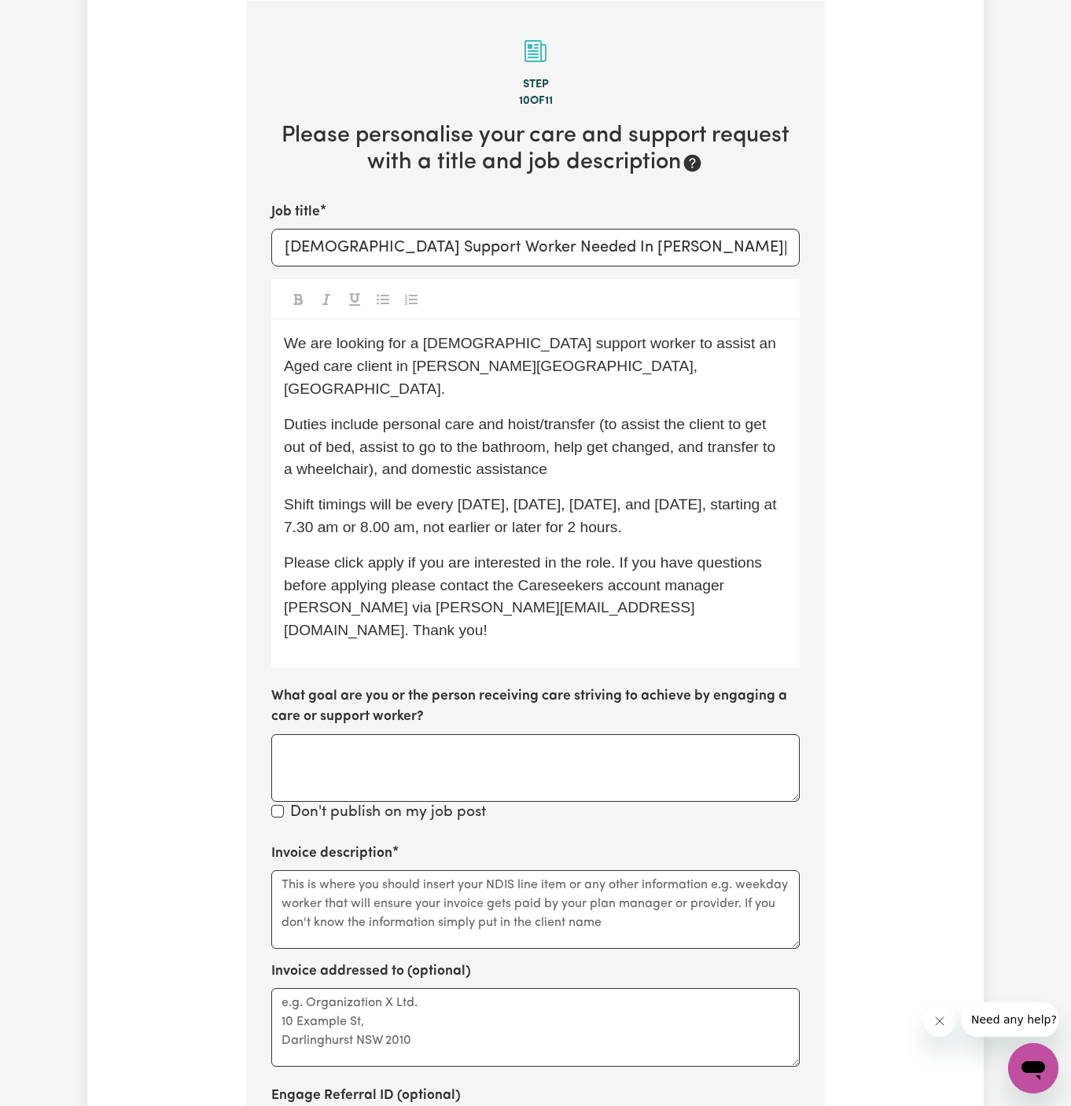
click at [622, 502] on span "Shift timings will be every Monday, Wednesday, Thursday, and Friday, starting a…" at bounding box center [532, 515] width 497 height 39
click at [393, 554] on span "Please click apply if you are interested in the role. If you have questions bef…" at bounding box center [525, 596] width 482 height 84
click at [371, 563] on span "Please click Apply if you are interested in the role. If you have questions bef…" at bounding box center [525, 596] width 483 height 84
click at [763, 564] on span "Please click Apply if you are interested in the role. If you have questions bef…" at bounding box center [525, 596] width 483 height 84
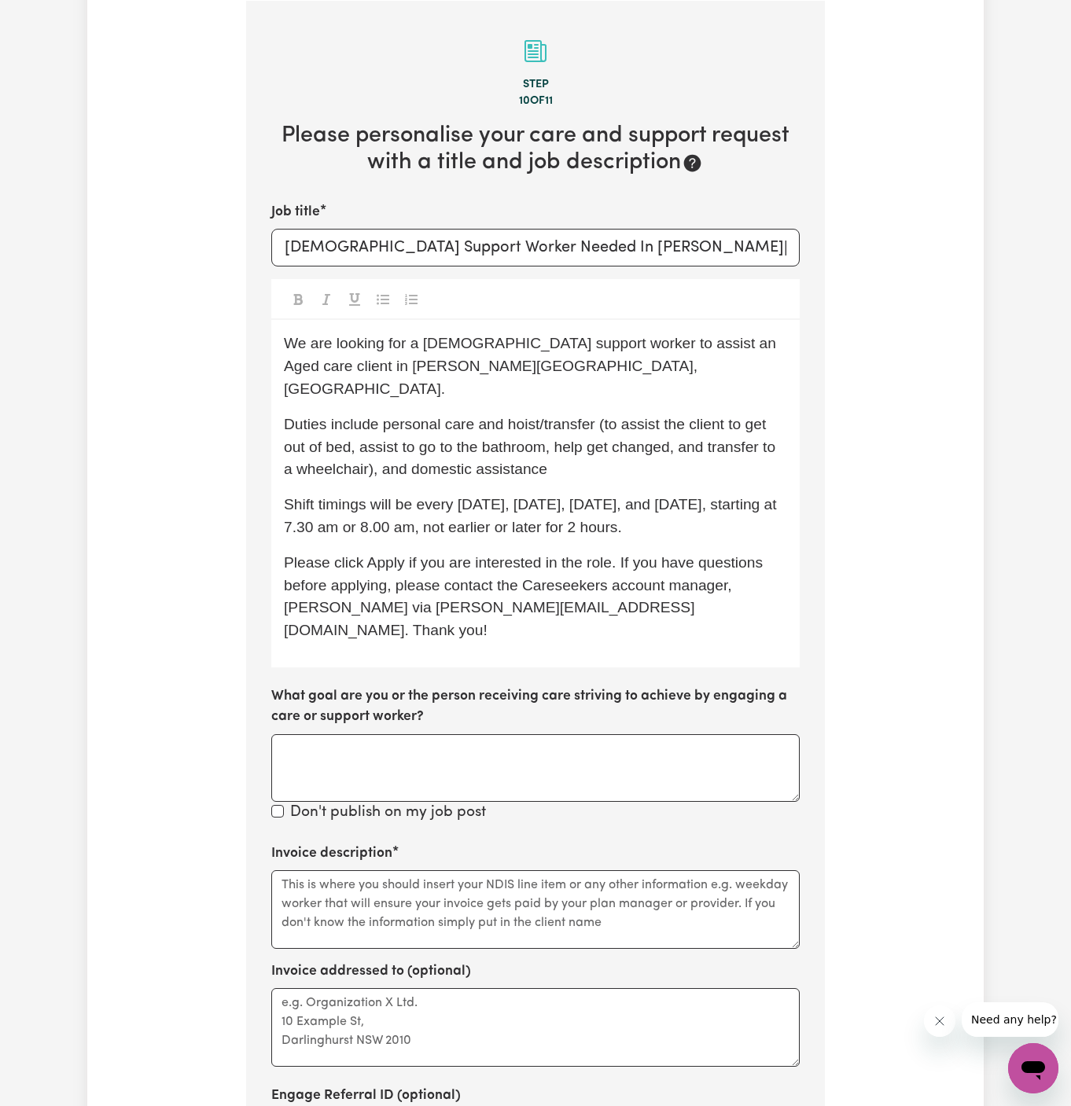
click at [304, 588] on span "Please click Apply if you are interested in the role. If you have questions bef…" at bounding box center [525, 596] width 483 height 84
click at [462, 580] on span "Please click Apply if you are interested in the role. If you have questions bef…" at bounding box center [525, 596] width 483 height 84
click at [329, 343] on span "We are looking for a female support worker to assist an Aged care client in Hor…" at bounding box center [531, 366] width 495 height 62
click at [329, 343] on span "We are URGENTLU looking for a female support worker to assist an Aged care clie…" at bounding box center [535, 366] width 503 height 62
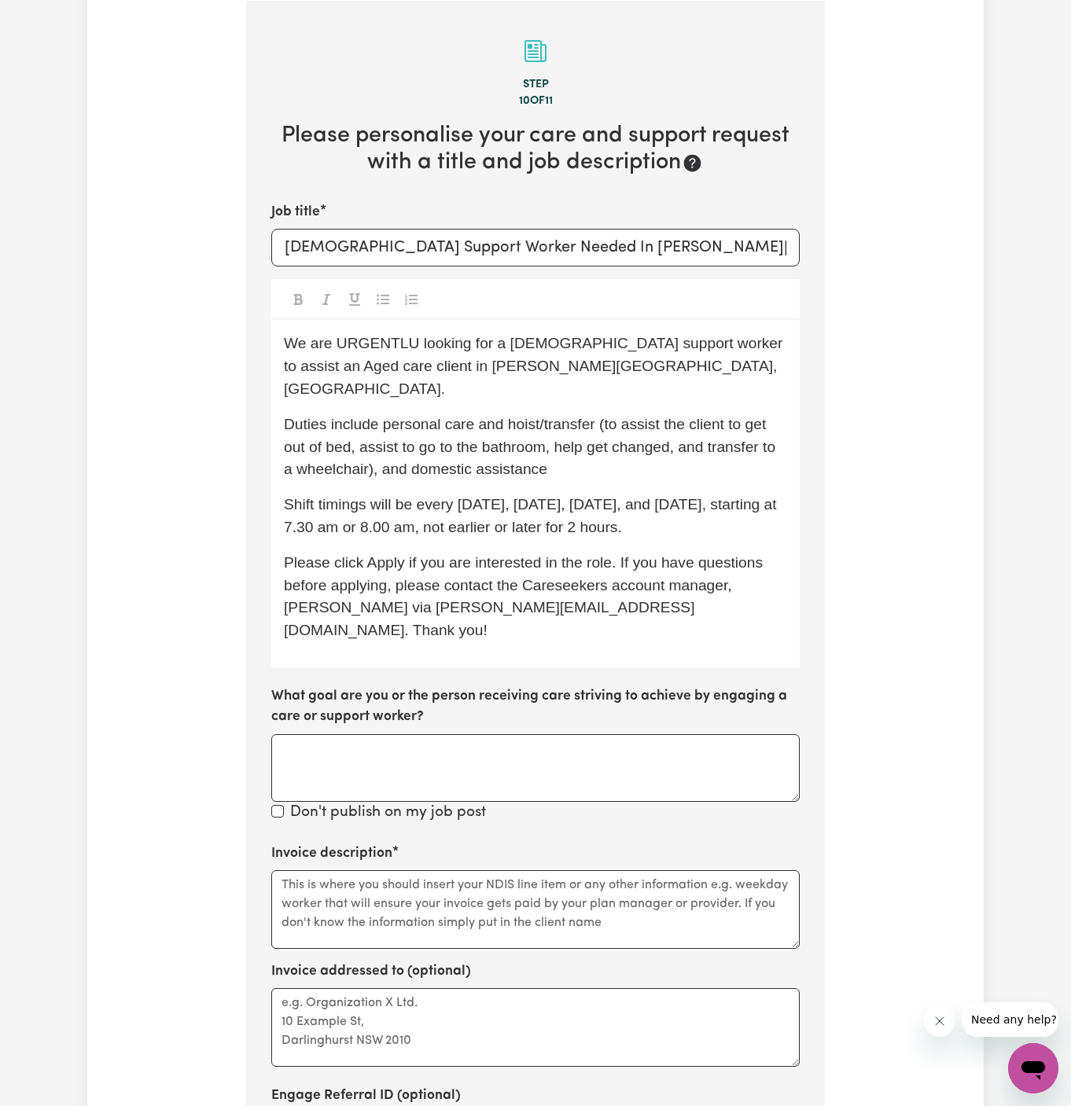
click at [413, 348] on span "We are URGENTLU looking for a female support worker to assist an Aged care clie…" at bounding box center [535, 366] width 503 height 62
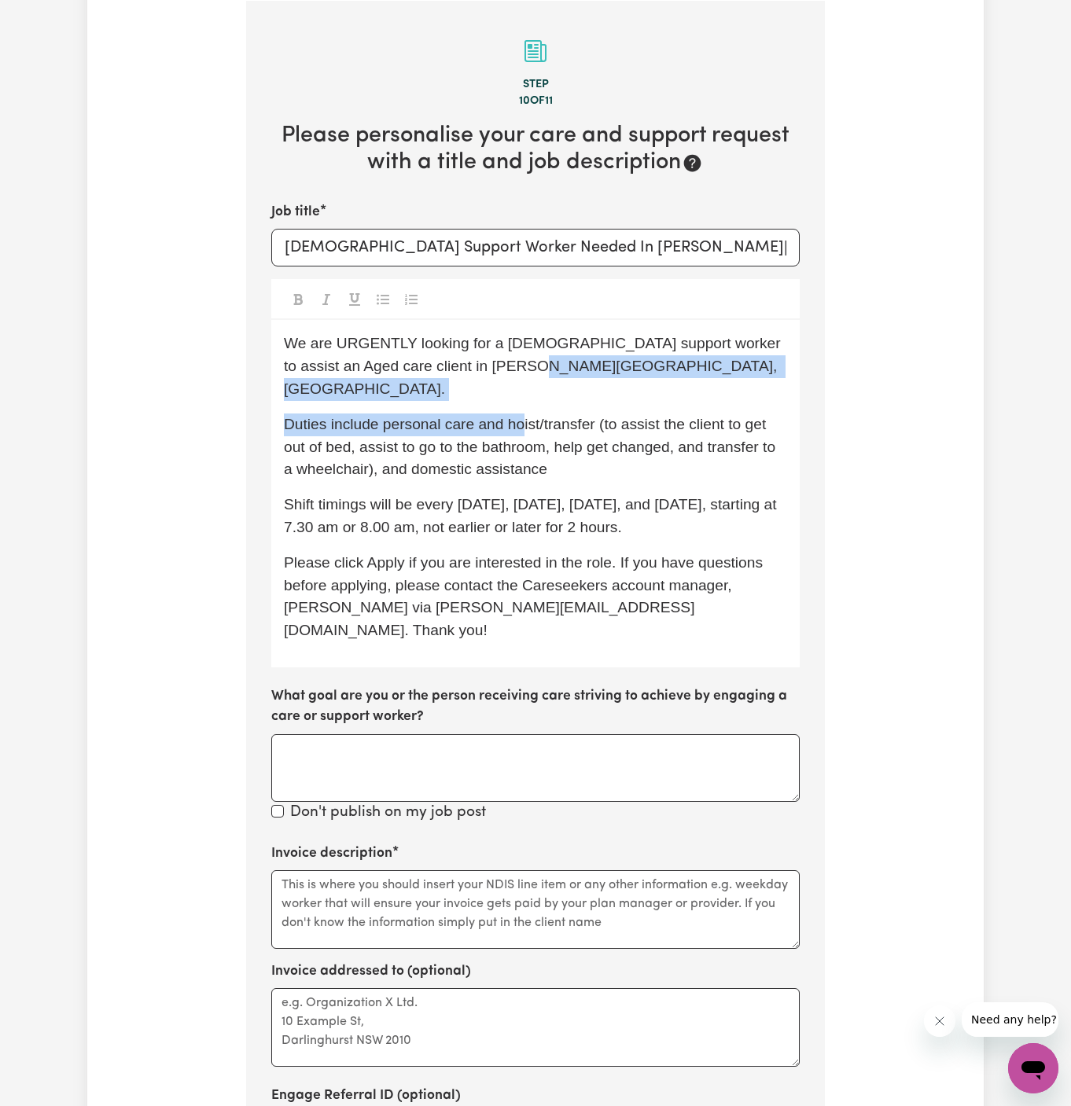
drag, startPoint x: 520, startPoint y: 377, endPoint x: 550, endPoint y: 400, distance: 38.1
click at [550, 400] on div "We are URGENTLY looking for a female support worker to assist an Aged care clie…" at bounding box center [535, 494] width 528 height 348
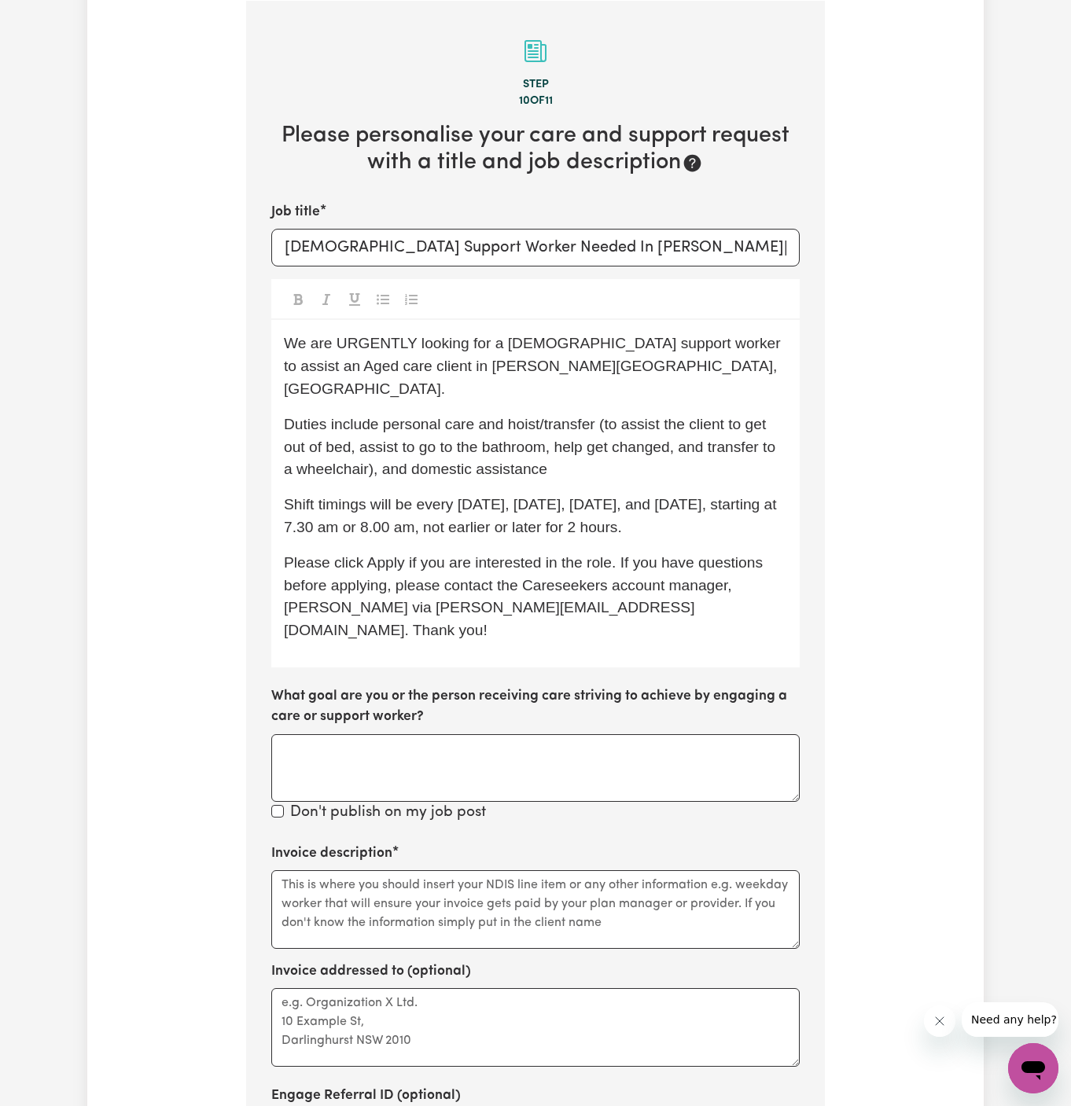
click at [550, 416] on span "Duties include personal care and hoist/transfer (to assist the client to get ou…" at bounding box center [531, 447] width 495 height 62
click at [564, 431] on span "Duties include personal care and hoist/transfer (to assist the client to get ou…" at bounding box center [531, 447] width 495 height 62
drag, startPoint x: 613, startPoint y: 457, endPoint x: 602, endPoint y: 414, distance: 44.4
click at [603, 414] on p "Duties include personal care and hoist/transfer (to assist the client to get ou…" at bounding box center [535, 448] width 503 height 68
click at [602, 416] on span "Duties include personal care and hoist/transfer (to assist the client to get ou…" at bounding box center [531, 447] width 495 height 62
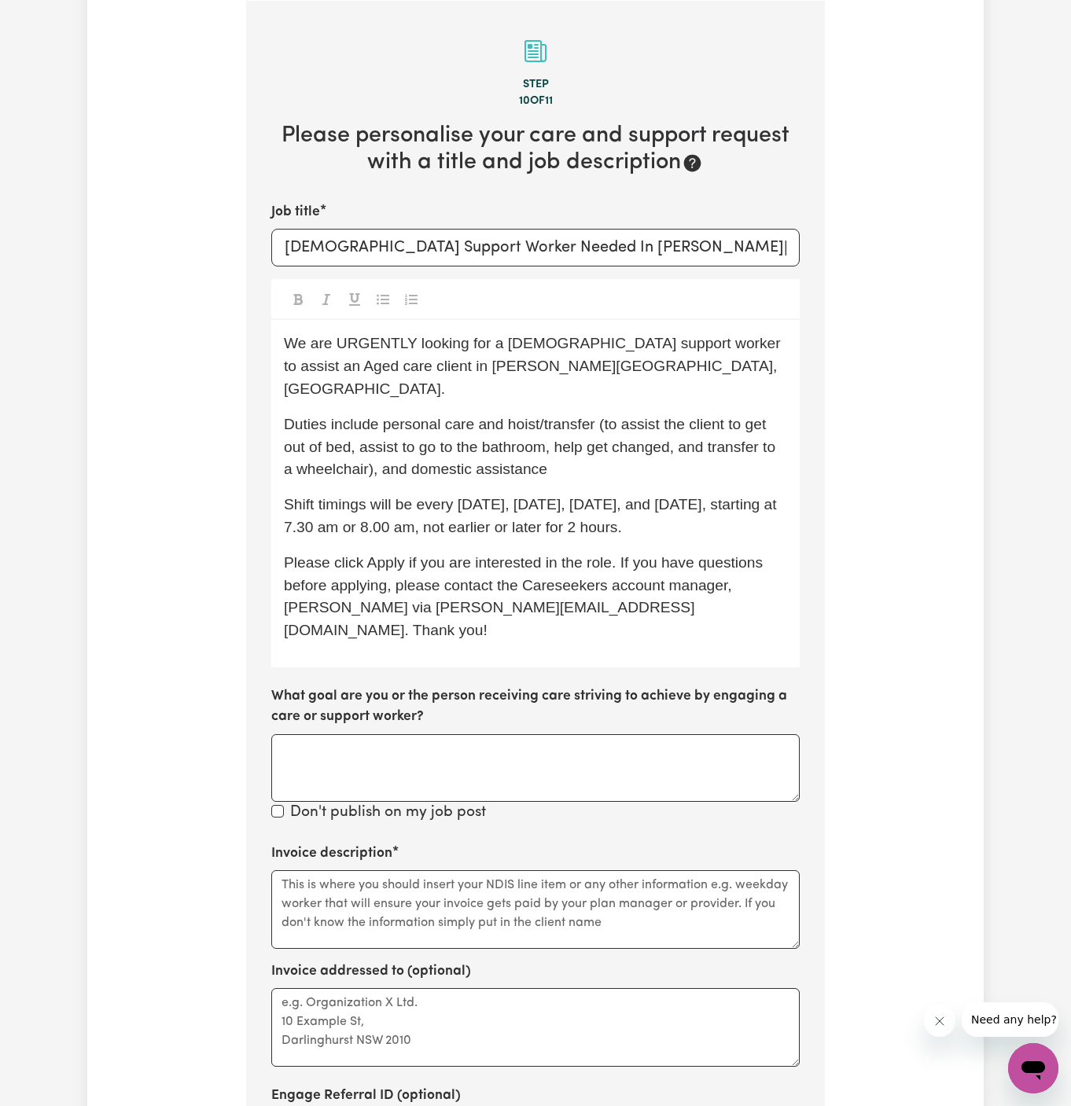
click at [474, 416] on span "Duties include personal care and hoist/transfer (to assist the client to get ou…" at bounding box center [531, 447] width 495 height 62
click at [292, 588] on span "Please click Apply if you are interested in the role. If you have questions bef…" at bounding box center [525, 596] width 483 height 84
click at [509, 586] on span "Please click Apply if you are interested in the role. If you have questions bef…" at bounding box center [525, 596] width 483 height 84
click at [641, 587] on p "Please click Apply if you are interested in the role. If you have questions bef…" at bounding box center [535, 597] width 503 height 90
click at [716, 499] on p "Shift timings will be every Monday, Wednesday, Thursday, and Friday, starting a…" at bounding box center [535, 517] width 503 height 46
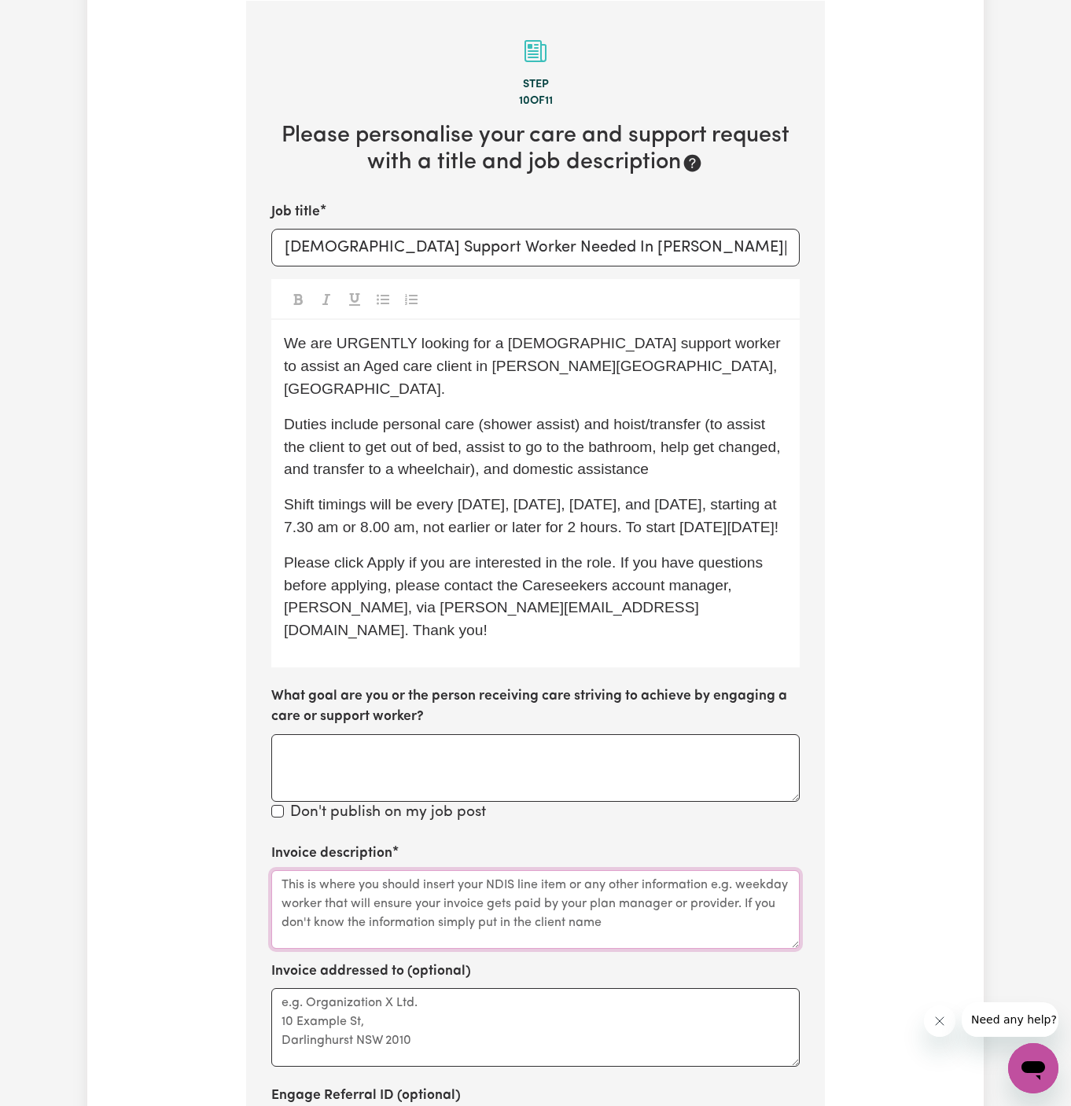
click at [473, 885] on textarea "Invoice description" at bounding box center [535, 910] width 528 height 79
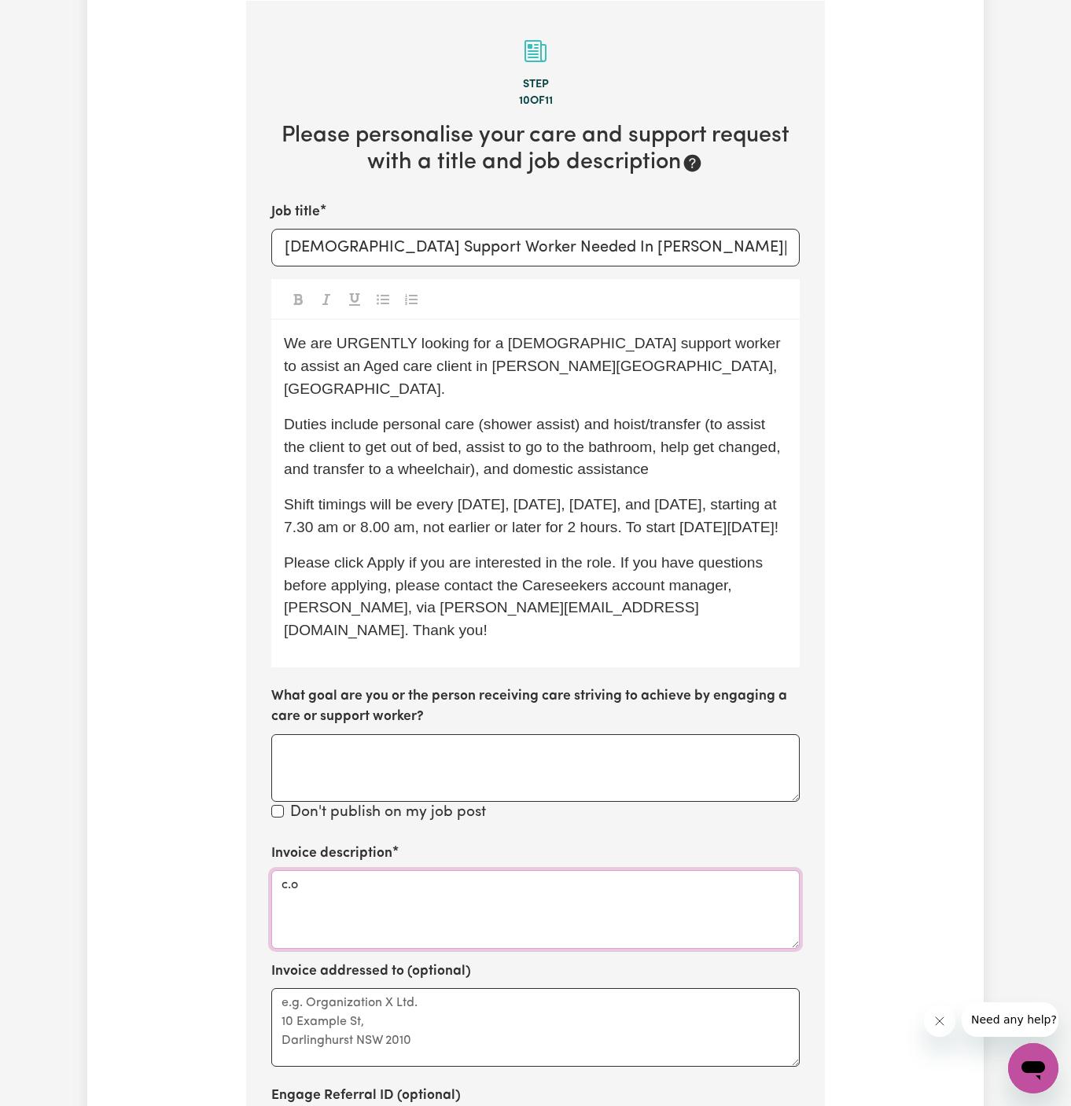
paste textarea "YS HCP"
click at [322, 871] on textarea "c/o YS HCP" at bounding box center [535, 910] width 528 height 79
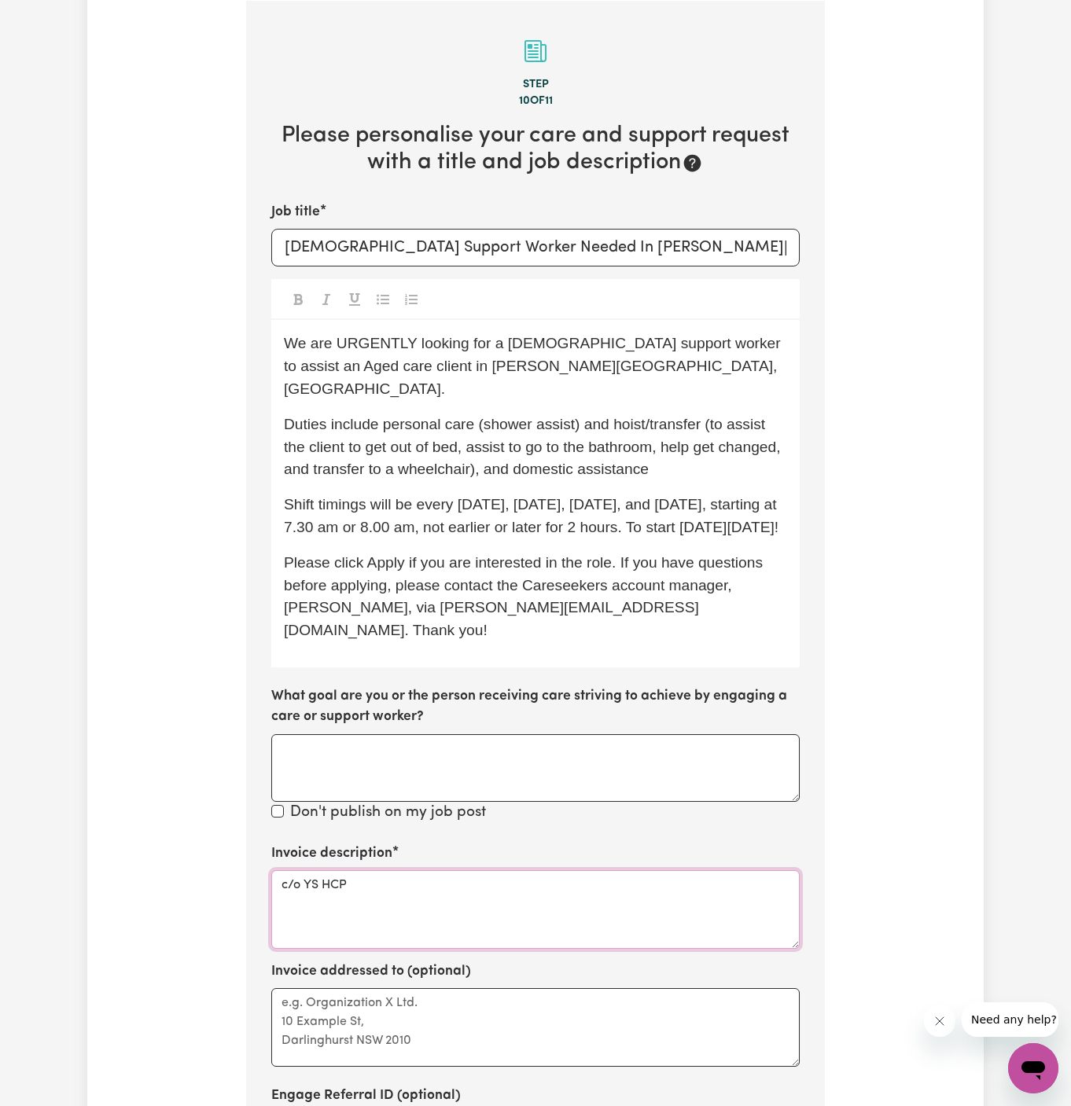
type textarea "c/o YS HCP"
click at [315, 997] on textarea "Invoice addressed to (optional)" at bounding box center [535, 1028] width 528 height 79
paste textarea "c/o YS HCP"
click at [312, 989] on textarea "c/o YS HCP" at bounding box center [535, 1028] width 528 height 79
type textarea "c/o YourSide HCP"
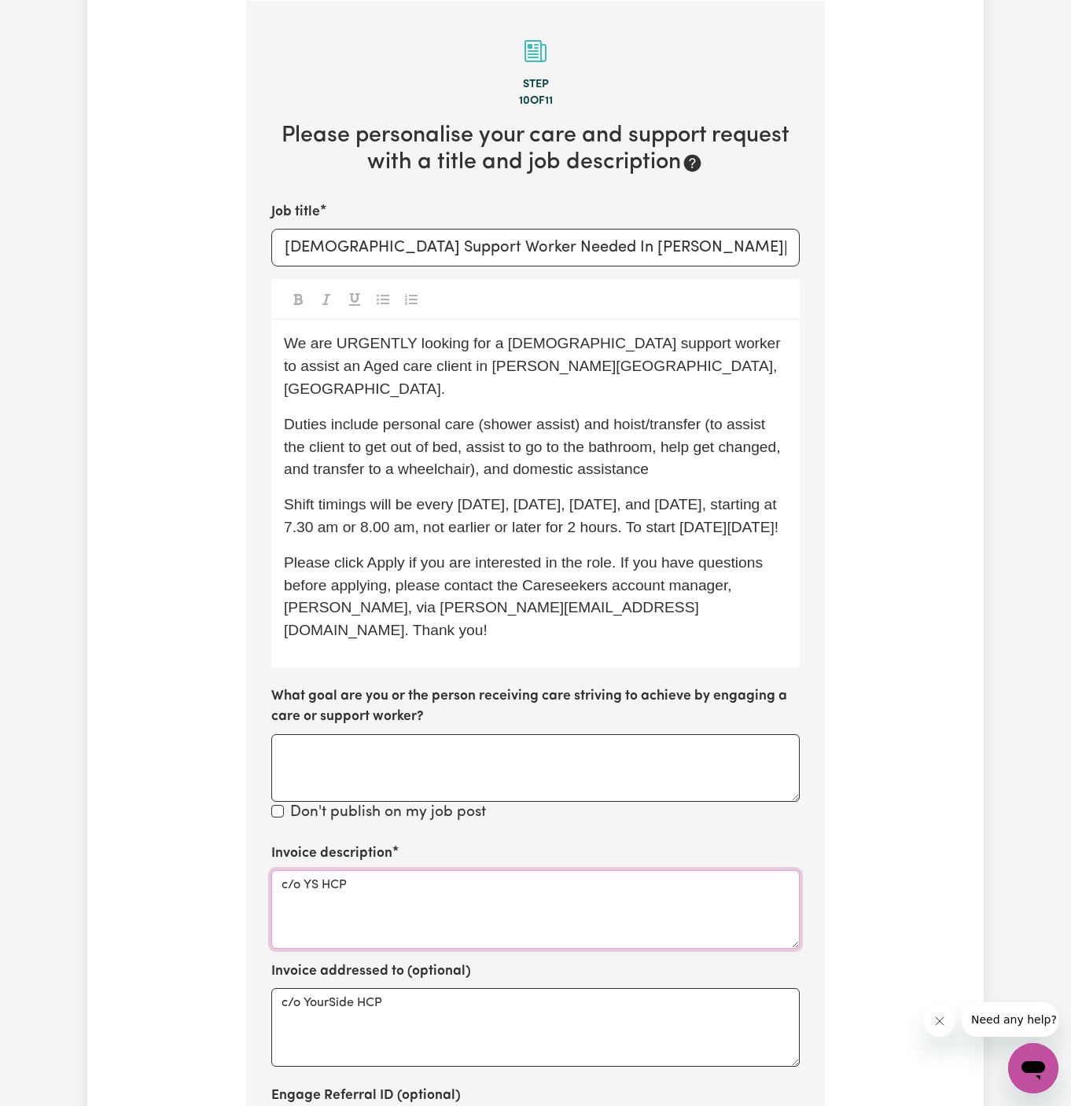
click at [308, 871] on textarea "c/o YS HCP" at bounding box center [535, 910] width 528 height 79
click at [462, 871] on textarea "c/o YourSide HCP" at bounding box center [535, 910] width 528 height 79
type textarea "c/o YourSide HCP"
drag, startPoint x: 685, startPoint y: 504, endPoint x: 715, endPoint y: 701, distance: 198.9
click at [686, 542] on div "We are URGENTLY looking for a female support worker to assist an Aged care clie…" at bounding box center [535, 494] width 528 height 348
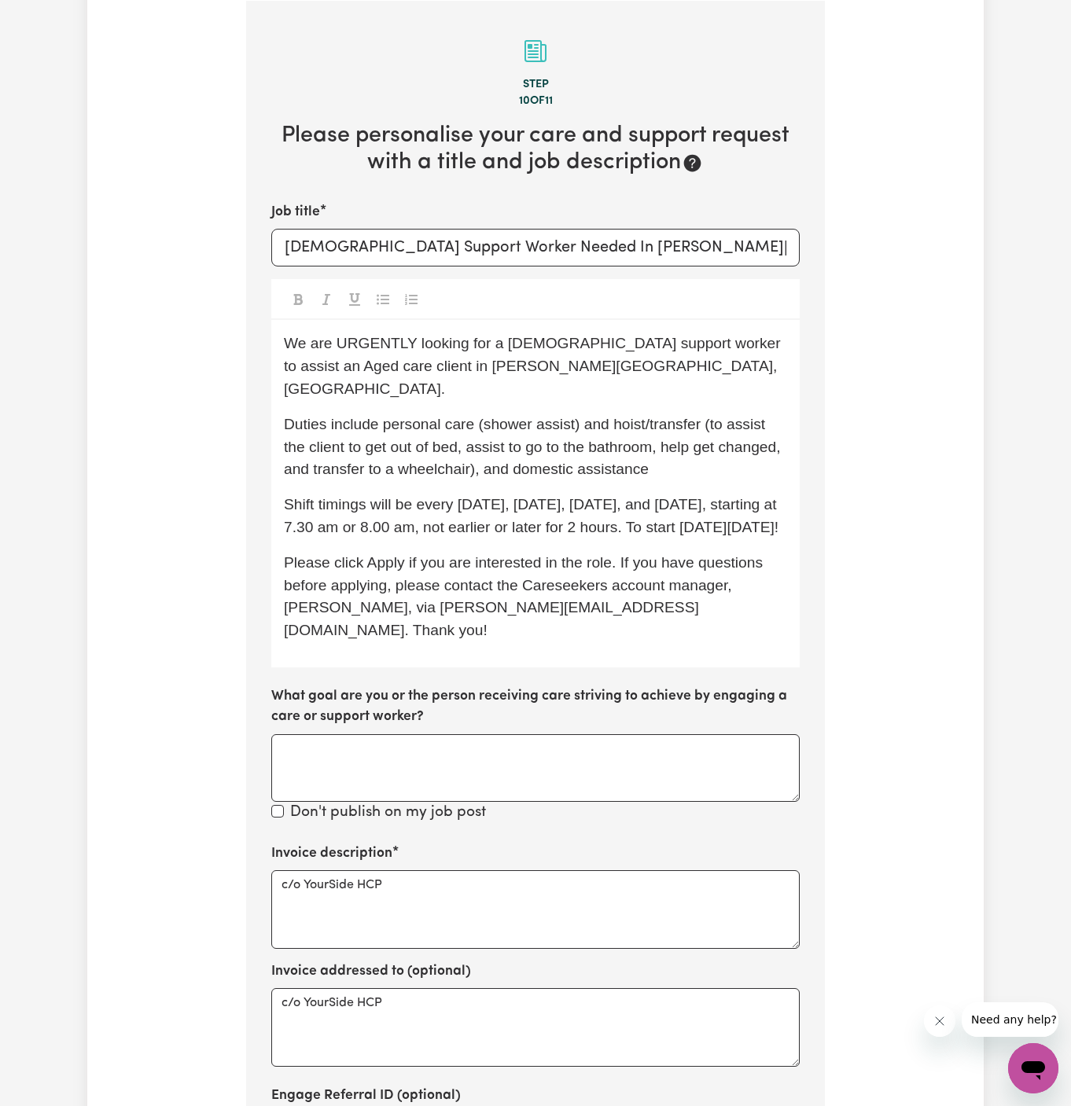
click at [639, 530] on p "Shift timings will be every Monday, Wednesday, Thursday, and Friday, starting a…" at bounding box center [535, 517] width 503 height 46
click at [305, 536] on p "Shift timings will be every Monday, Wednesday, Thursday, and Friday, starting a…" at bounding box center [535, 517] width 503 height 46
click at [476, 554] on span "Please click Apply if you are interested in the role. If you have questions bef…" at bounding box center [525, 596] width 483 height 84
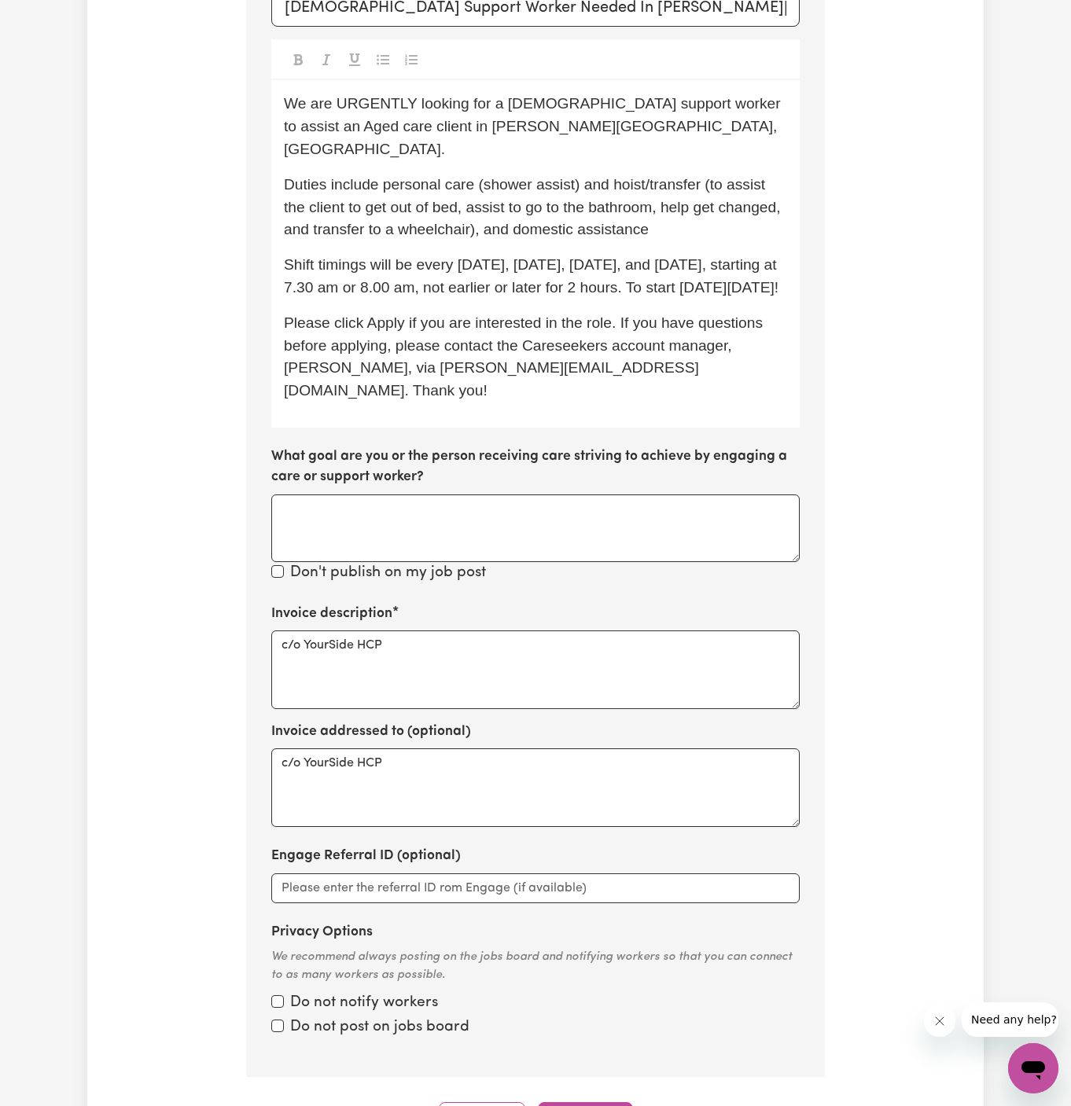
click at [581, 1074] on div "Step 10 of 11 Please personalise your care and support request with a title and…" at bounding box center [535, 449] width 579 height 1376
click at [581, 1103] on button "Continue" at bounding box center [585, 1120] width 95 height 35
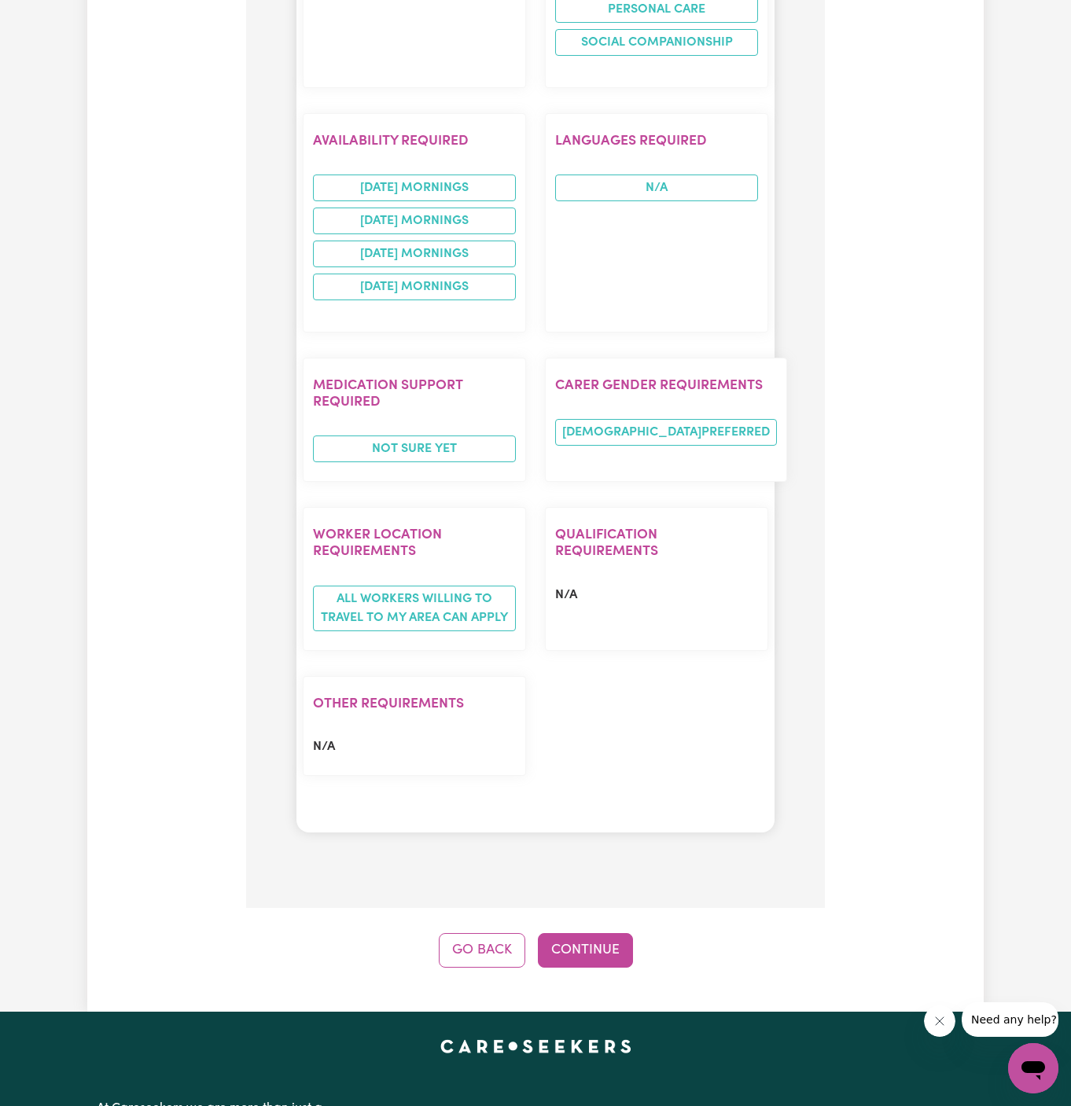
scroll to position [2001, 0]
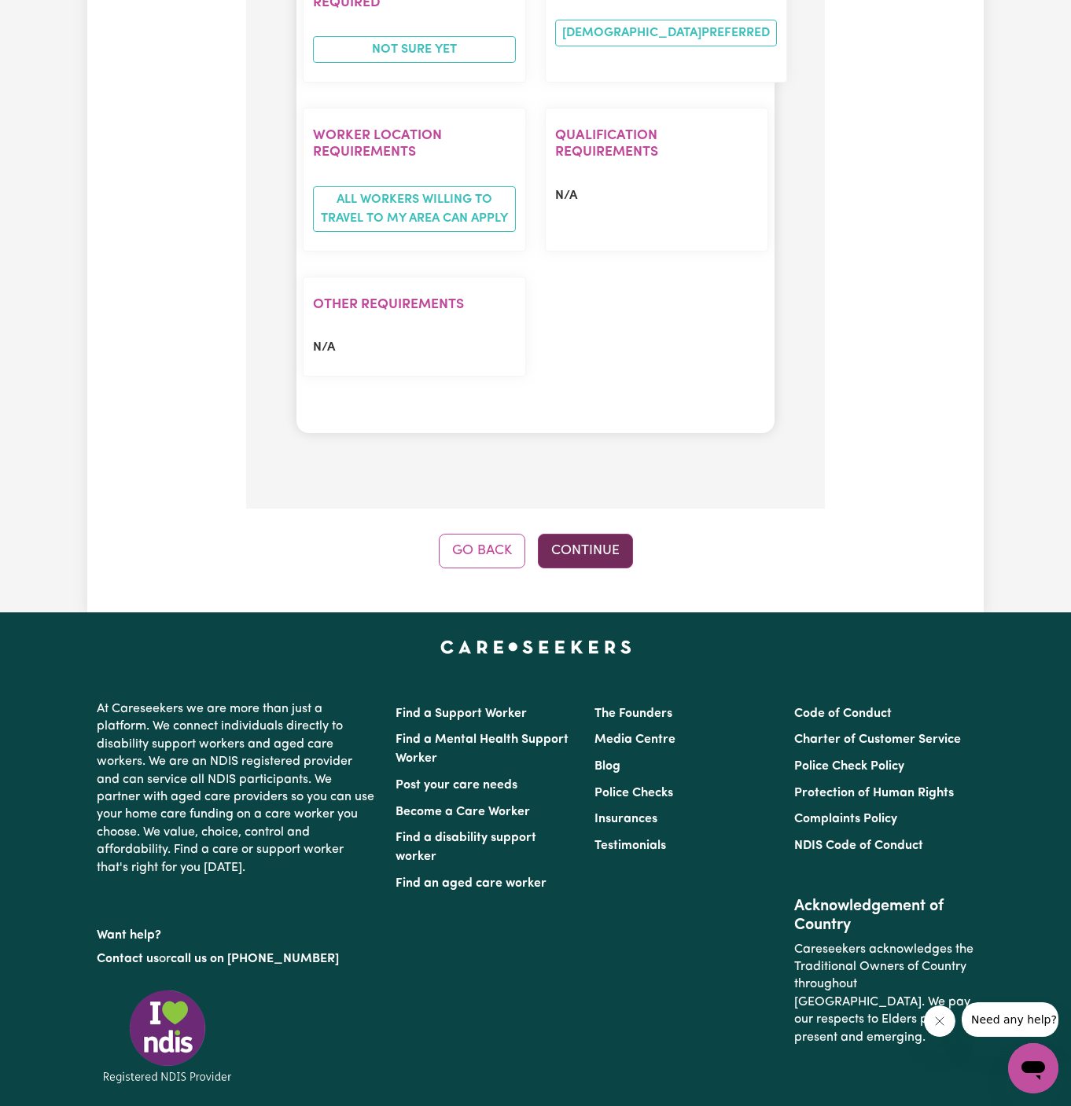
click at [596, 534] on button "Continue" at bounding box center [585, 551] width 95 height 35
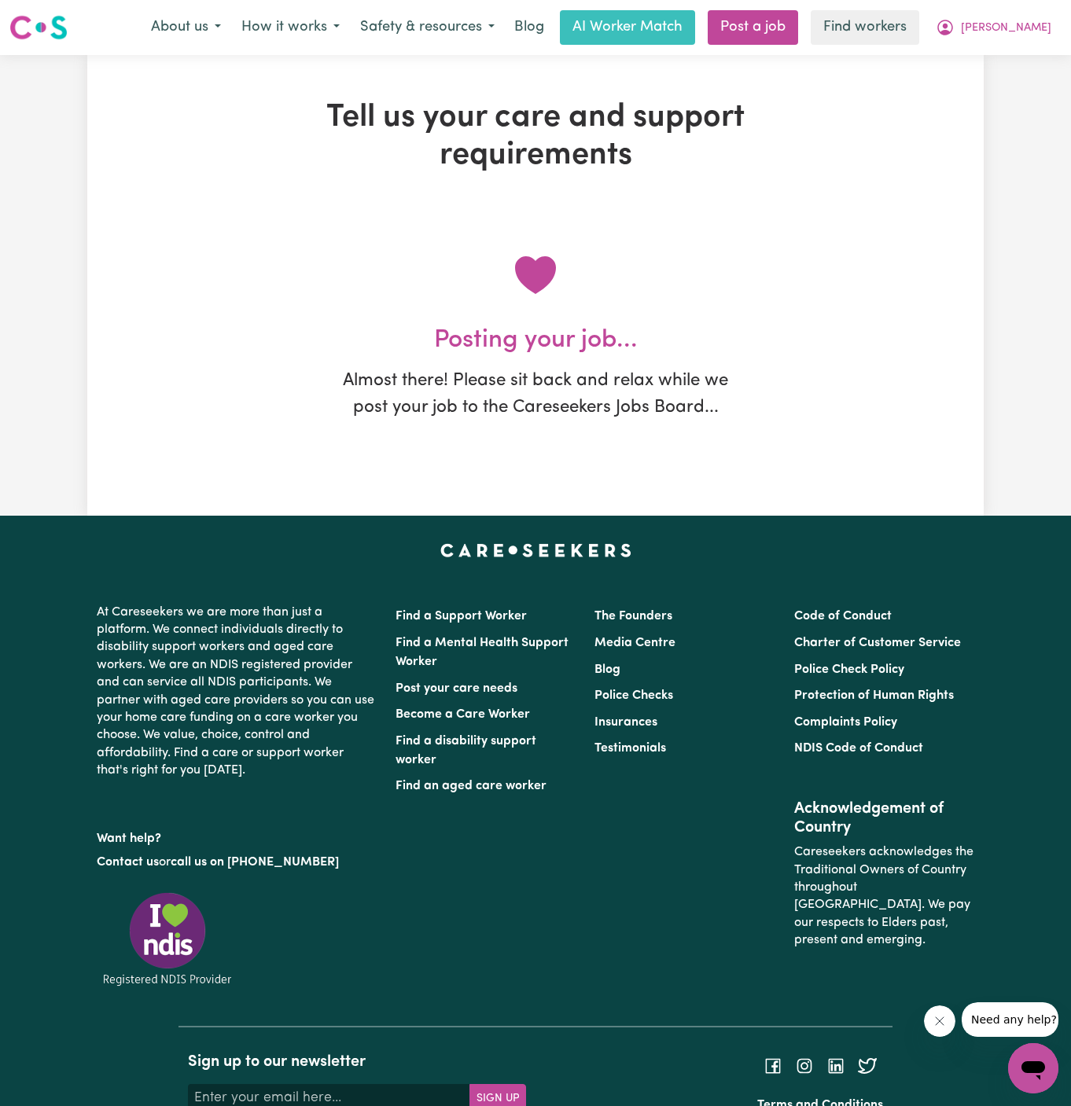
scroll to position [0, 0]
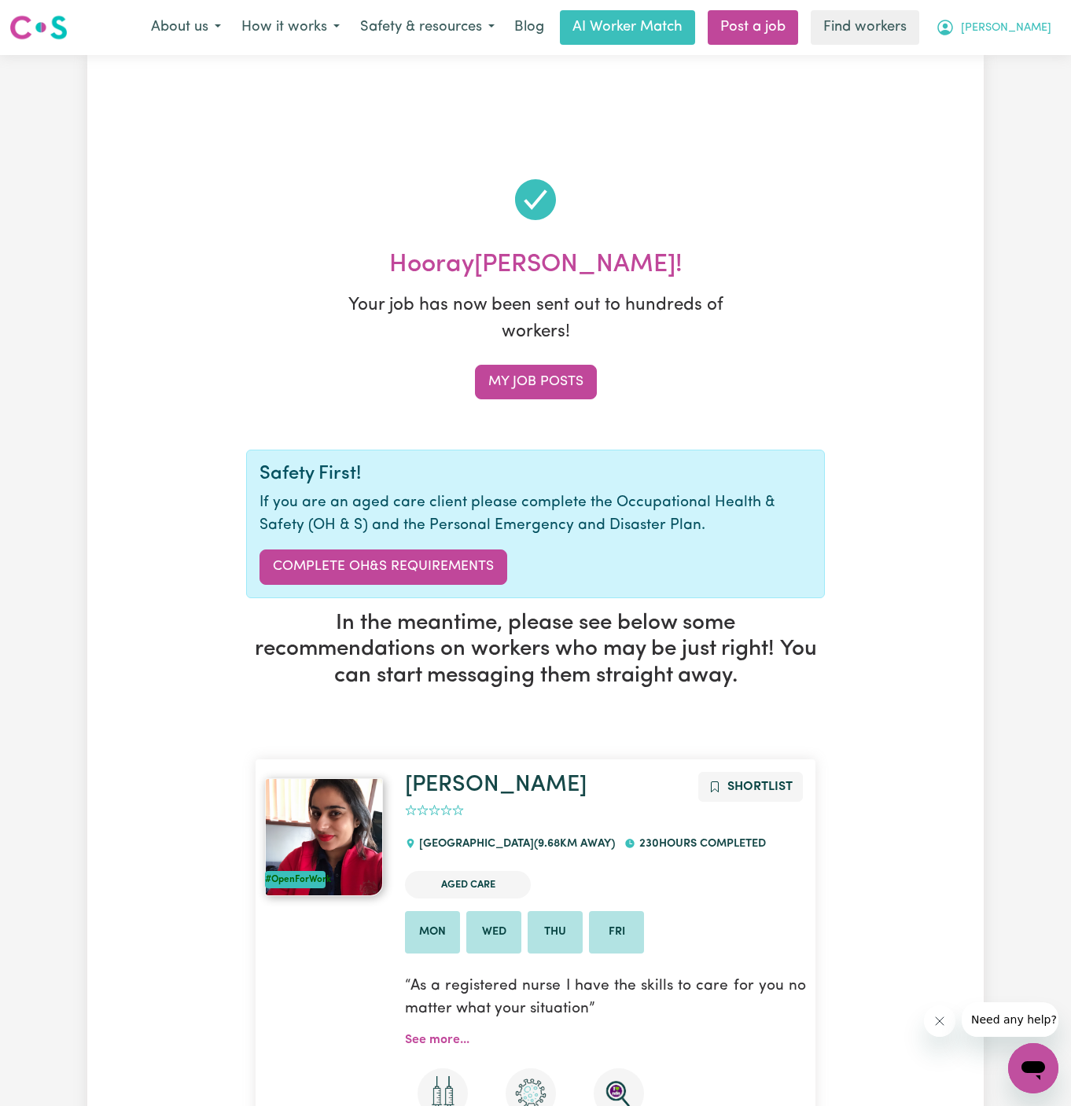
click at [1029, 30] on span "Nazzareno" at bounding box center [1006, 28] width 90 height 17
click at [1029, 43] on div "About us How it works Safety & resources Blog AI Worker Match Post a job Find w…" at bounding box center [601, 27] width 921 height 35
click at [1033, 24] on span "Nazzareno" at bounding box center [1006, 28] width 90 height 17
click at [1033, 53] on link "My Dashboard" at bounding box center [999, 61] width 124 height 30
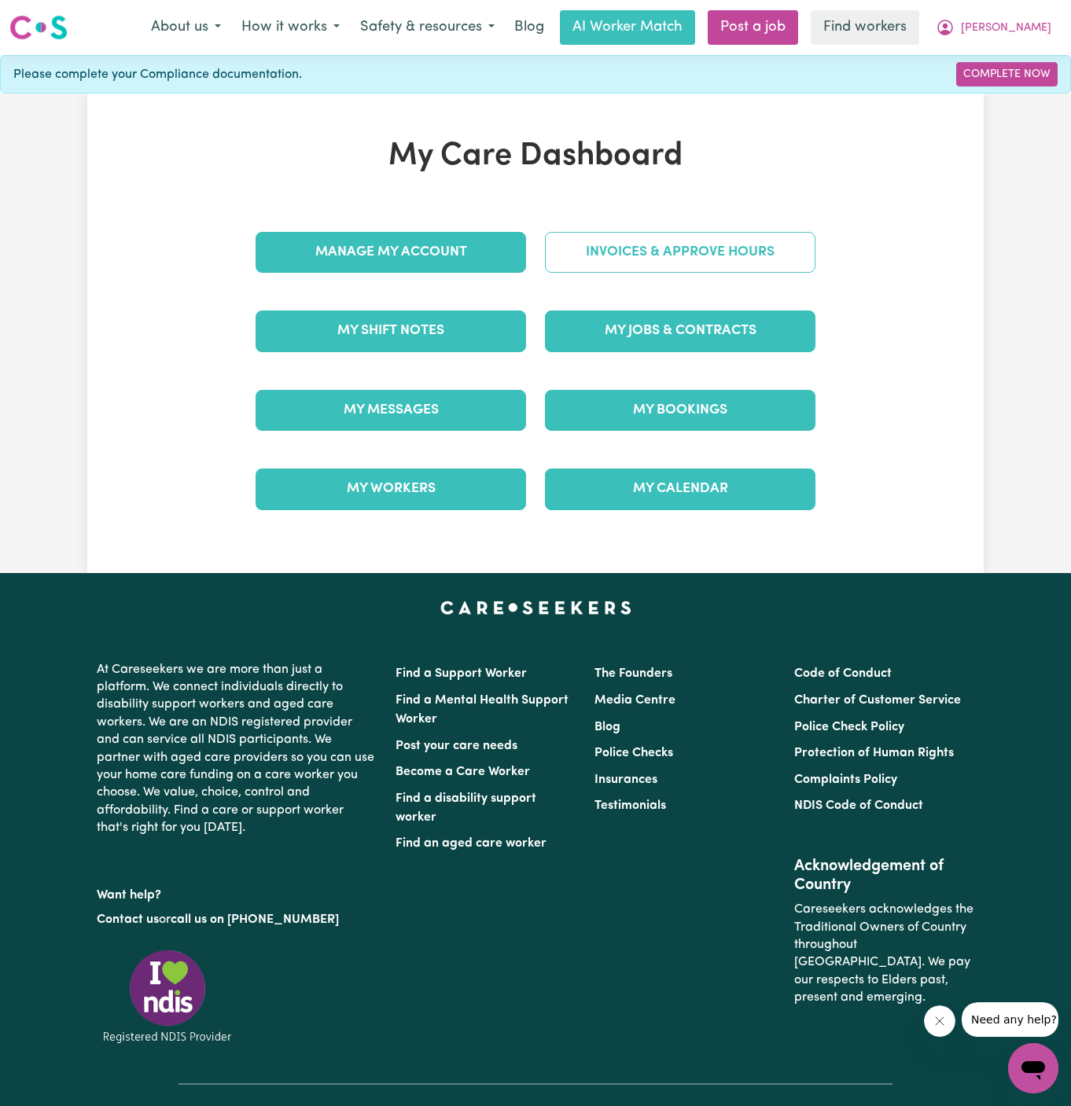
click at [620, 248] on link "Invoices & Approve Hours" at bounding box center [680, 252] width 271 height 41
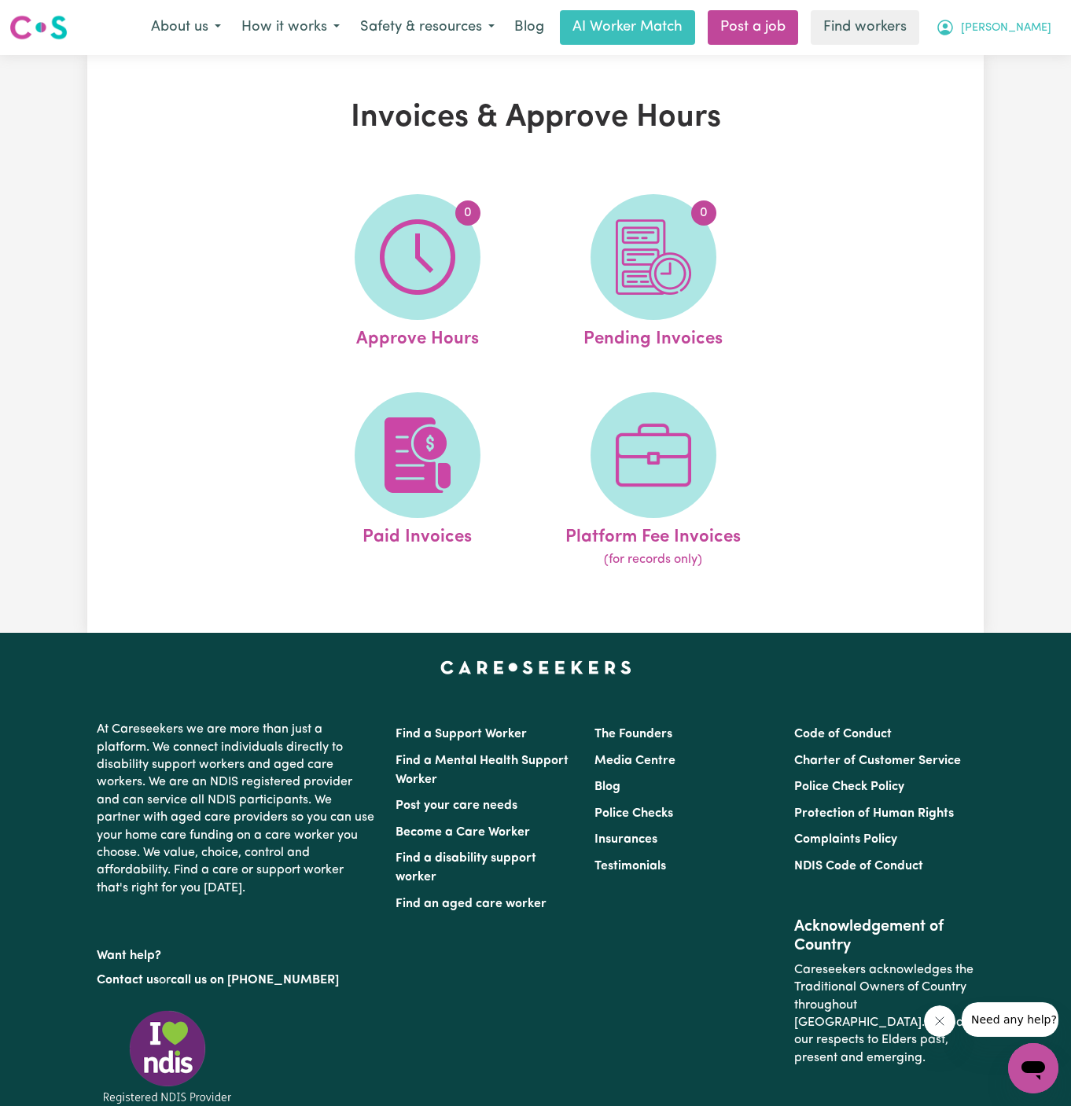
click at [1033, 19] on button "Nazzareno" at bounding box center [994, 27] width 136 height 33
click at [1011, 57] on link "My Dashboard" at bounding box center [999, 61] width 124 height 30
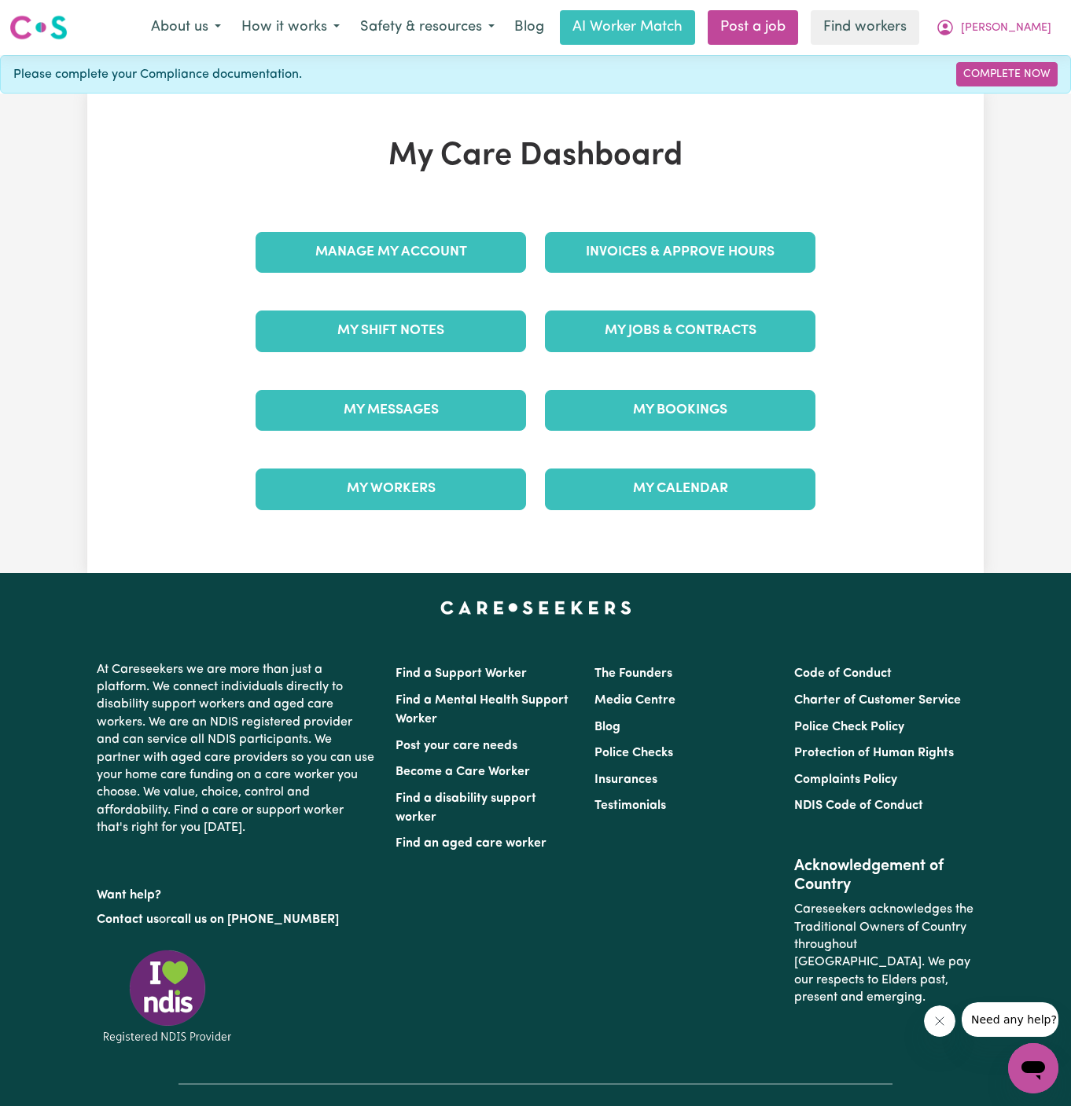
click at [665, 307] on div "My Jobs & Contracts" at bounding box center [680, 331] width 289 height 79
click at [632, 344] on link "My Jobs & Contracts" at bounding box center [680, 331] width 271 height 41
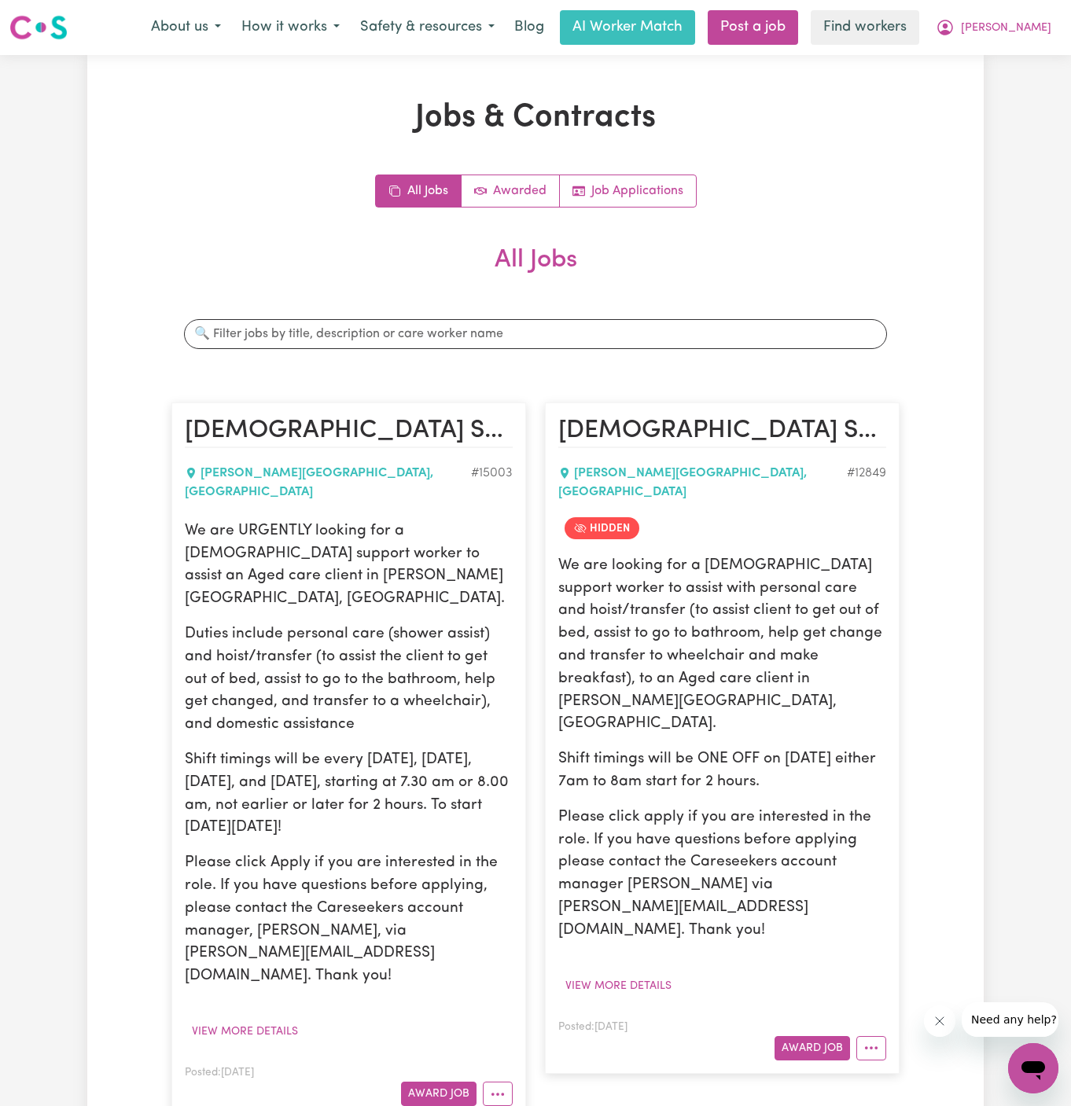
click at [369, 629] on p "Duties include personal care (shower assist) and hoist/transfer (to assist the …" at bounding box center [349, 680] width 328 height 113
drag, startPoint x: 187, startPoint y: 516, endPoint x: 377, endPoint y: 785, distance: 329.5
click at [377, 785] on div "We are URGENTLY looking for a female support worker to assist an Aged care clie…" at bounding box center [349, 755] width 328 height 468
copy div "We are URGENTLY looking for a female support worker to assist an Aged care clie…"
click at [465, 749] on p "Shift timings will be every Monday, Wednesday, Thursday, and Friday, starting a…" at bounding box center [349, 794] width 328 height 90
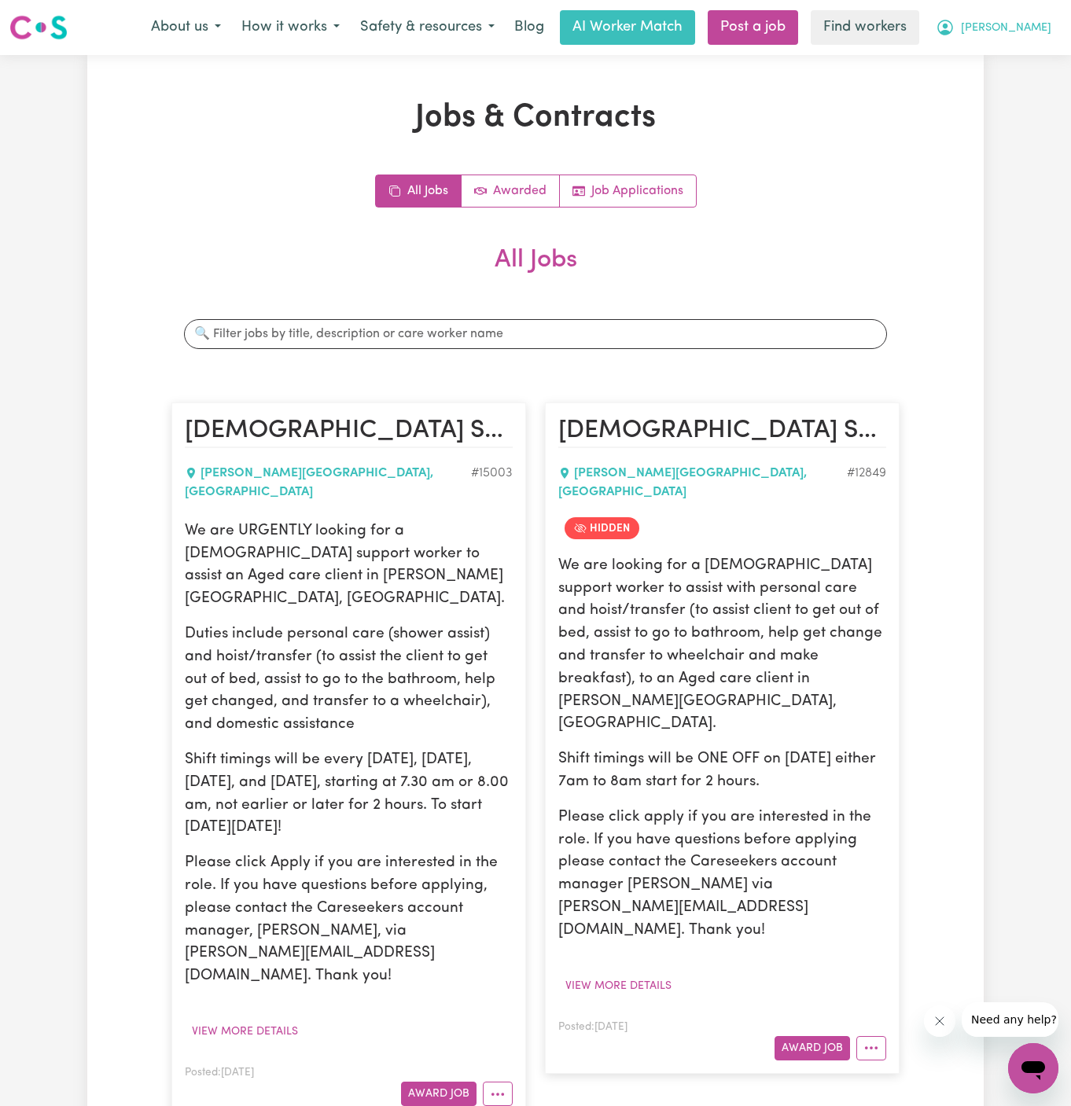
click at [1036, 11] on button "Nazzareno" at bounding box center [994, 27] width 136 height 33
click at [1019, 50] on link "My Dashboard" at bounding box center [999, 61] width 124 height 30
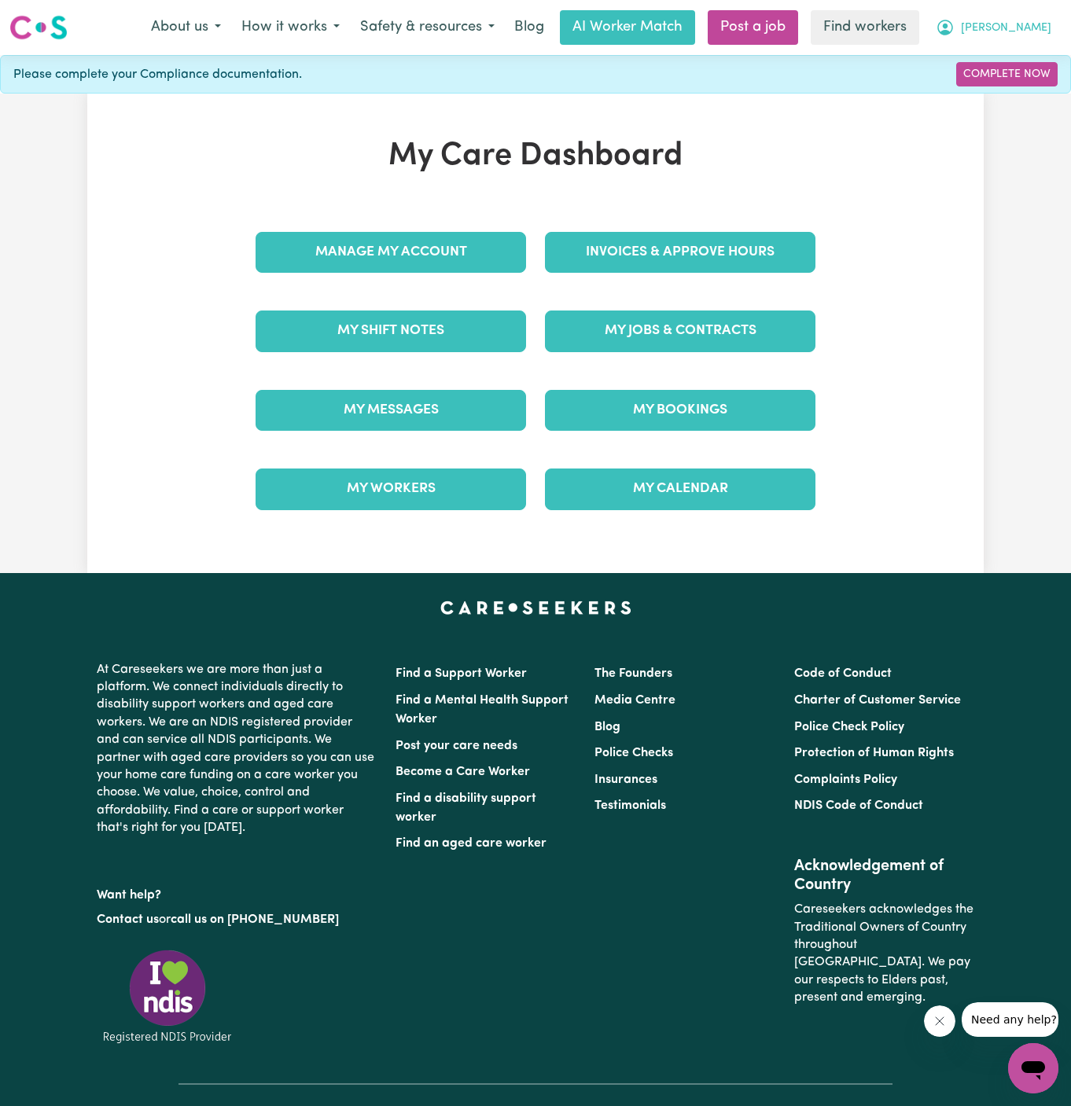
click at [1036, 26] on span "Nazzareno" at bounding box center [1006, 28] width 90 height 17
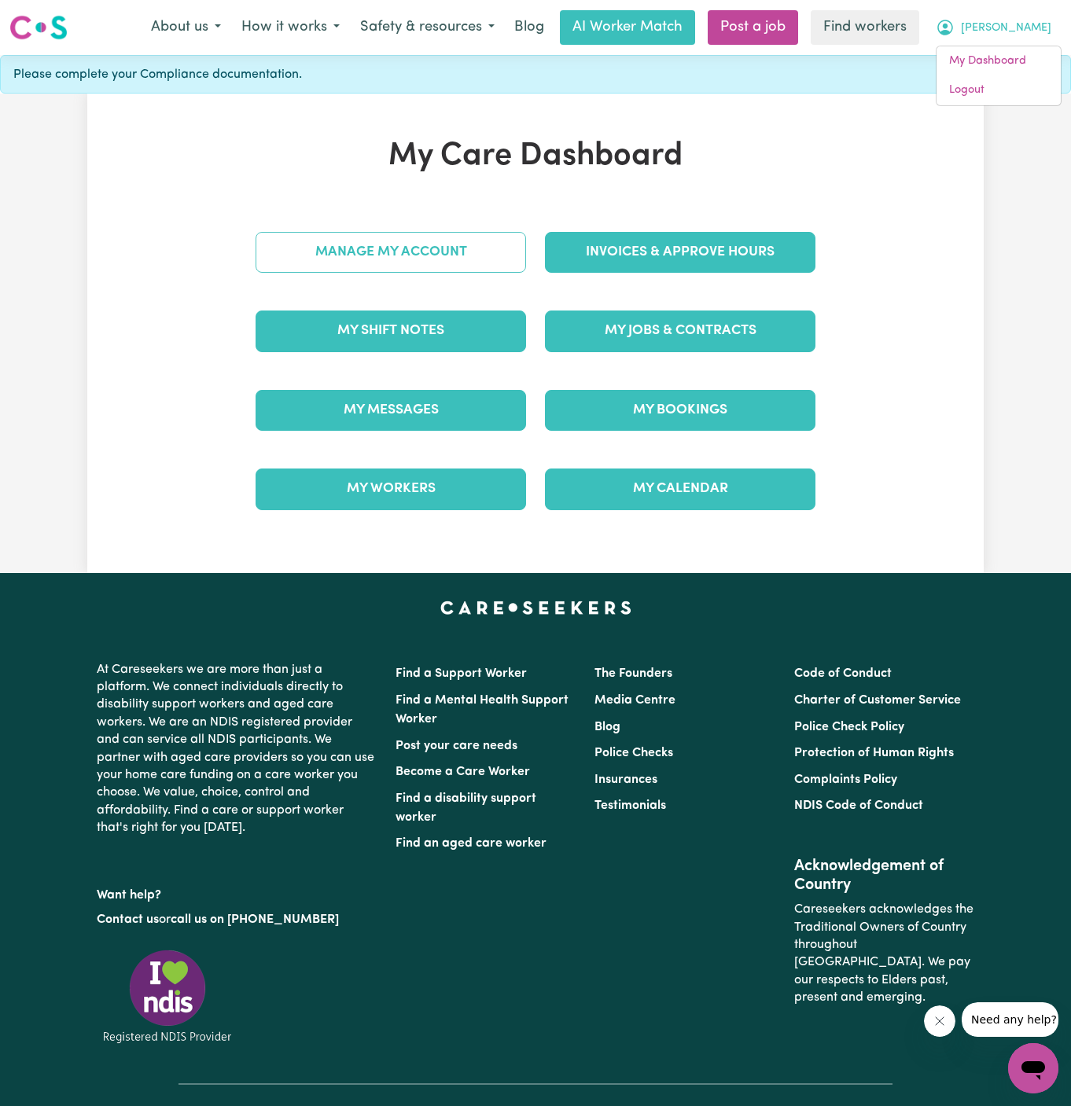
click at [462, 266] on link "Manage My Account" at bounding box center [391, 252] width 271 height 41
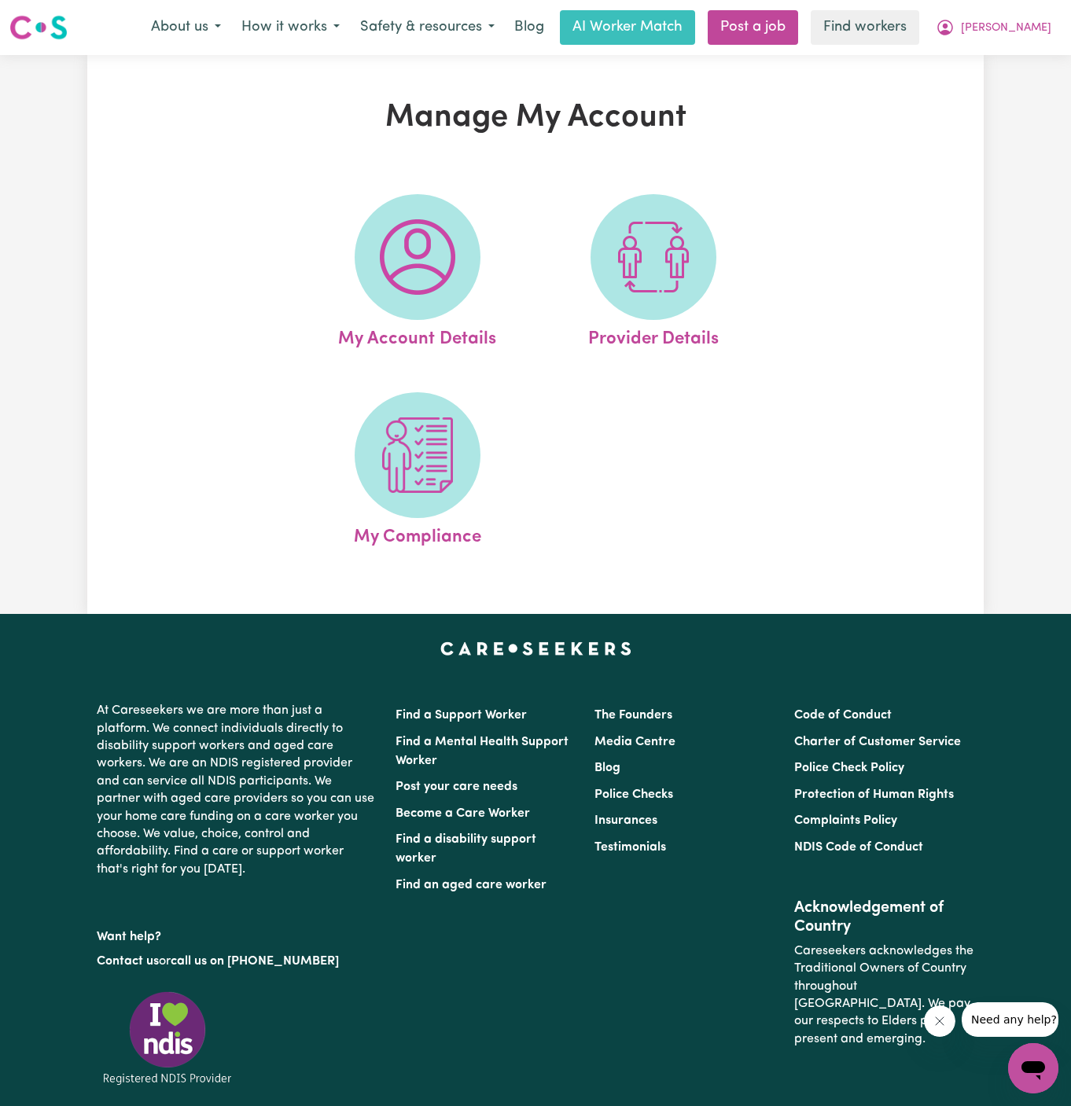
click at [462, 267] on span at bounding box center [418, 257] width 126 height 126
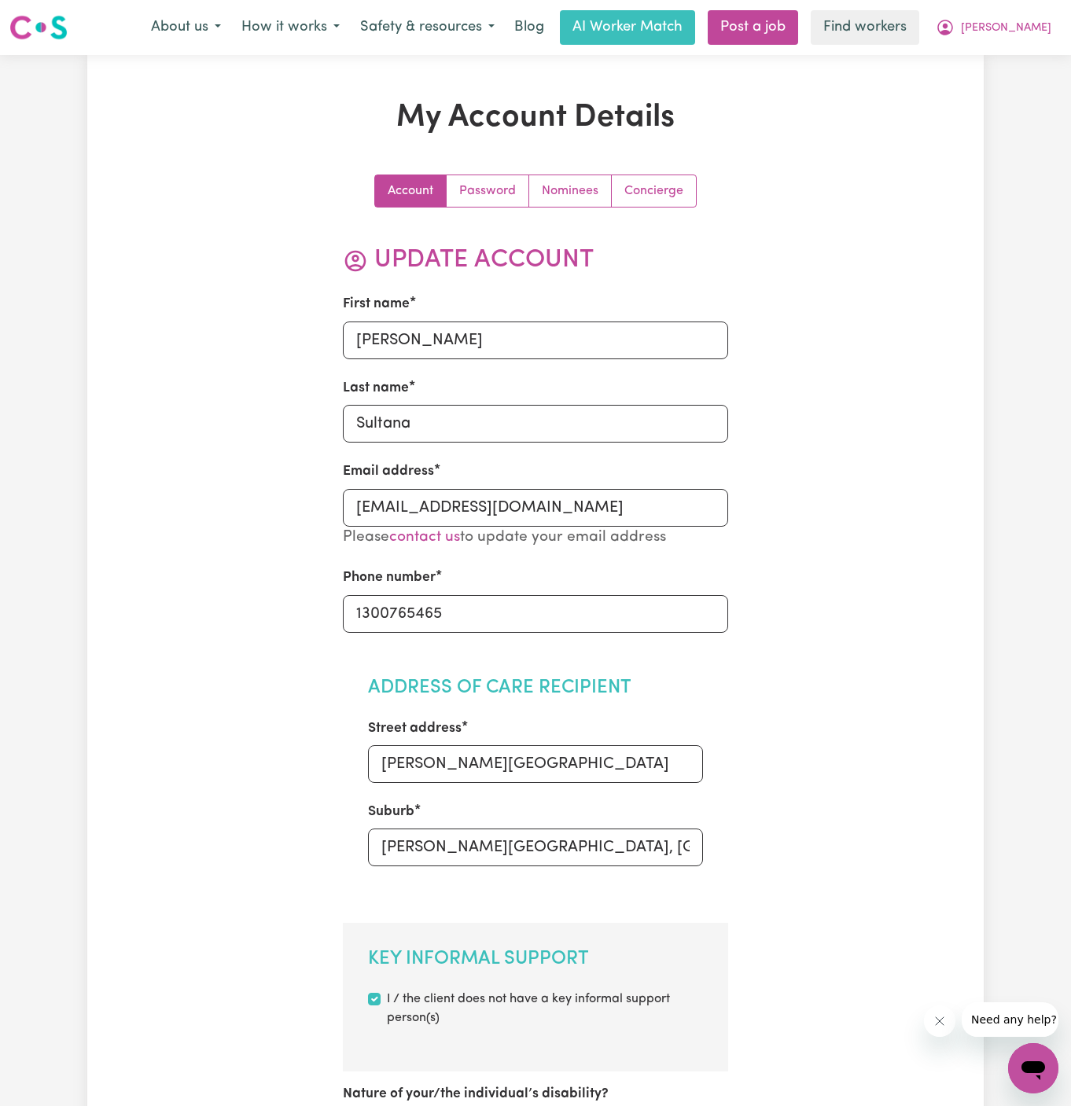
click at [679, 191] on link "Concierge" at bounding box center [654, 190] width 84 height 31
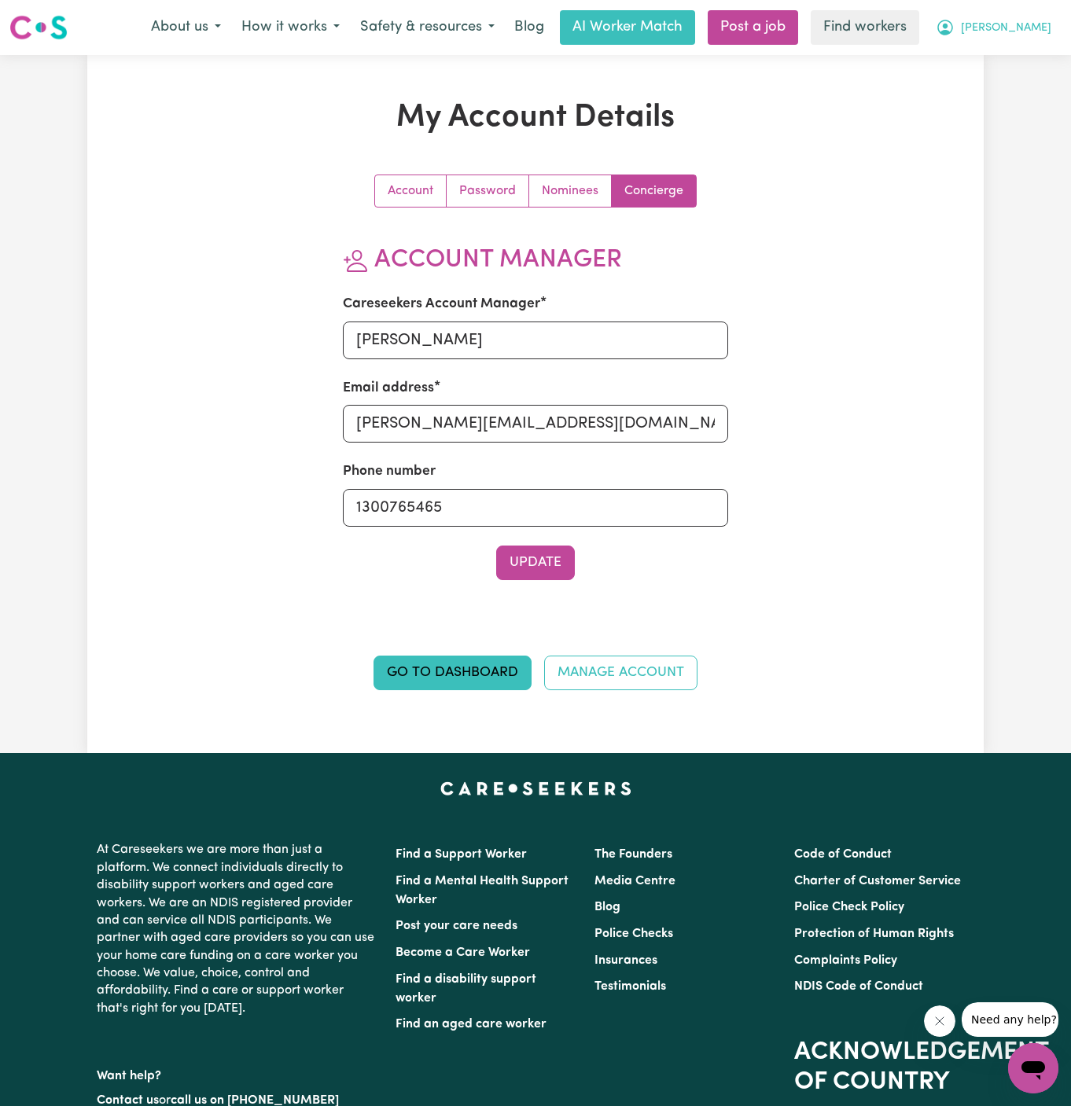
click at [1012, 27] on span "Nazzareno" at bounding box center [1006, 28] width 90 height 17
click at [1014, 71] on link "My Dashboard" at bounding box center [999, 61] width 124 height 30
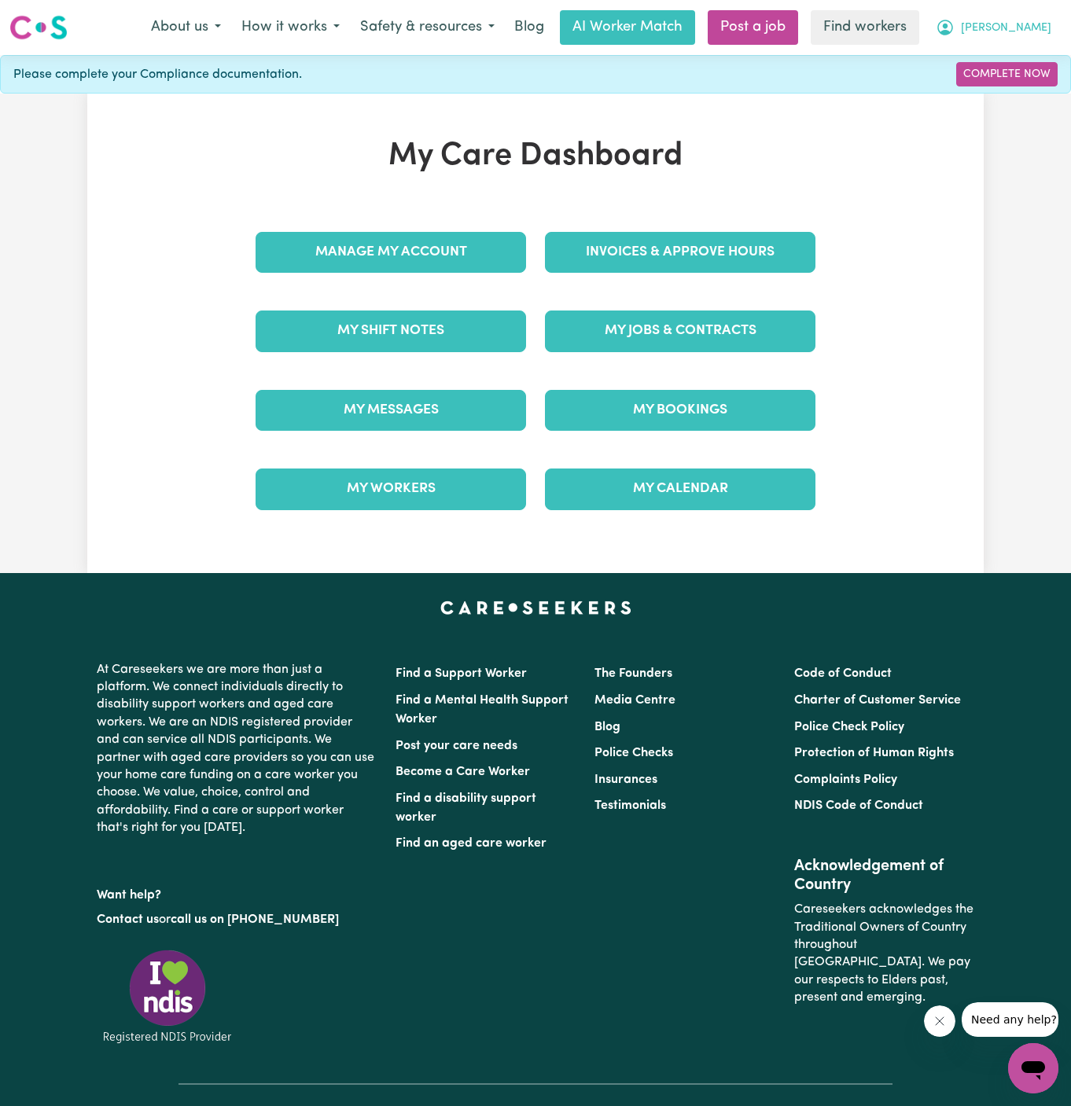
click at [1025, 24] on span "Nazzareno" at bounding box center [1006, 28] width 90 height 17
click at [1011, 90] on link "Logout" at bounding box center [999, 90] width 124 height 30
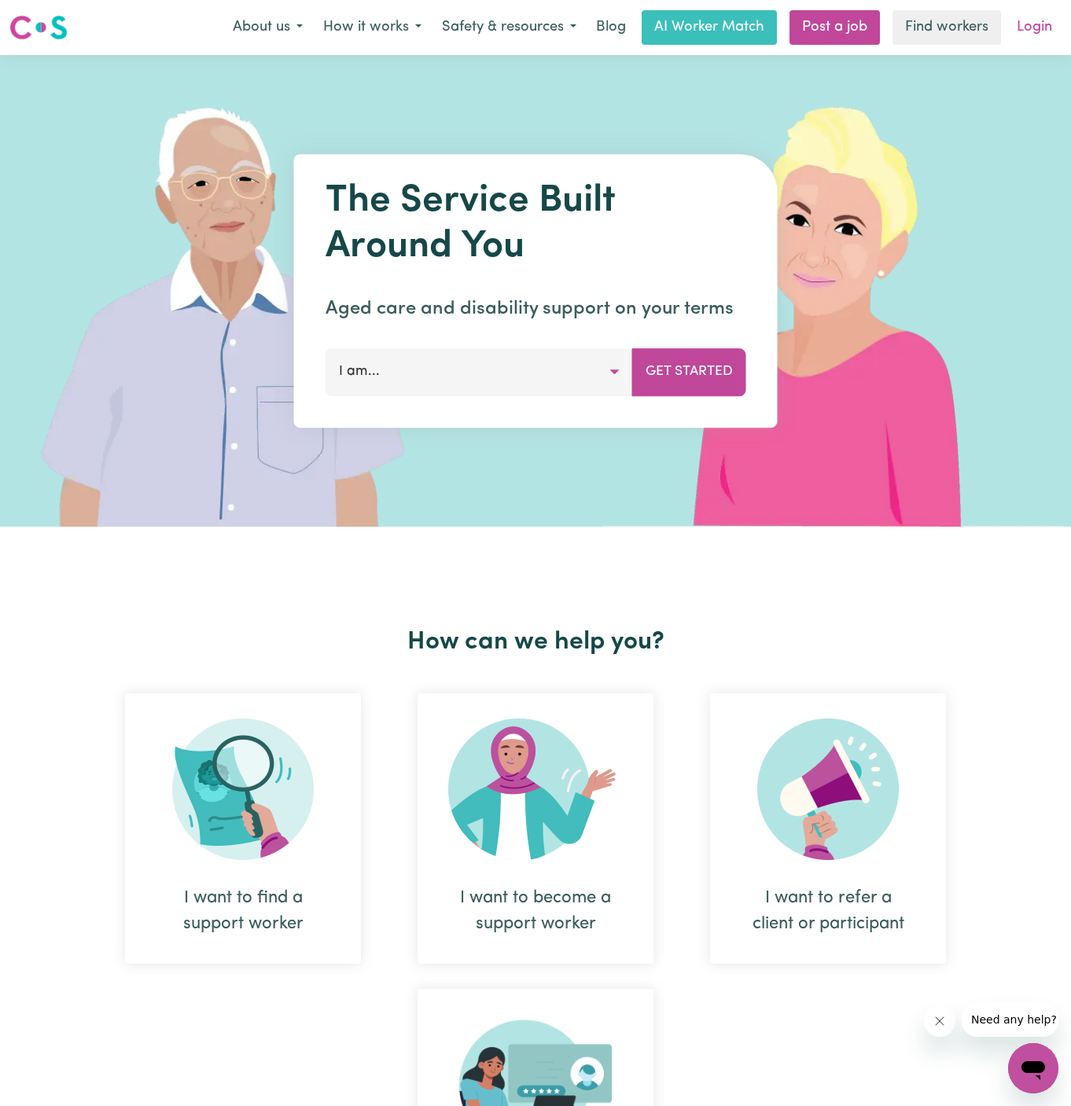
click at [1022, 17] on link "Login" at bounding box center [1034, 27] width 54 height 35
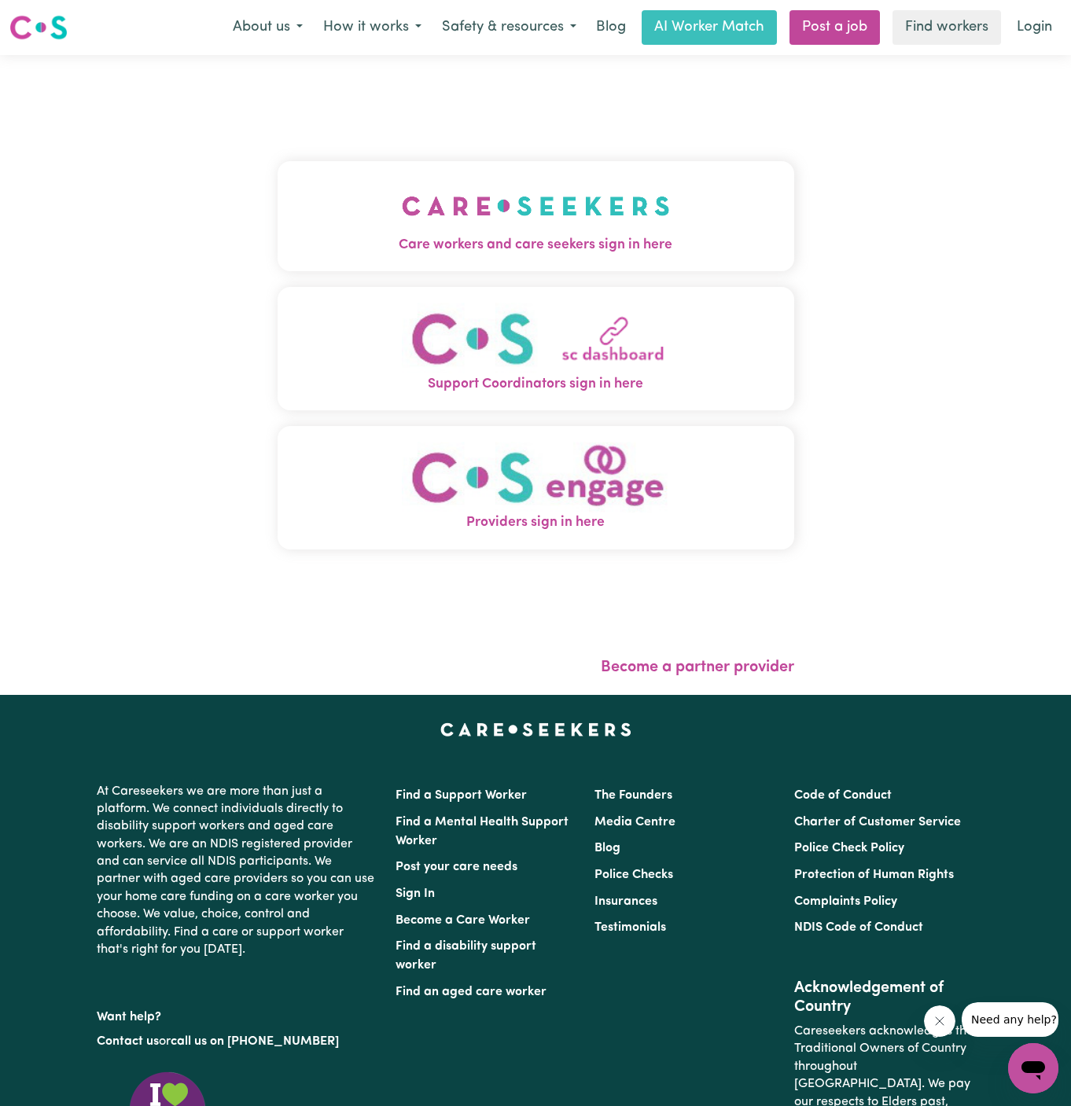
click at [474, 220] on img "Care workers and care seekers sign in here" at bounding box center [536, 206] width 268 height 58
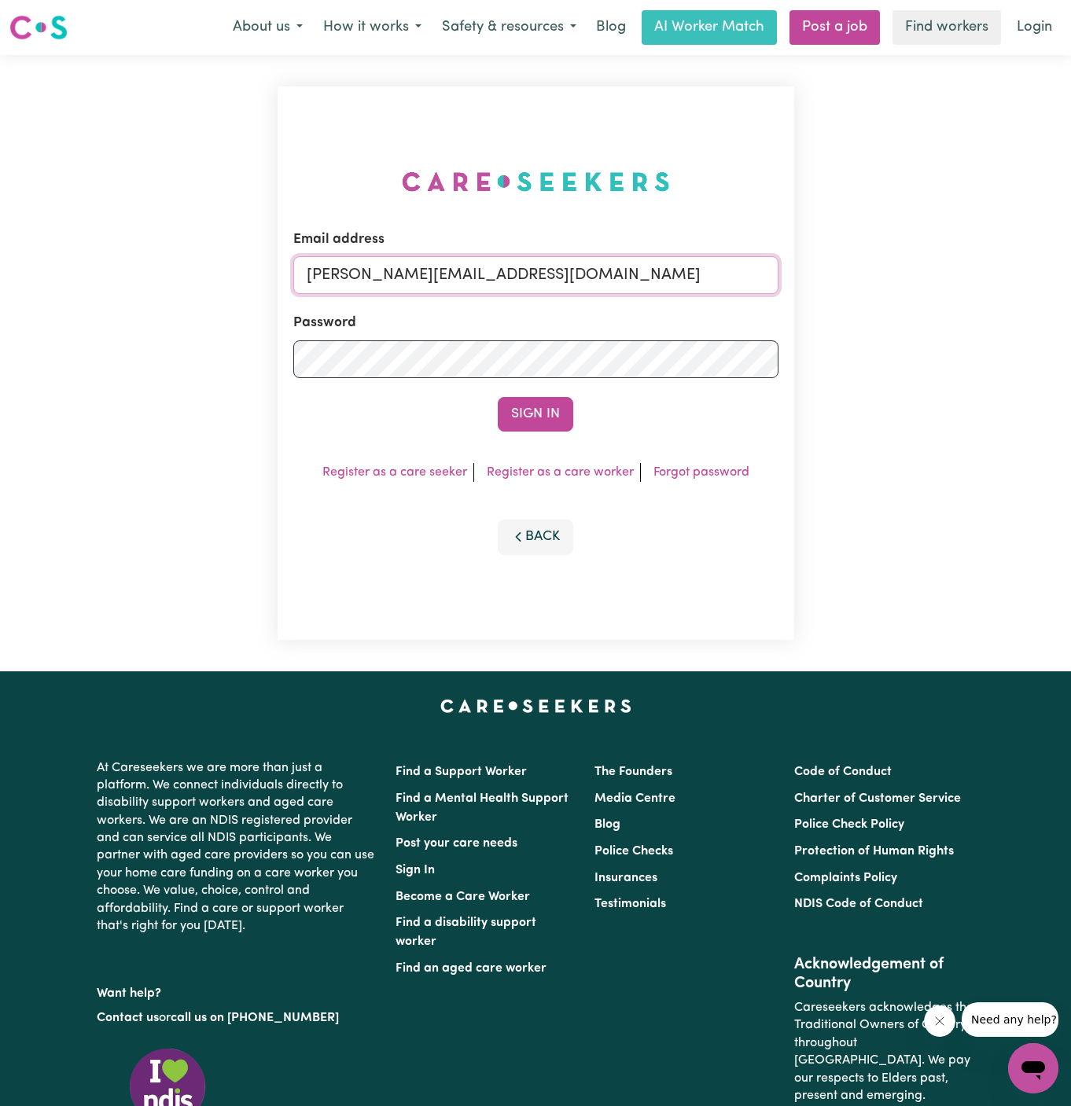
click at [504, 274] on input "dyan@careseekers.com.au" at bounding box center [535, 275] width 485 height 38
click at [542, 274] on input "dyan@careseekers.com.au" at bounding box center [535, 275] width 485 height 38
click at [455, 271] on input "rachaelkeenYS@careseekers.com.au" at bounding box center [535, 275] width 485 height 38
click at [444, 255] on div "Email address rachaelkeenYS@careseekers.com.au" at bounding box center [535, 262] width 485 height 64
click at [446, 268] on input "rachaelkeenYS@careseekers.com.au" at bounding box center [535, 275] width 485 height 38
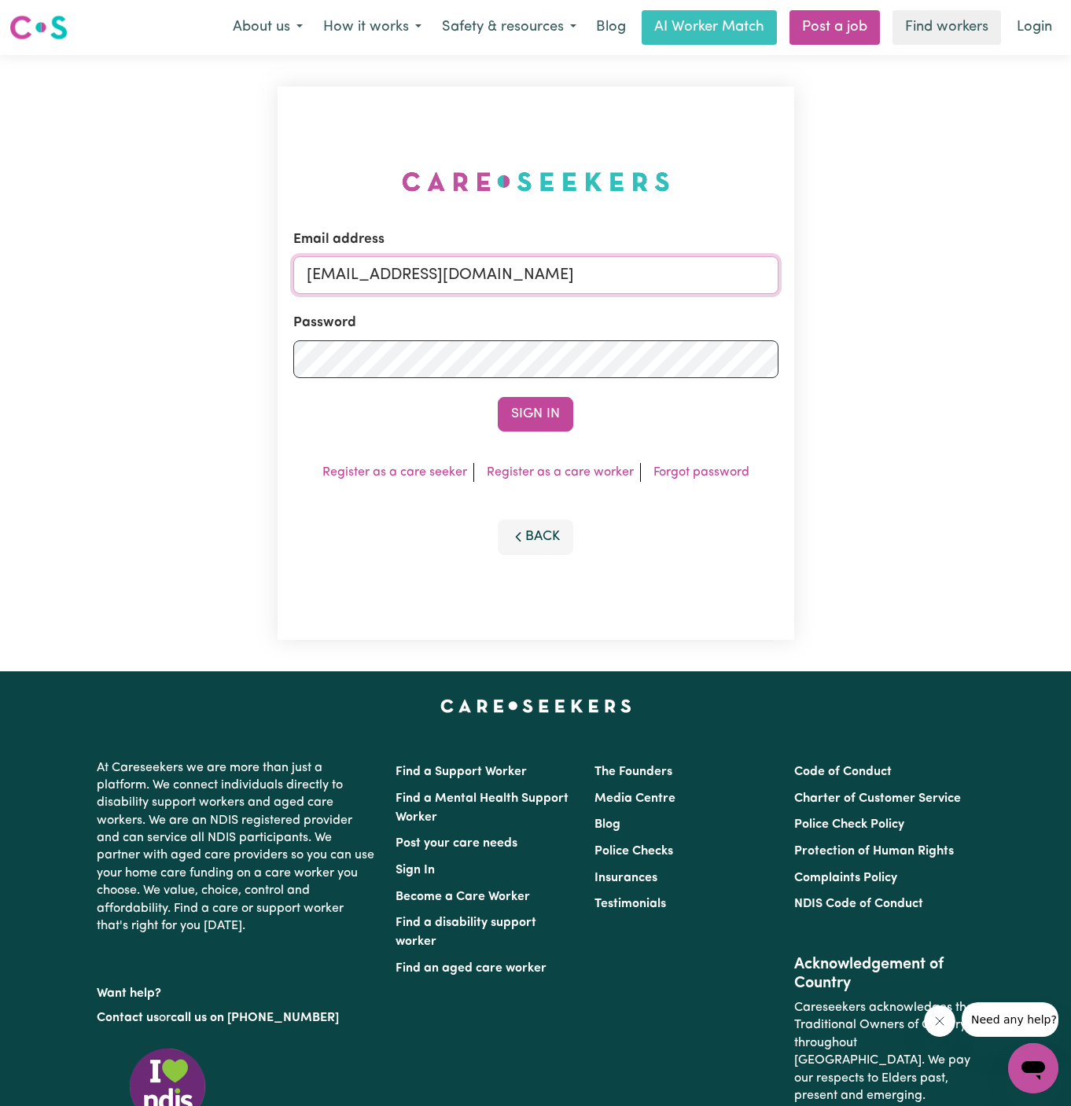
click at [446, 268] on input "rachaelkeenYS@careseekers.com.au" at bounding box center [535, 275] width 485 height 38
drag, startPoint x: 387, startPoint y: 272, endPoint x: 984, endPoint y: 279, distance: 596.9
click at [984, 279] on div "Email address superuser~Mai-TanNguyenYS@careseekers.com.au Password Sign In Reg…" at bounding box center [535, 363] width 1071 height 617
click at [498, 397] on button "Sign In" at bounding box center [535, 414] width 75 height 35
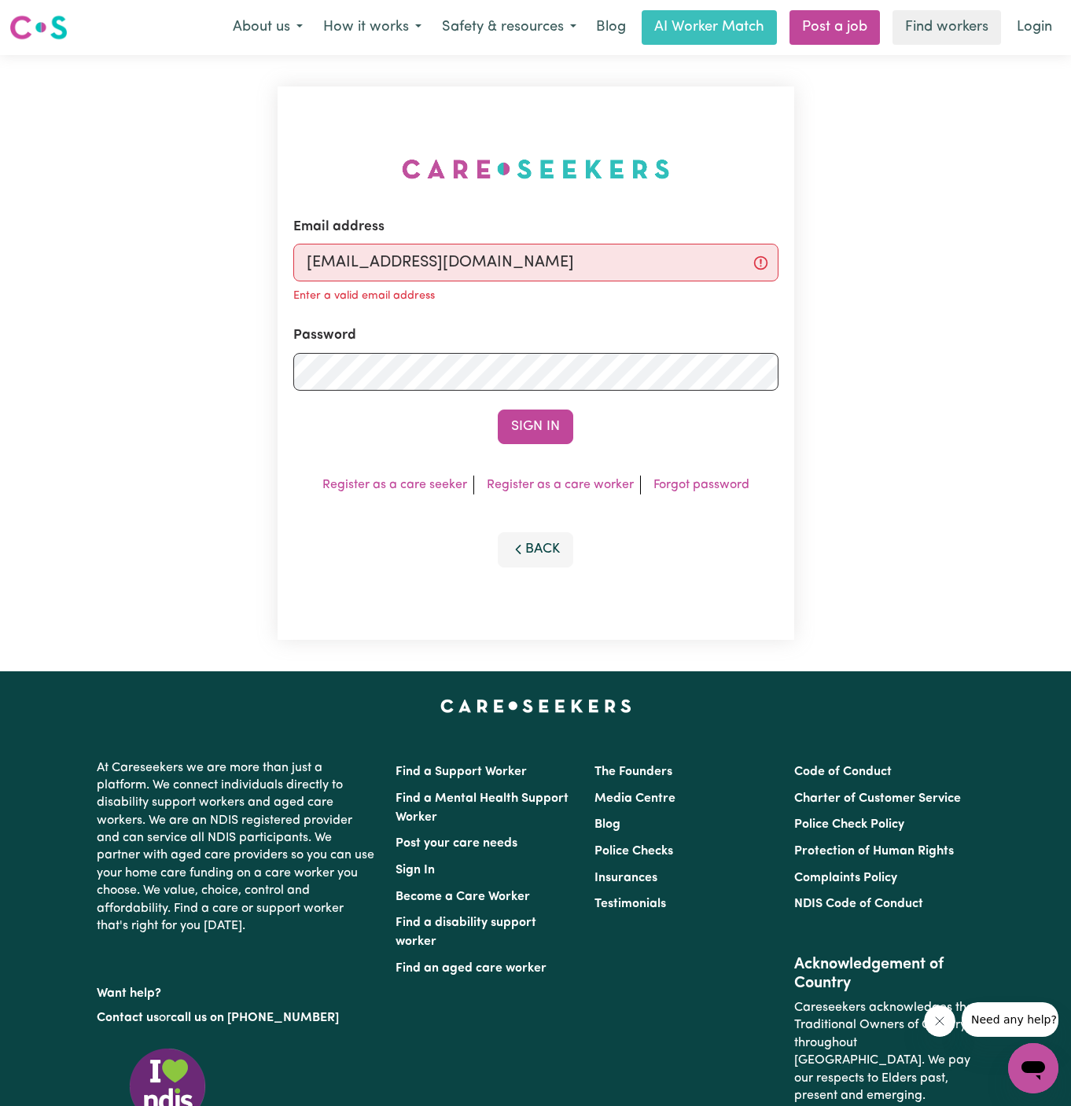
type input "superuser~MichaelMountGravattCF@careseekers.com.au"
click at [498, 410] on button "Sign In" at bounding box center [535, 427] width 75 height 35
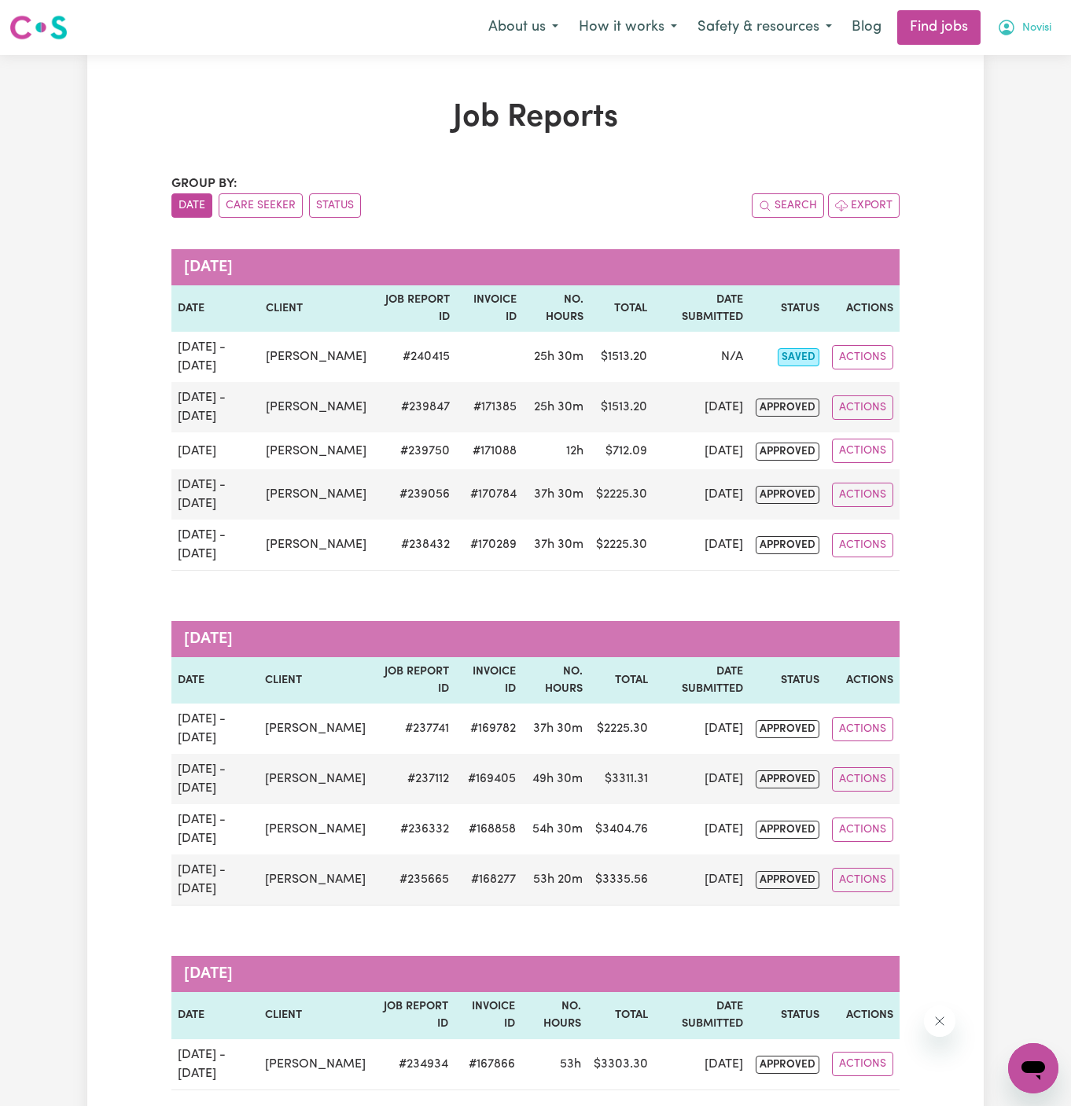
click at [1043, 27] on span "Novisi" at bounding box center [1036, 28] width 29 height 17
click at [1016, 53] on link "My Account" at bounding box center [999, 61] width 124 height 30
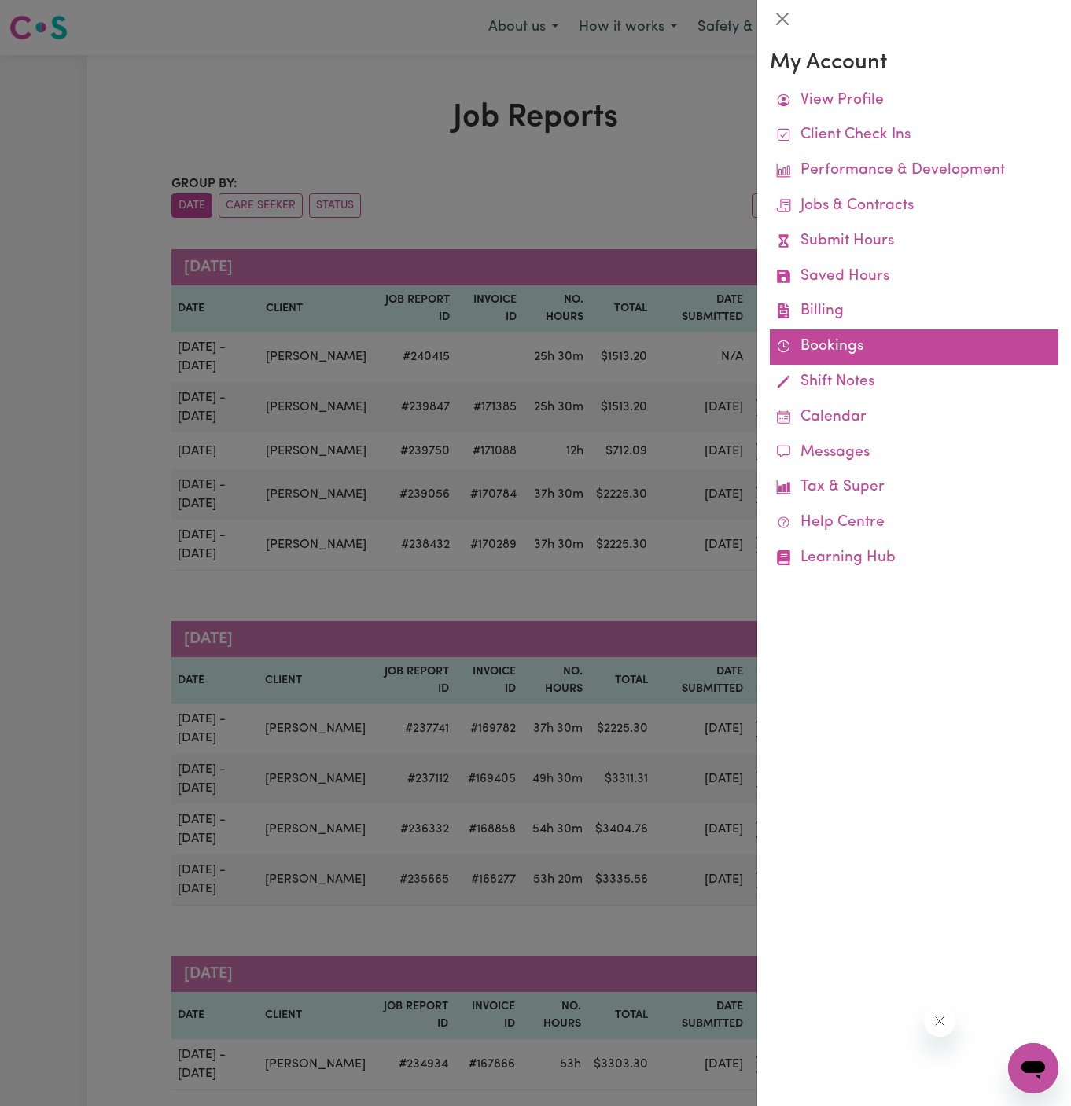
click at [824, 348] on link "Bookings" at bounding box center [914, 347] width 289 height 35
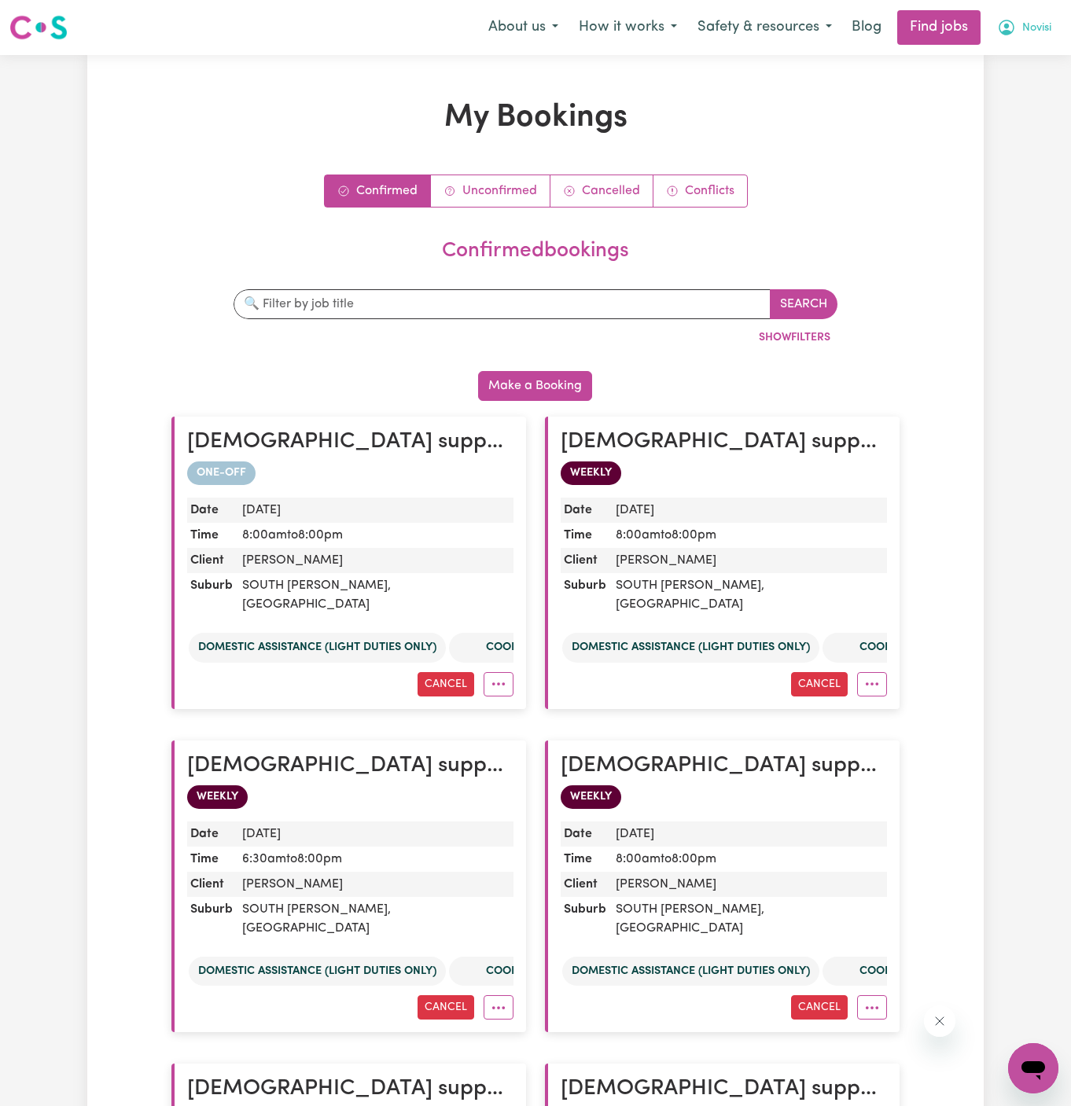
click at [1034, 28] on span "Novisi" at bounding box center [1036, 28] width 29 height 17
click at [990, 57] on link "My Account" at bounding box center [999, 61] width 124 height 30
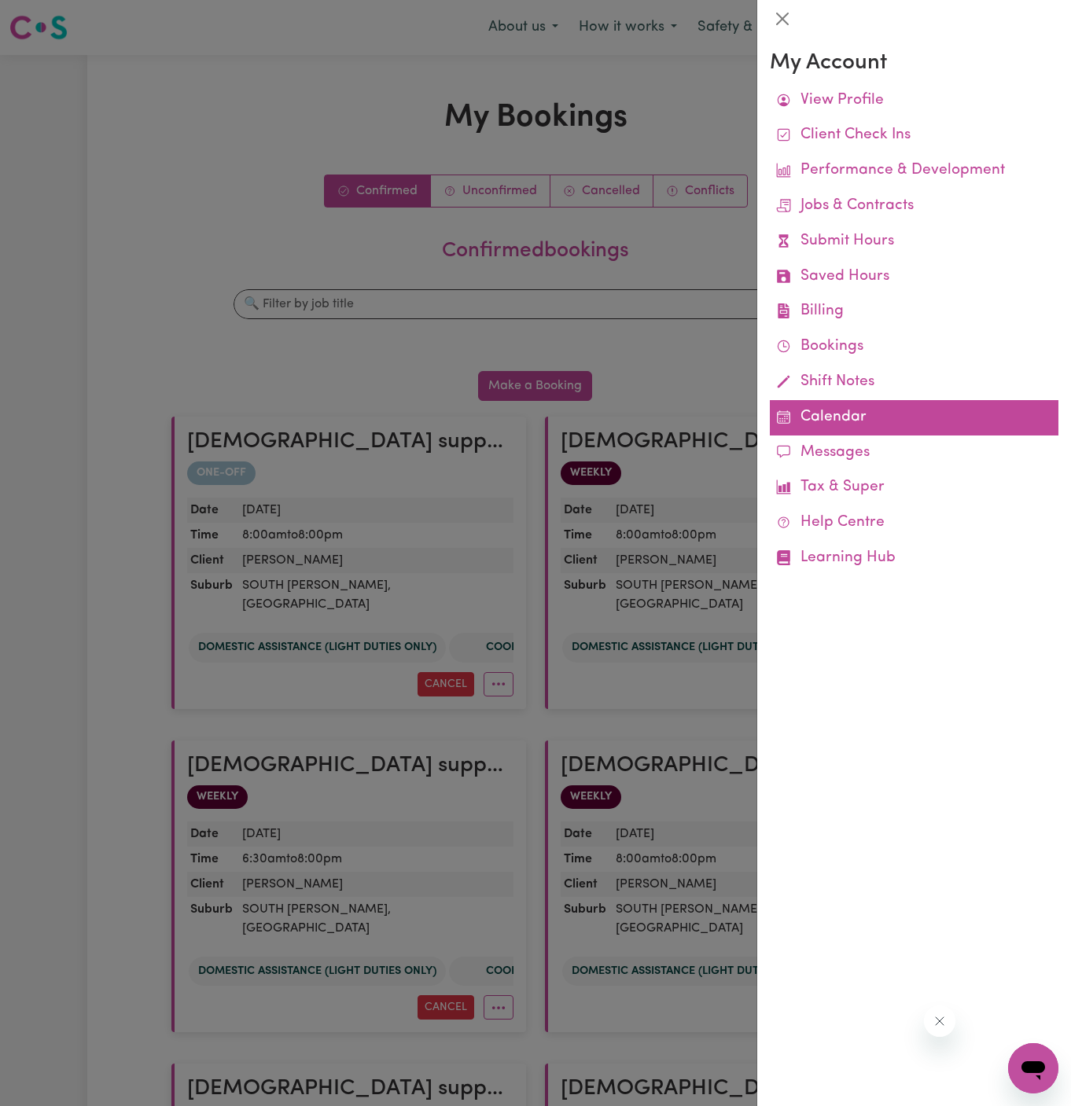
click at [819, 424] on link "Calendar" at bounding box center [914, 417] width 289 height 35
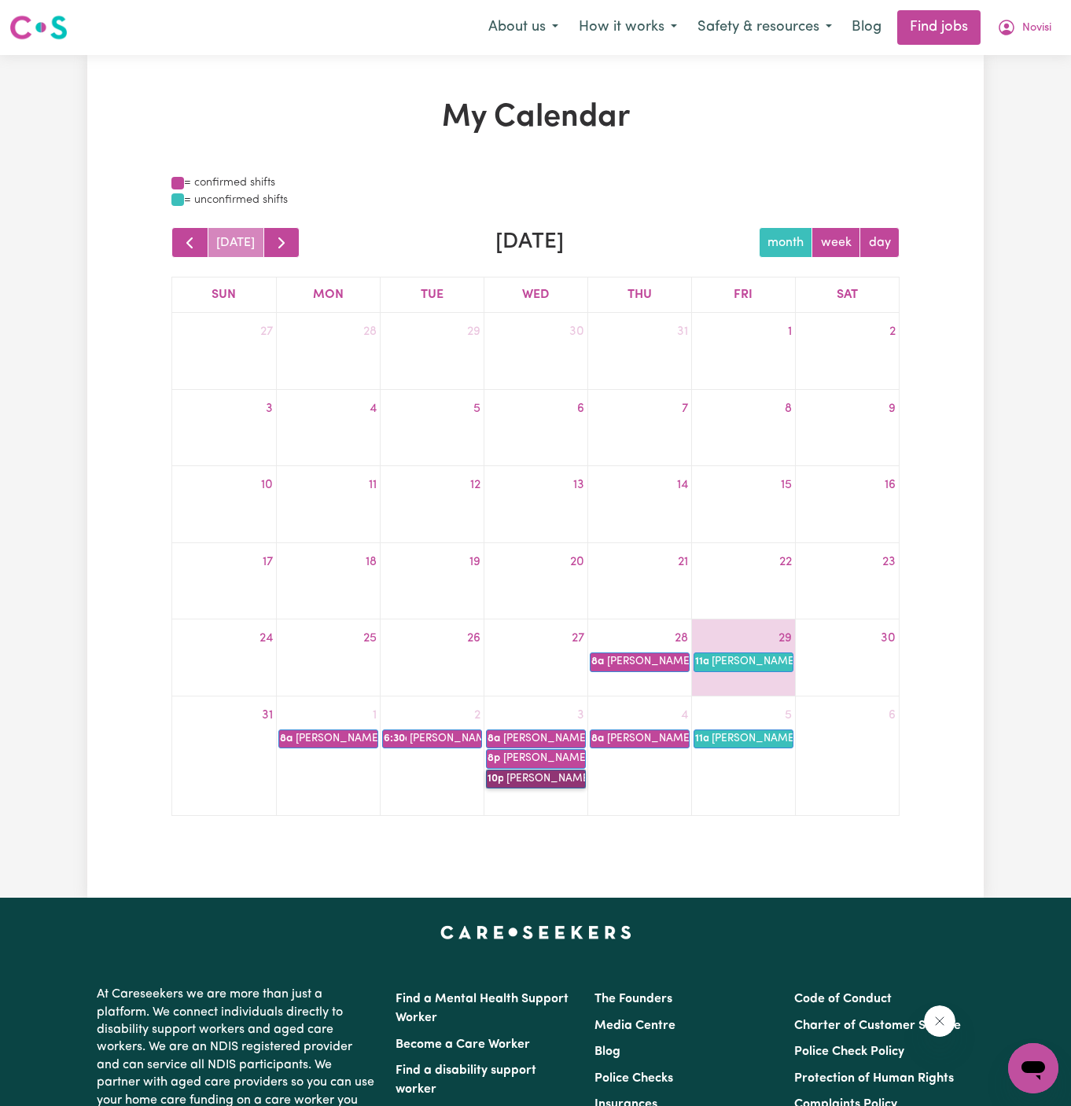
click at [539, 780] on link "10p [PERSON_NAME]" at bounding box center [536, 779] width 100 height 19
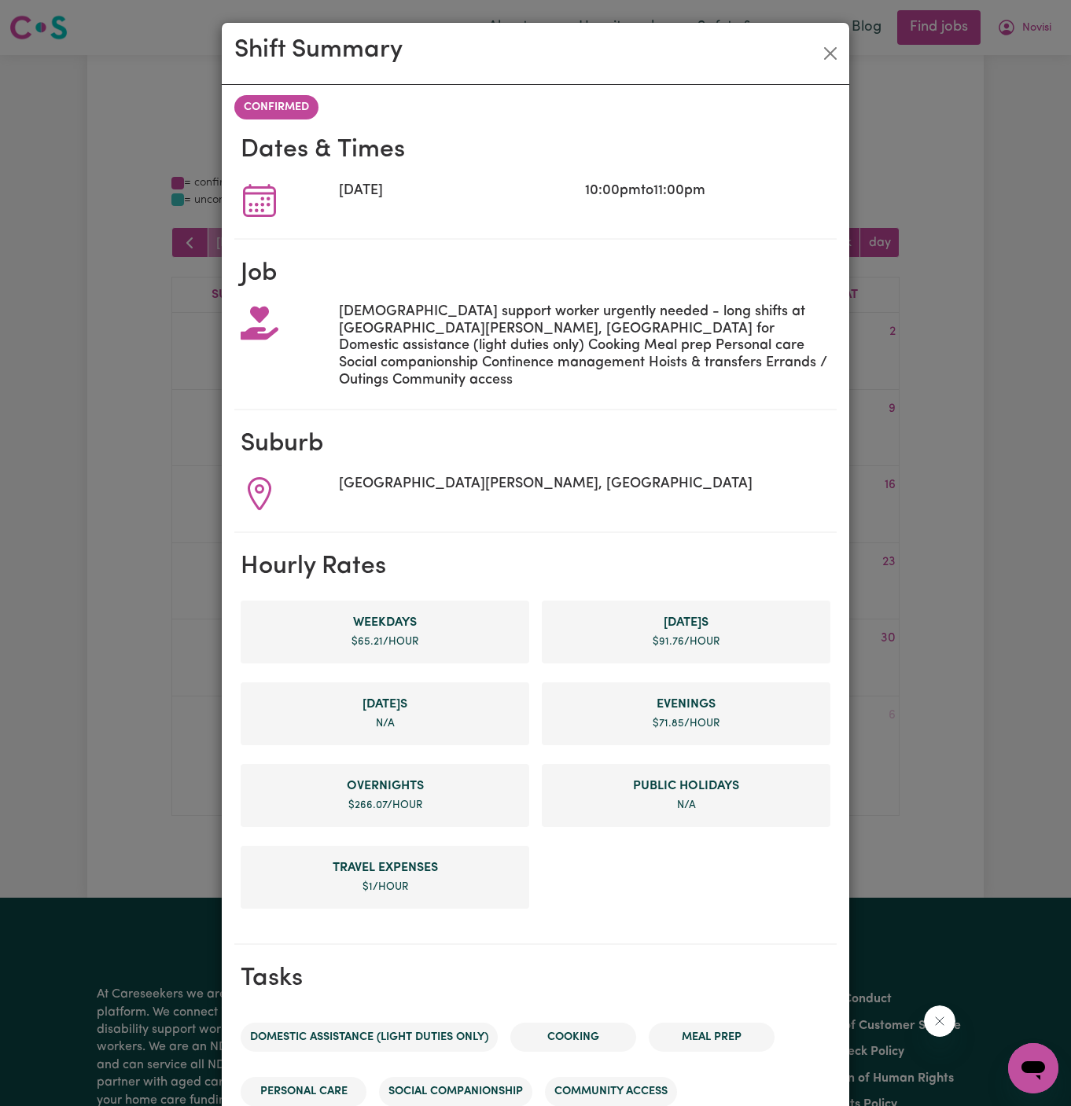
click at [955, 145] on div "Shift Summary CONFIRMED Dates & Times [DATE] 10:00pm to 11:00pm Job [DEMOGRAPHI…" at bounding box center [535, 553] width 1071 height 1106
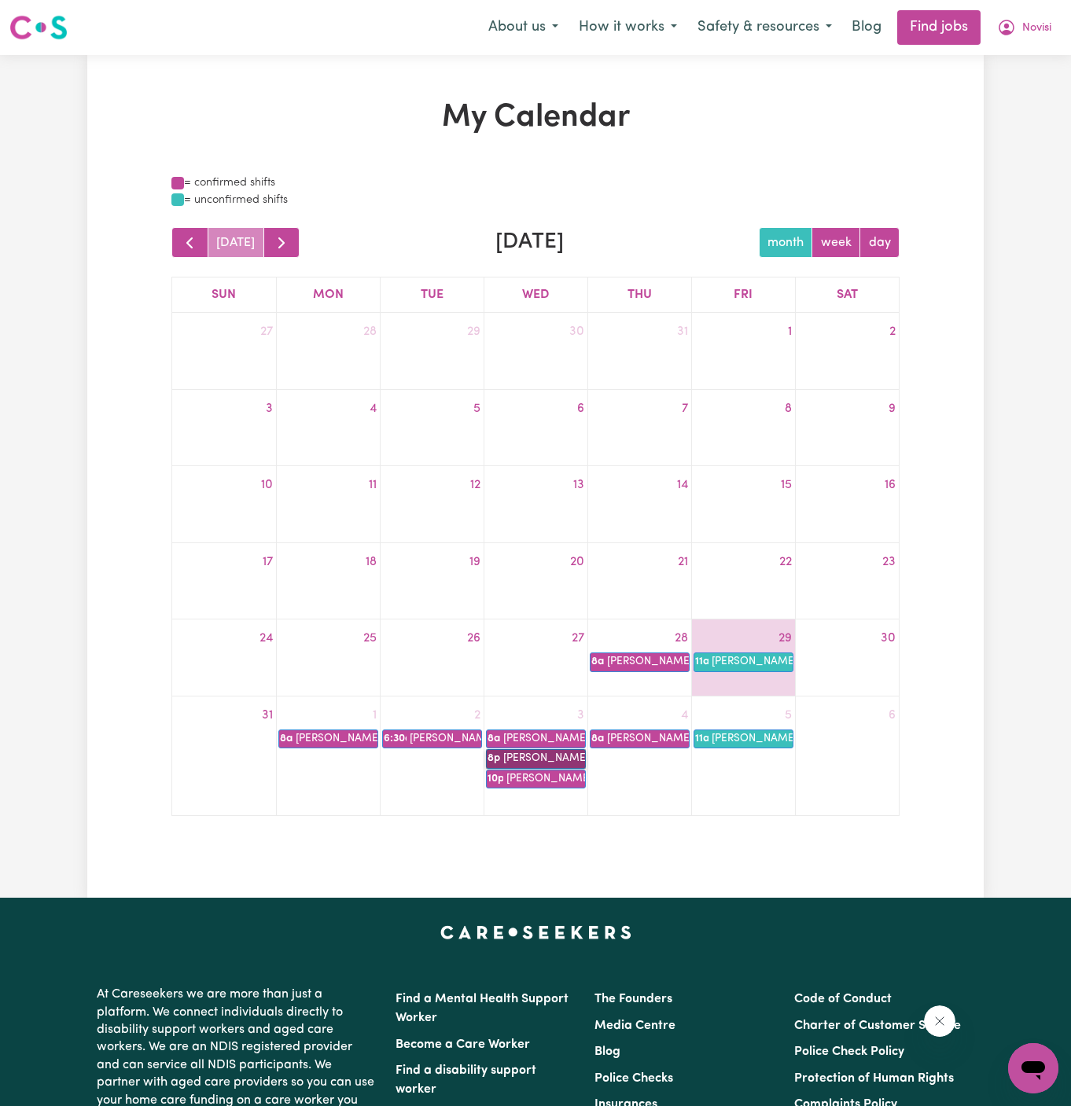
click at [540, 760] on link "8p [PERSON_NAME]" at bounding box center [536, 758] width 100 height 19
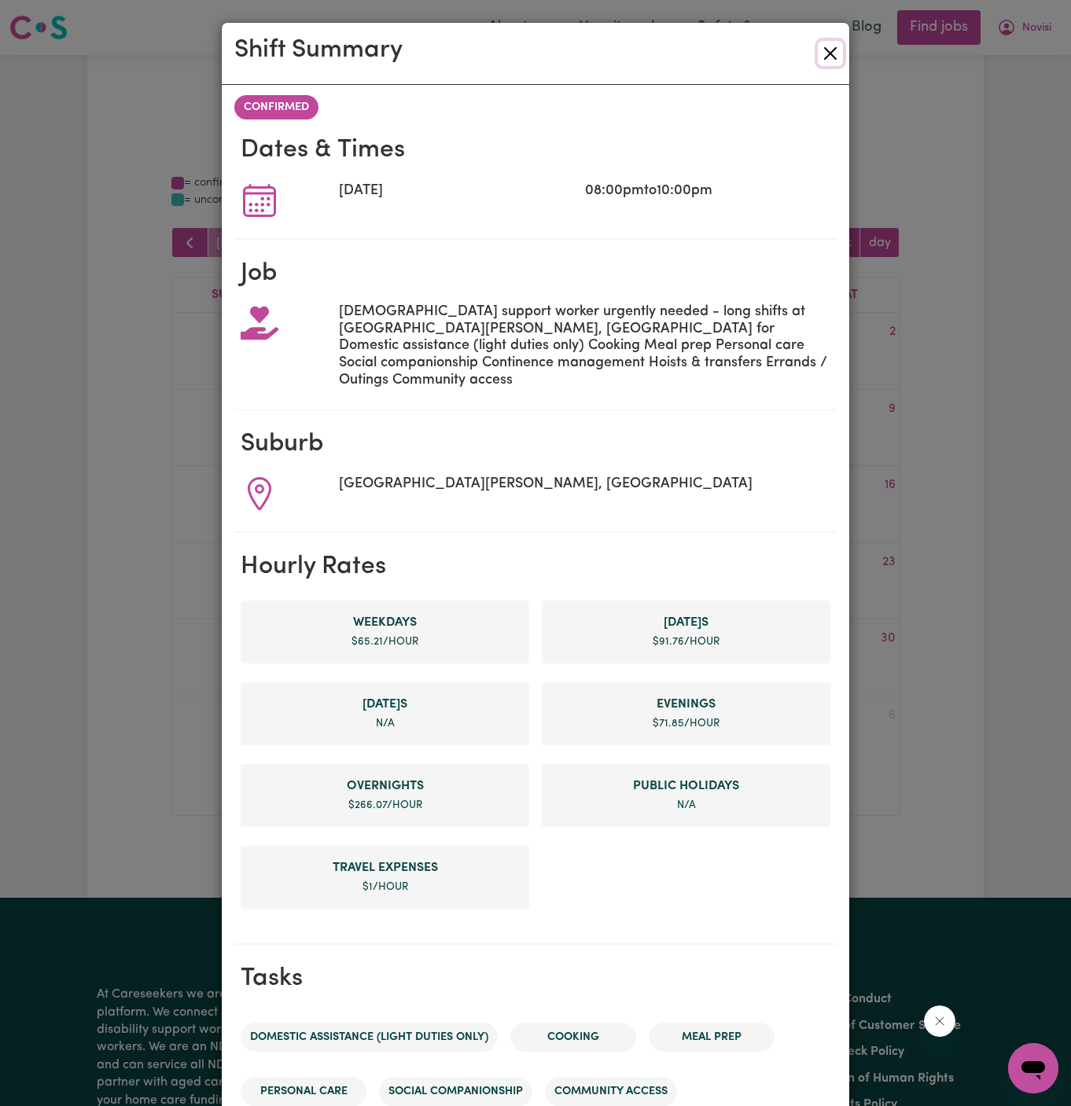
click at [828, 53] on button "Close" at bounding box center [830, 53] width 25 height 25
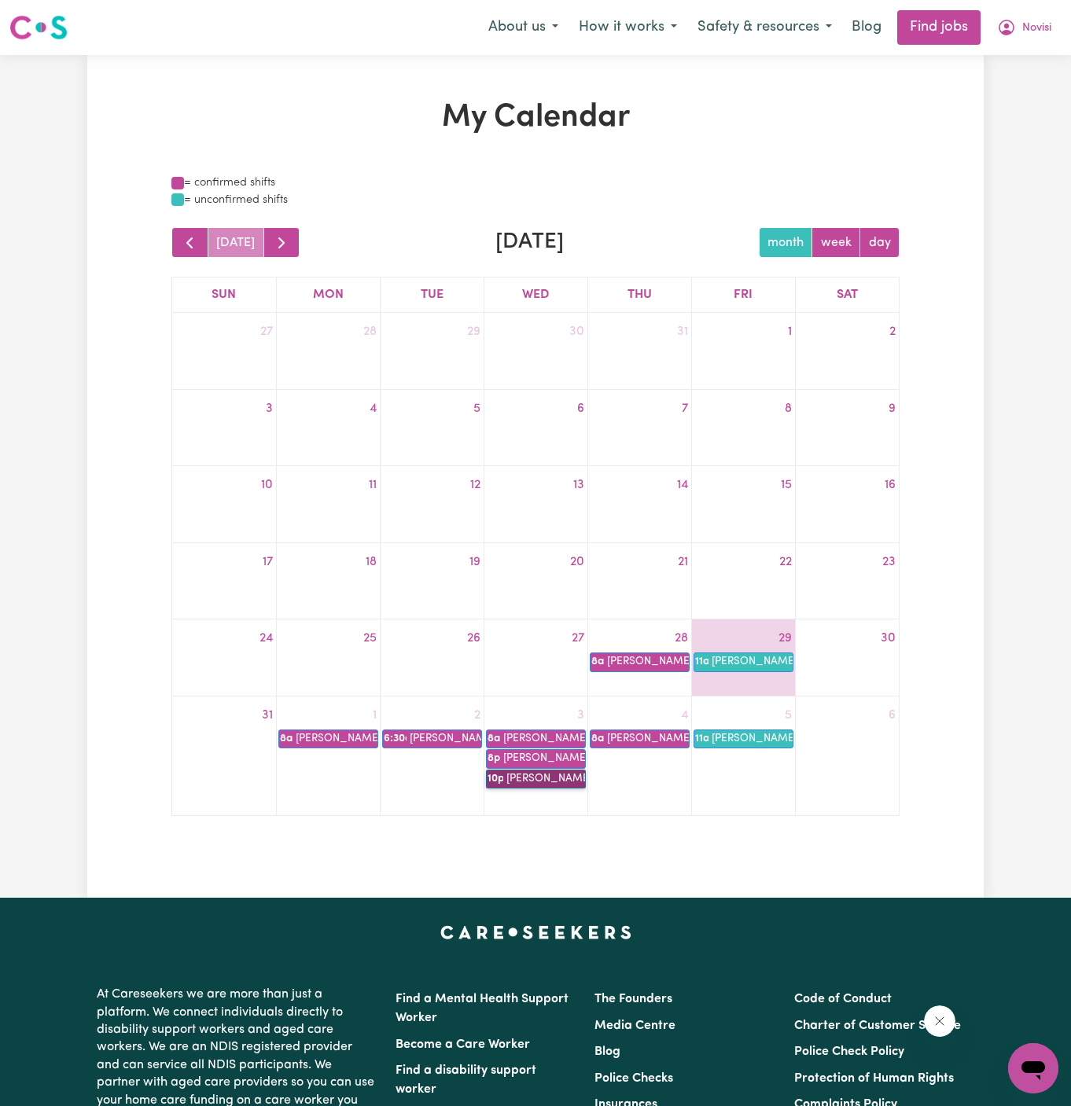
click at [546, 783] on link "10p [PERSON_NAME]" at bounding box center [536, 779] width 100 height 19
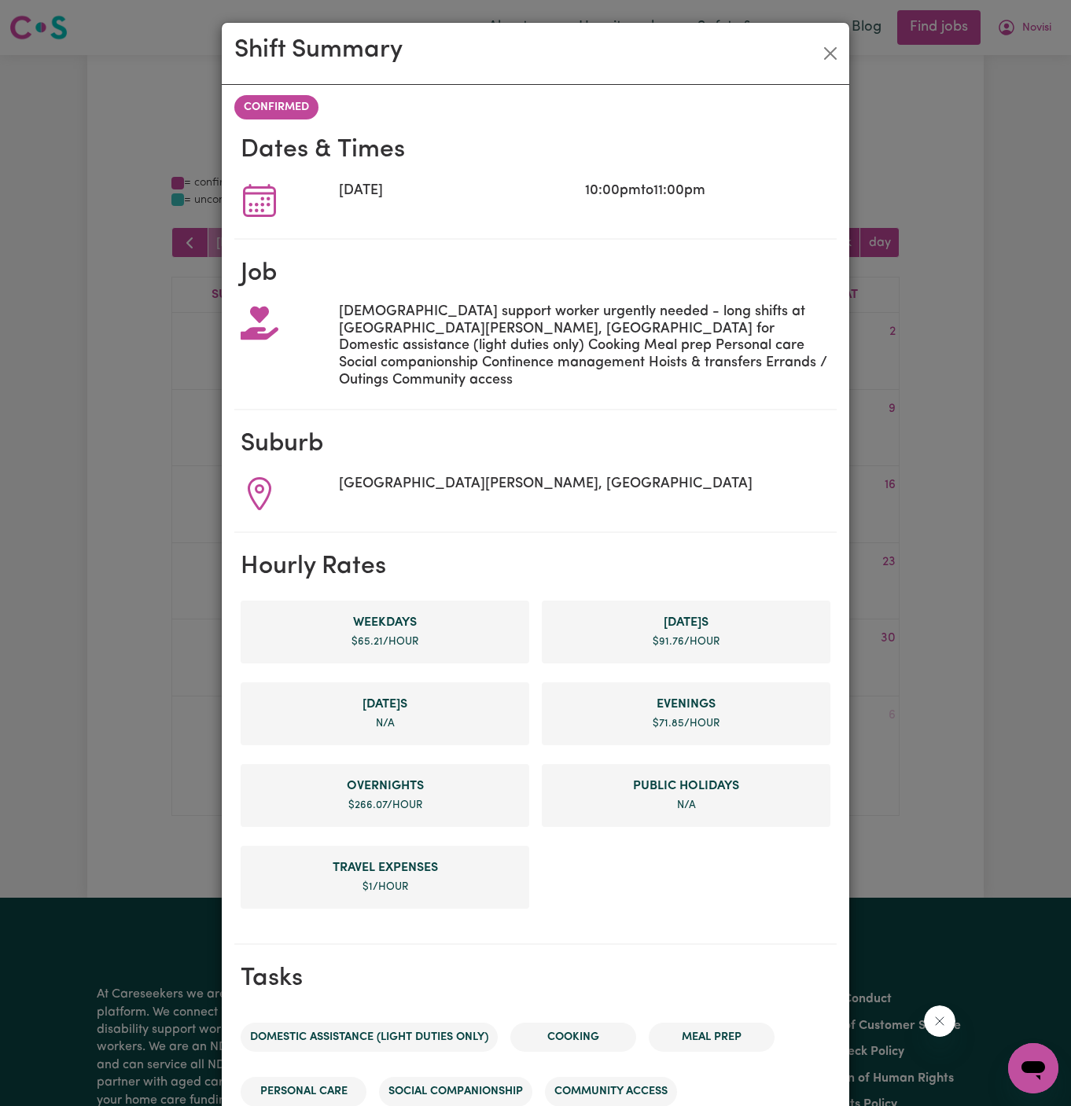
click at [905, 151] on div "Shift Summary CONFIRMED Dates & Times [DATE] 10:00pm to 11:00pm Job [DEMOGRAPHI…" at bounding box center [535, 553] width 1071 height 1106
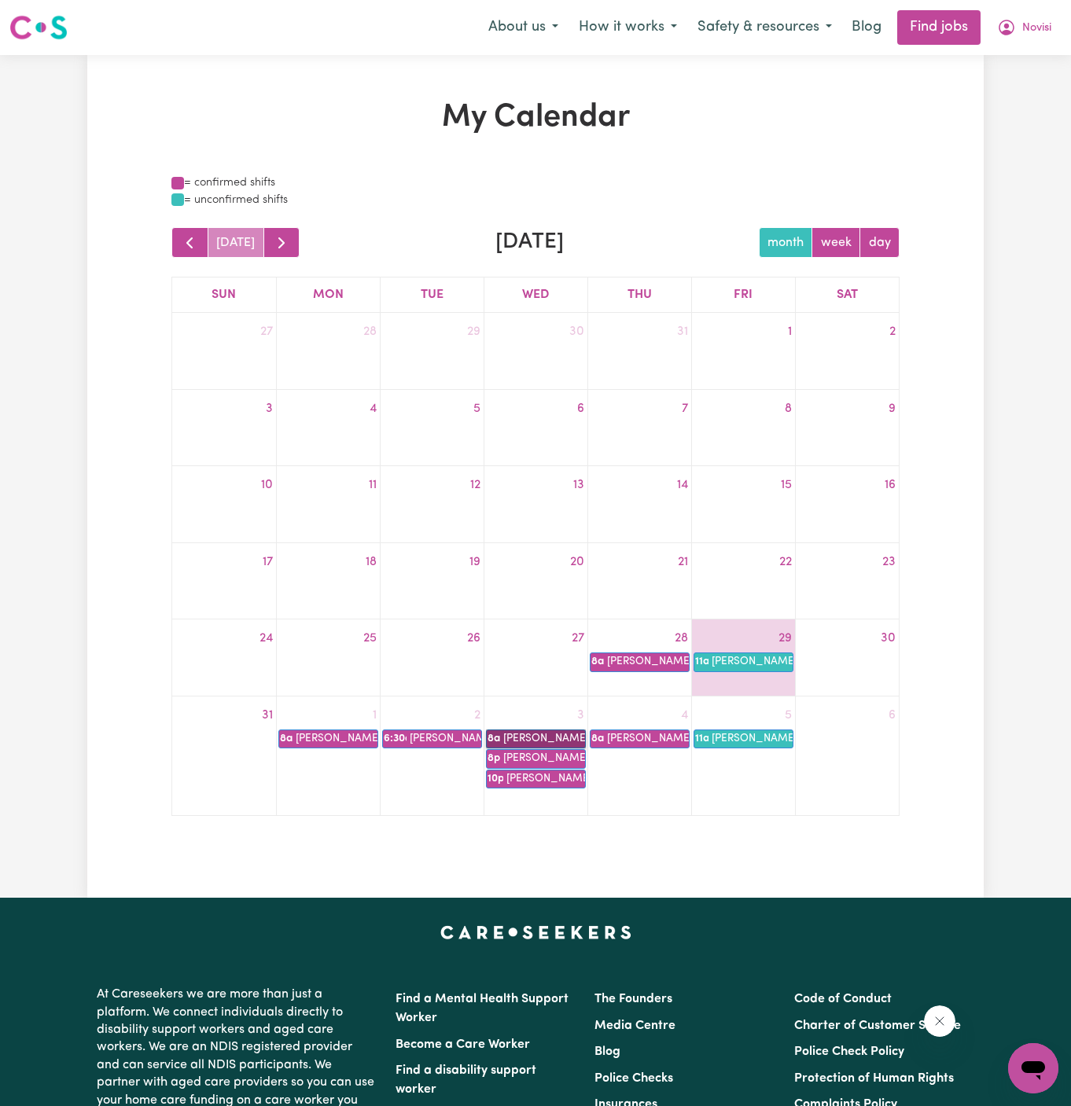
click at [547, 742] on link "8a [PERSON_NAME]" at bounding box center [536, 739] width 100 height 19
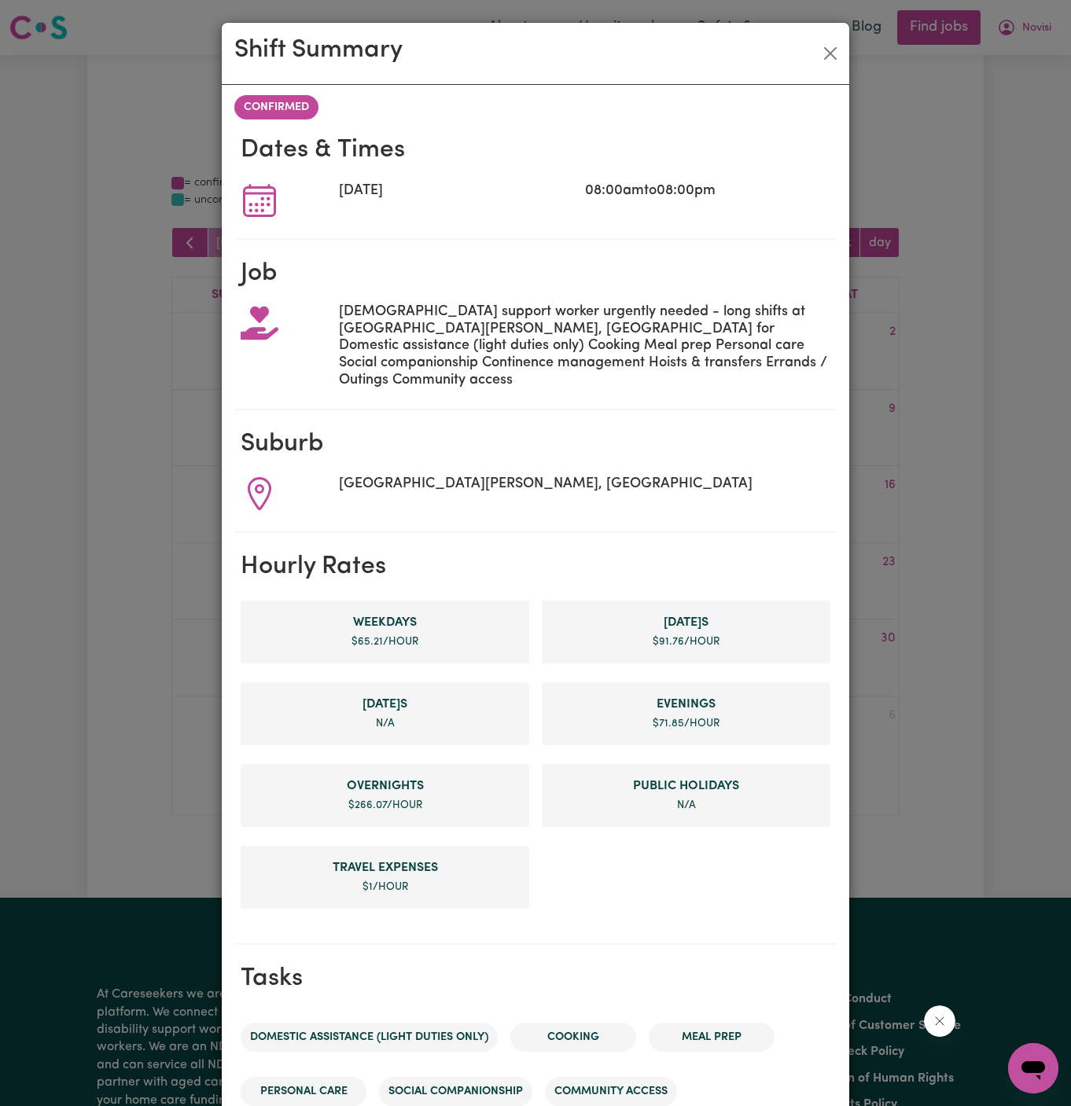
click at [823, 78] on div "Shift Summary" at bounding box center [536, 54] width 628 height 62
click at [831, 63] on button "Close" at bounding box center [830, 53] width 25 height 25
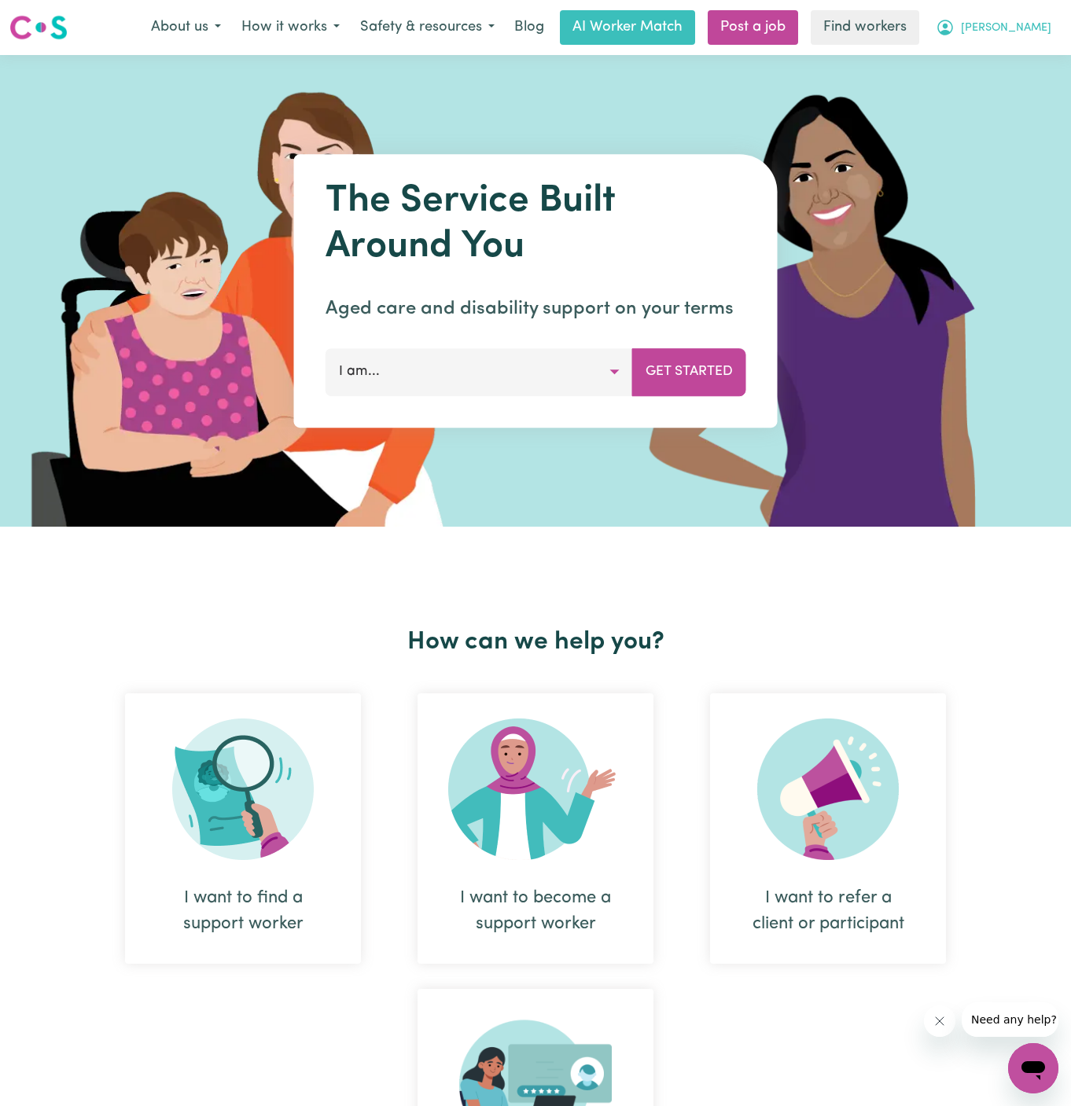
click at [1021, 27] on span "Nazzareno" at bounding box center [1006, 28] width 90 height 17
click at [1025, 91] on link "Logout" at bounding box center [999, 90] width 124 height 30
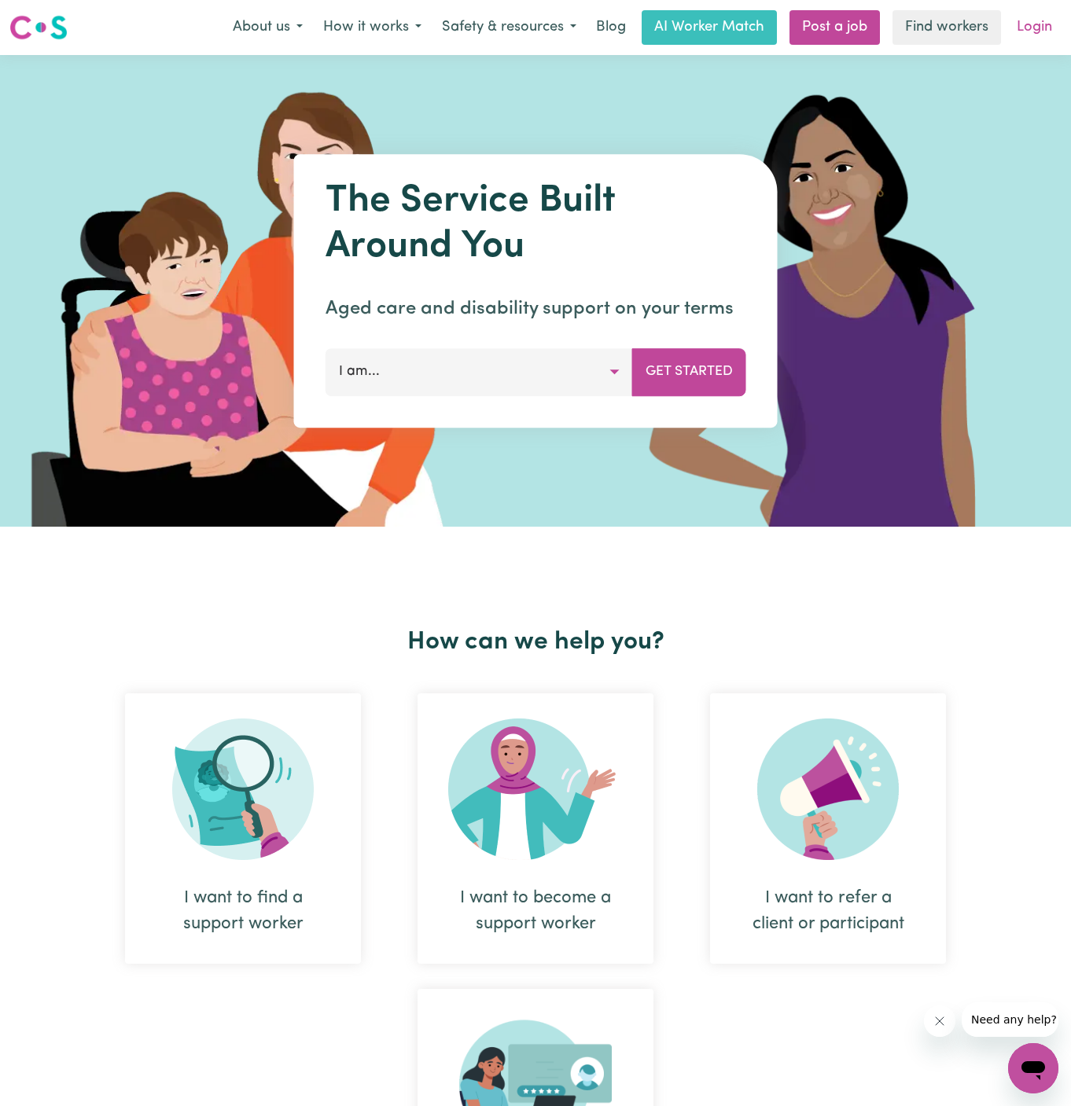
click at [1033, 30] on link "Login" at bounding box center [1034, 27] width 54 height 35
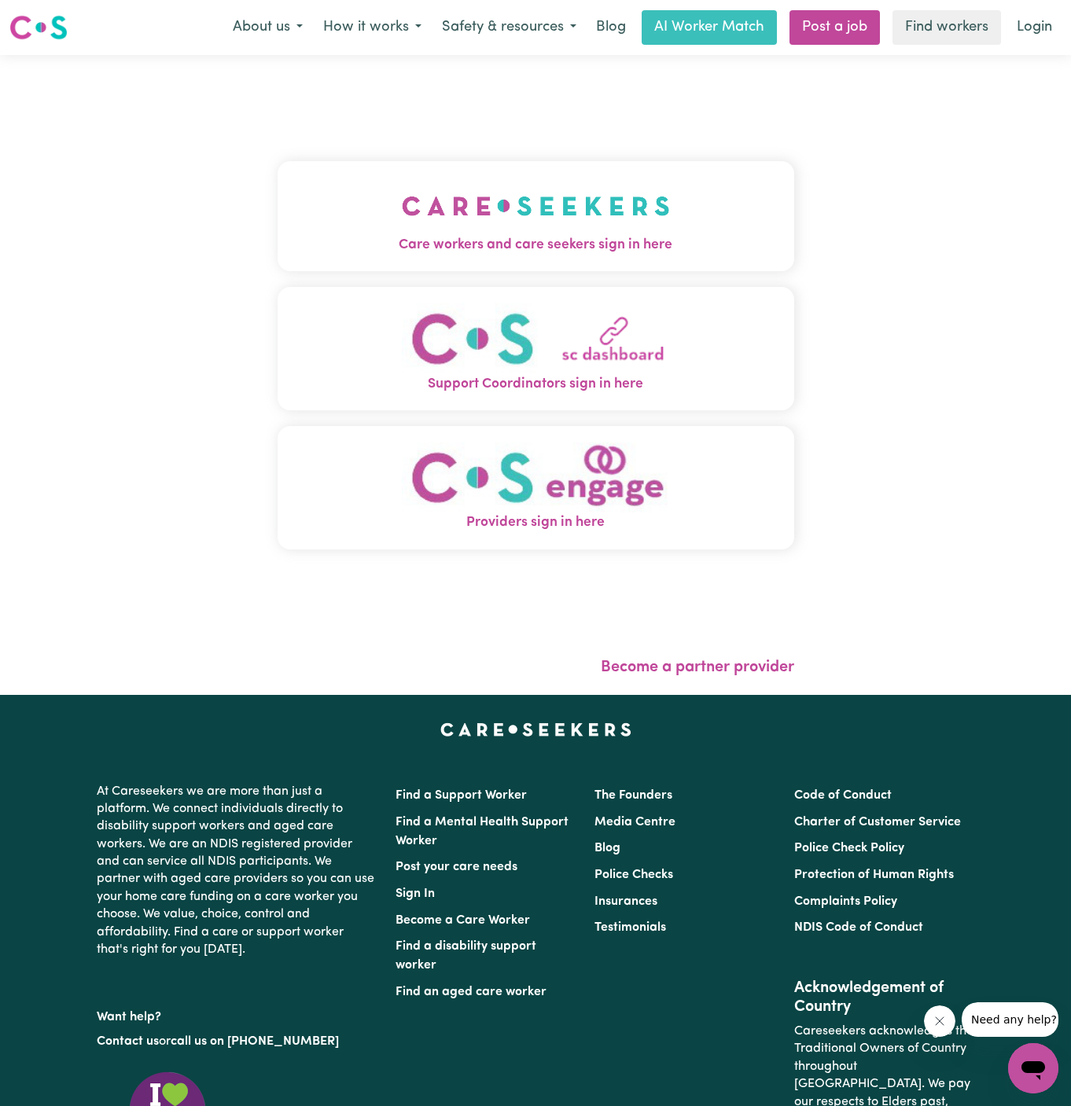
click at [550, 235] on span "Care workers and care seekers sign in here" at bounding box center [536, 245] width 517 height 20
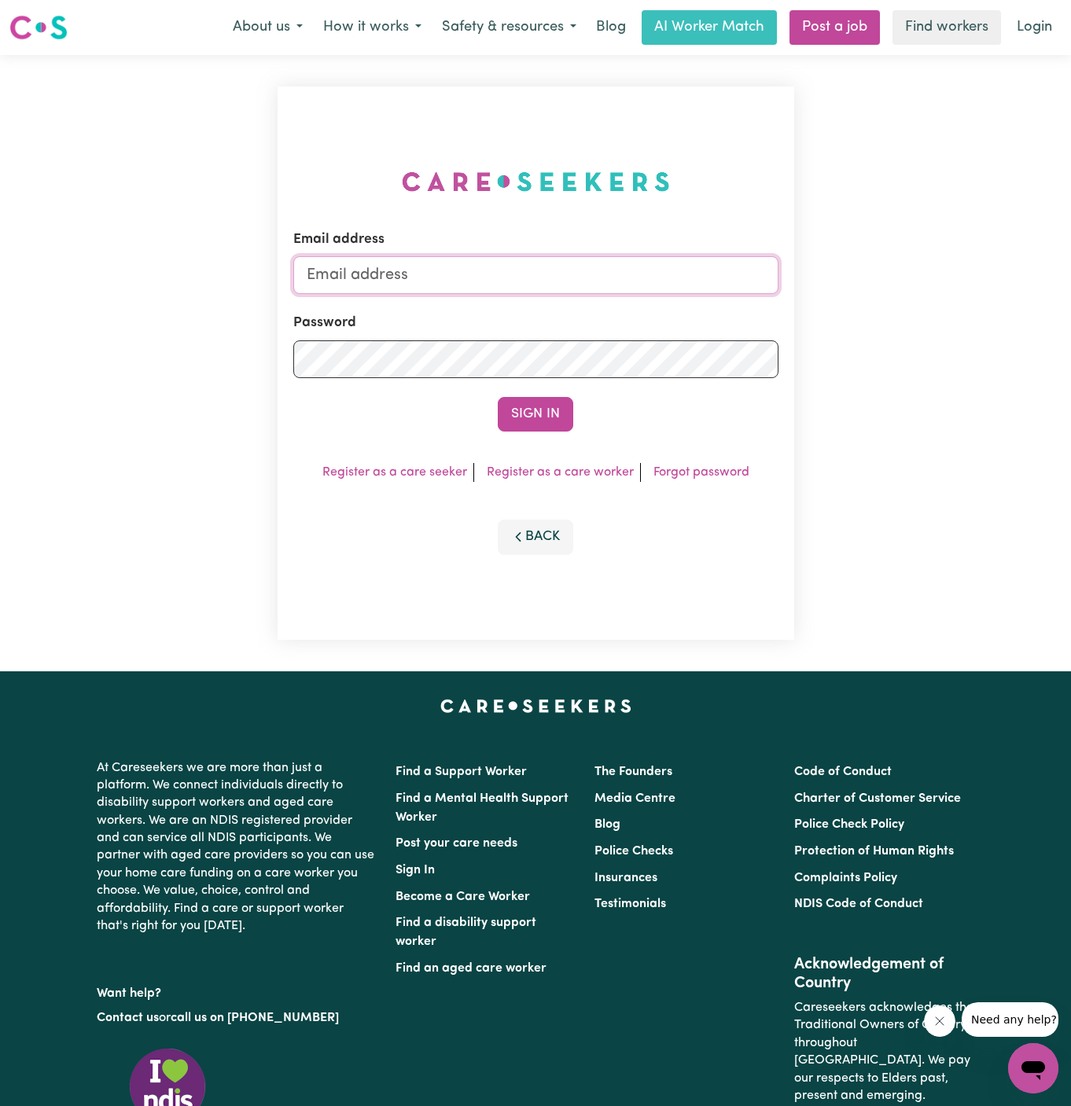
type input "dyan@careseekers.com.au"
click at [650, 267] on input "dyan@careseekers.com.au" at bounding box center [535, 275] width 485 height 38
click at [167, 311] on div "Email address dyan@careseekers.com.au Password Sign In Register as a care seeke…" at bounding box center [535, 363] width 1071 height 617
click at [543, 406] on button "Sign In" at bounding box center [535, 414] width 75 height 35
